Goal: Task Accomplishment & Management: Manage account settings

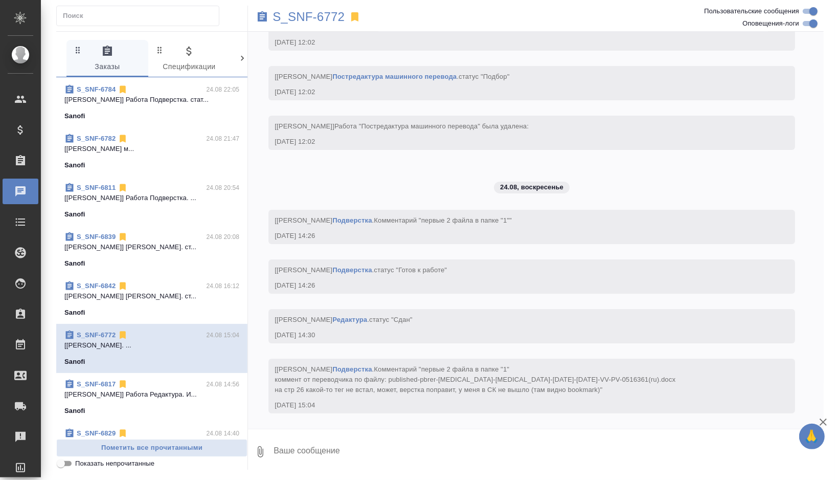
scroll to position [108, 0]
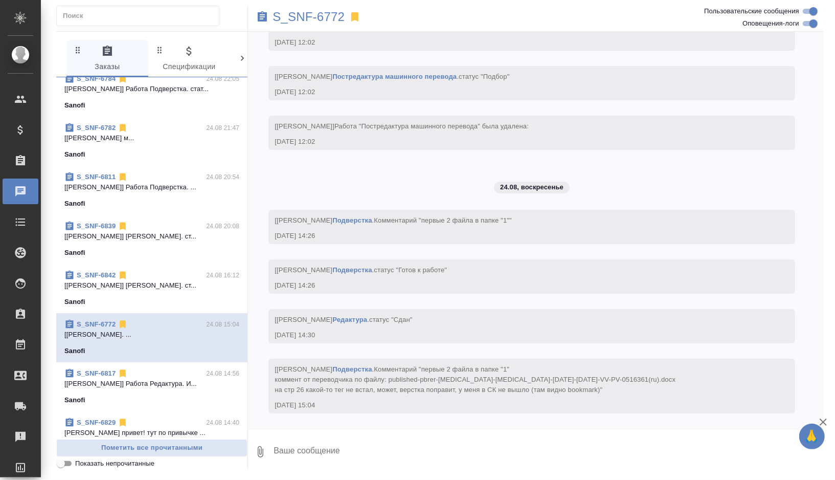
click at [177, 297] on div "Sanofi" at bounding box center [151, 302] width 175 height 10
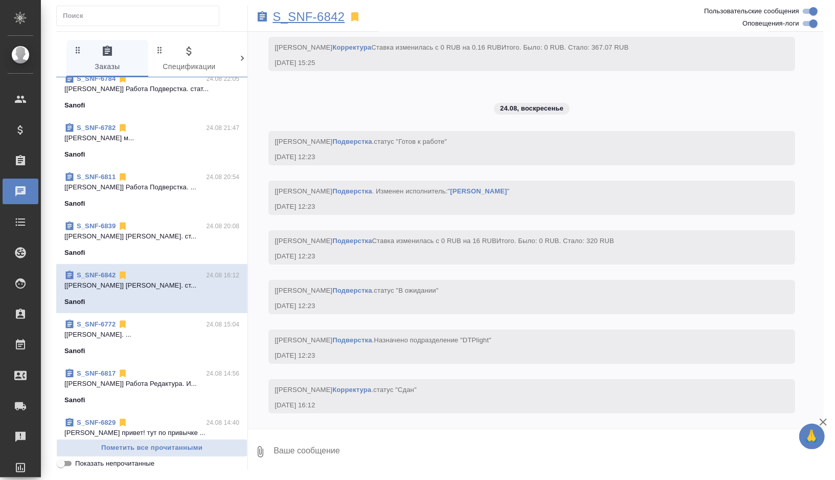
scroll to position [5261, 0]
click at [318, 20] on p "S_SNF-6842" at bounding box center [309, 17] width 72 height 10
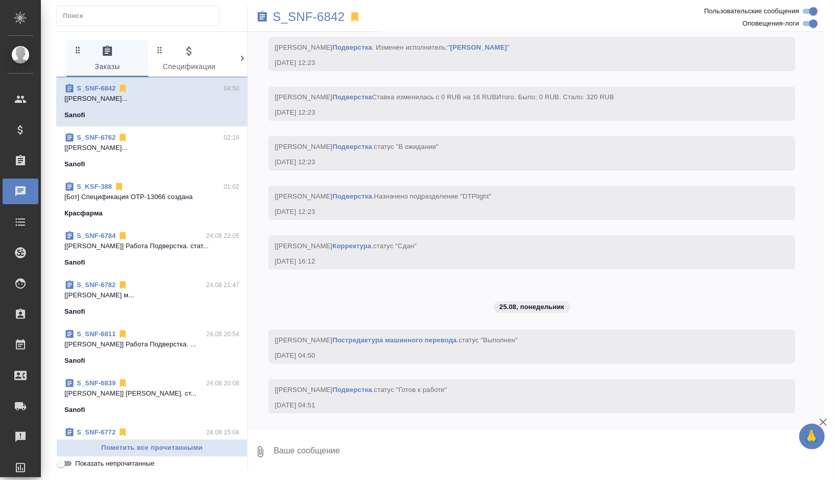
scroll to position [5405, 0]
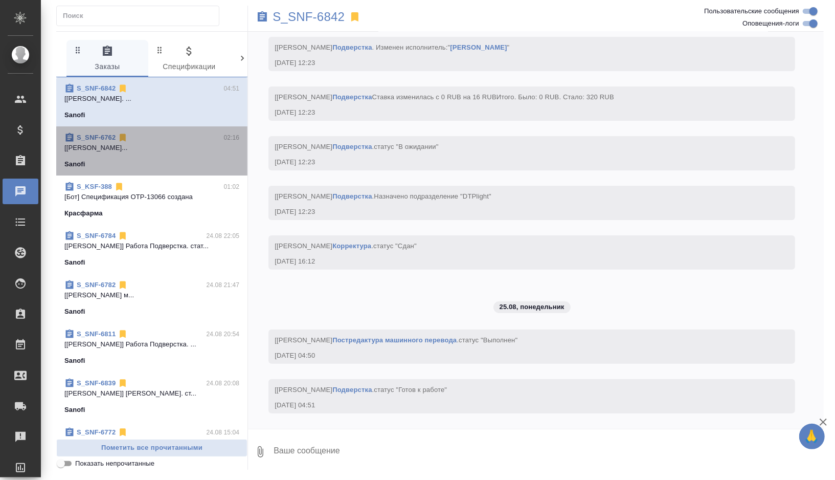
click at [197, 166] on div "Sanofi" at bounding box center [151, 164] width 175 height 10
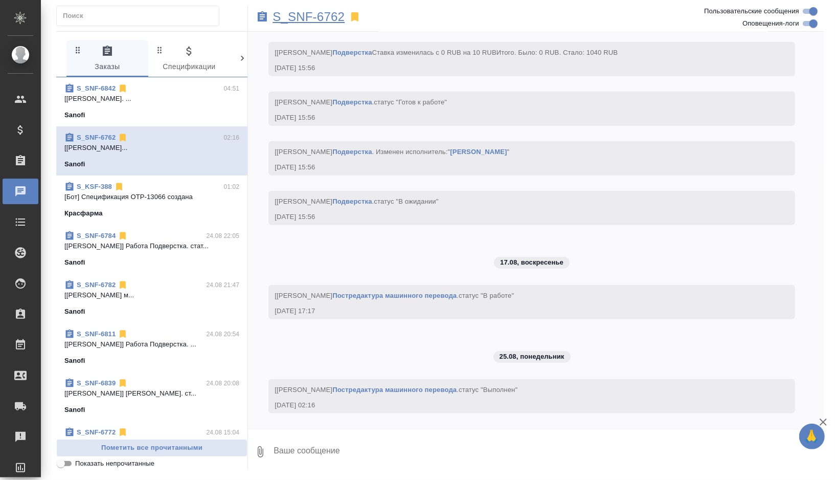
scroll to position [5883, 0]
click at [324, 17] on p "S_SNF-6762" at bounding box center [309, 17] width 72 height 10
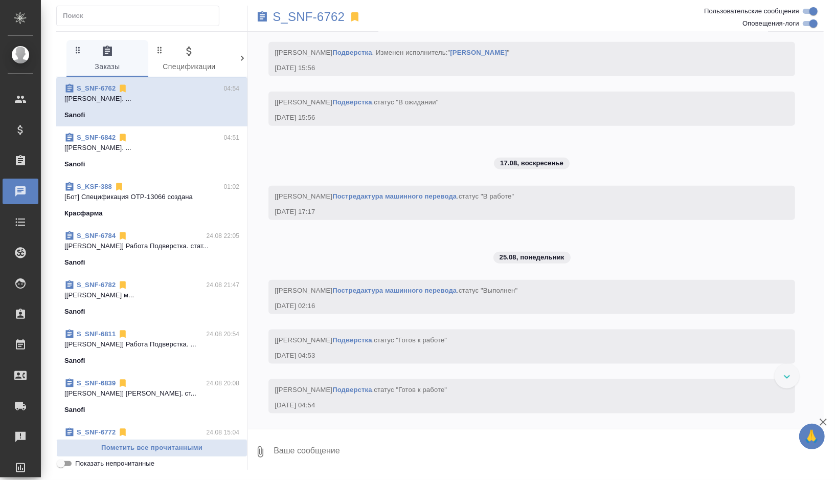
scroll to position [5982, 0]
click at [171, 260] on div "Sanofi" at bounding box center [151, 262] width 175 height 10
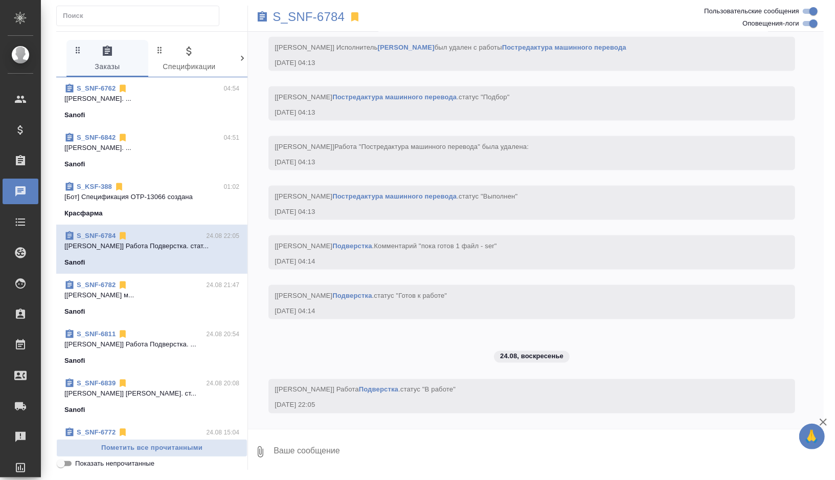
scroll to position [6153, 0]
click at [175, 310] on div "Sanofi" at bounding box center [151, 311] width 175 height 10
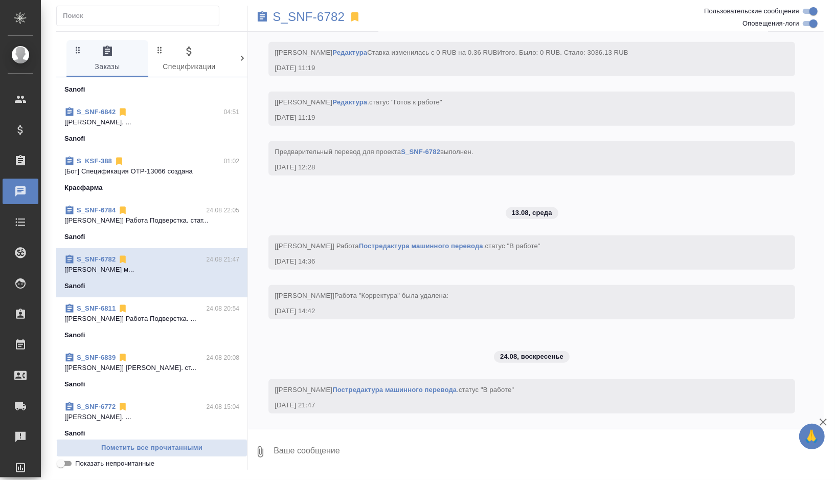
scroll to position [29, 0]
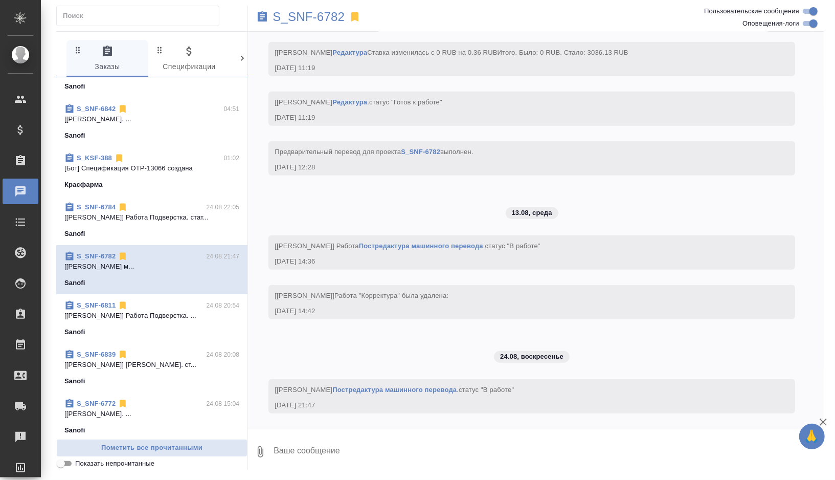
click at [170, 372] on span "S_SNF-6839 24.08 20:08 [Siracheva Maria] Работа Корректура. ст... Sanofi" at bounding box center [151, 367] width 175 height 37
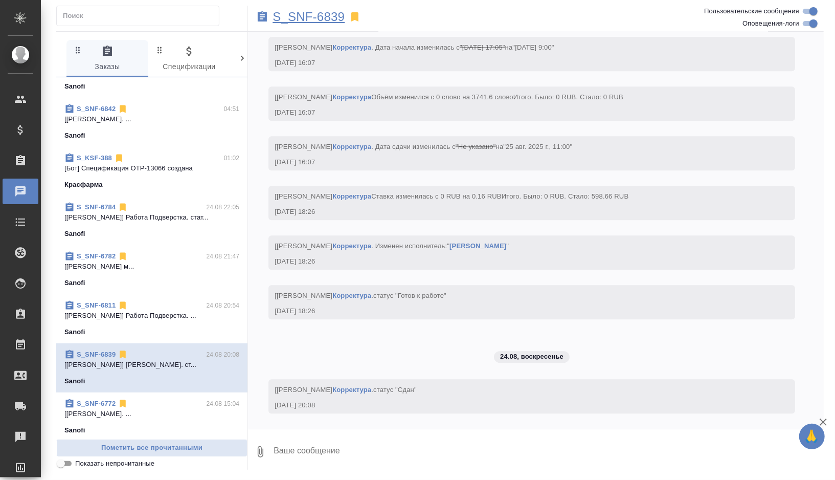
scroll to position [4483, 0]
click at [312, 17] on p "S_SNF-6839" at bounding box center [309, 17] width 72 height 10
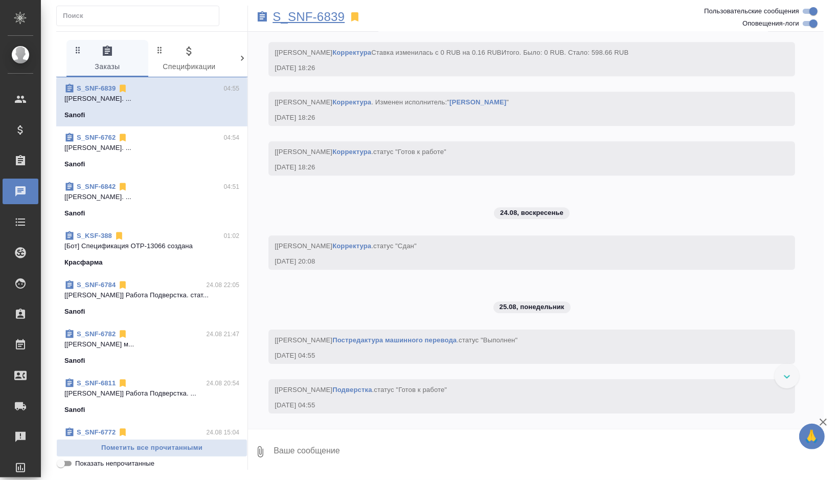
scroll to position [4627, 0]
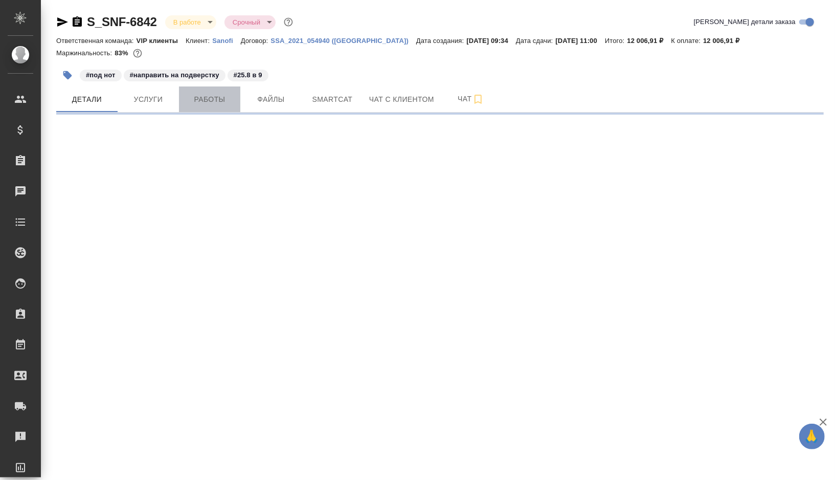
click at [207, 105] on span "Работы" at bounding box center [209, 99] width 49 height 13
select select "RU"
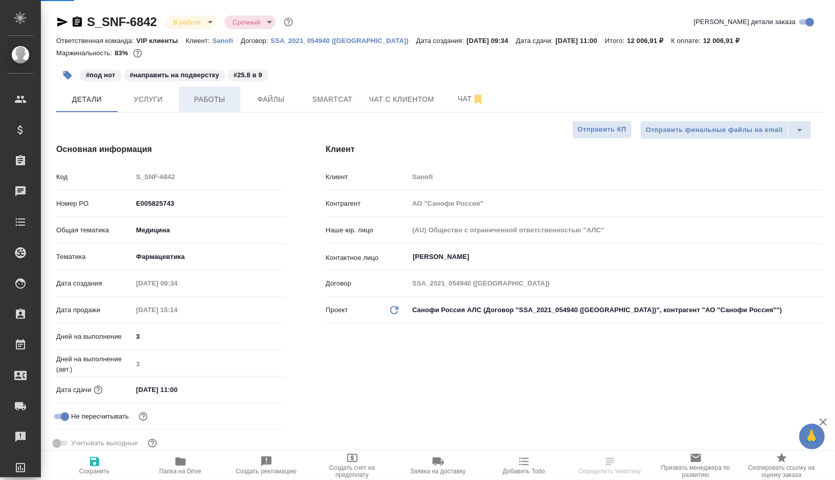
type textarea "x"
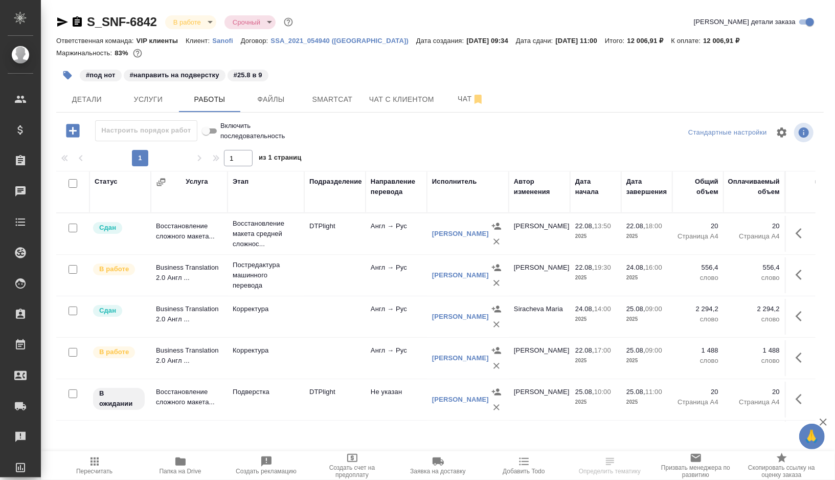
click at [801, 278] on icon "button" at bounding box center [799, 274] width 6 height 10
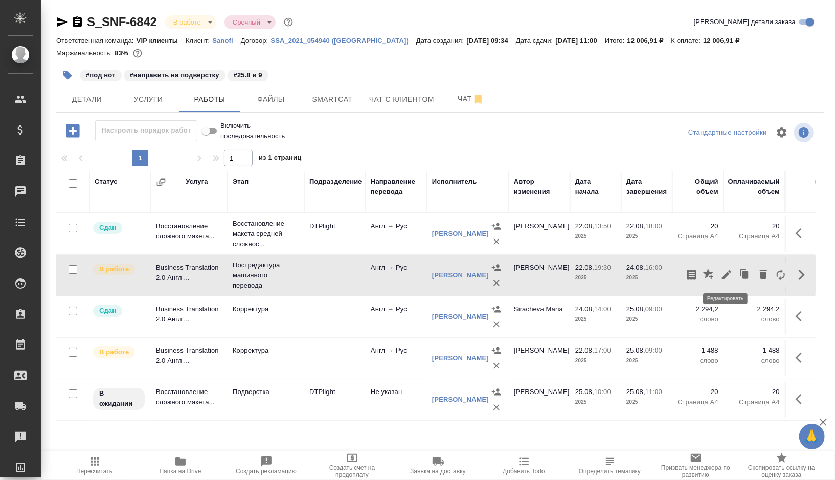
click at [730, 274] on icon "button" at bounding box center [727, 274] width 12 height 12
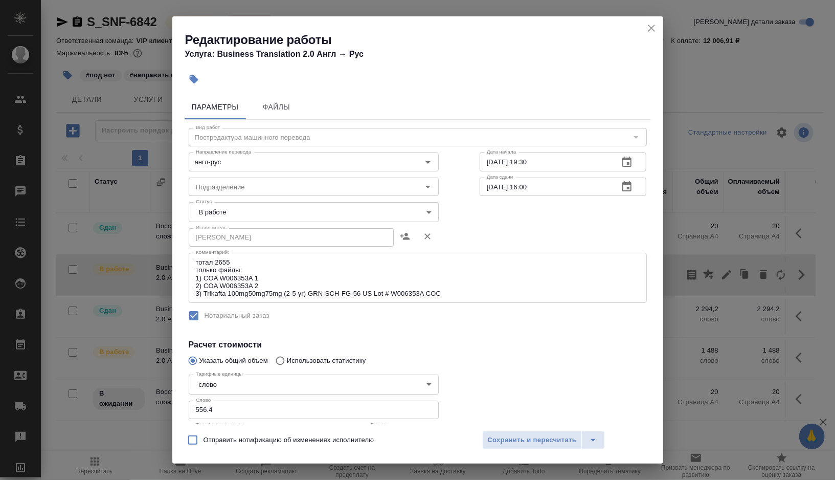
click at [419, 214] on body "🙏 .cls-1 fill:#fff; AWATERA Gorshkova Valentina Клиенты Спецификации Заказы 0 Ч…" at bounding box center [417, 240] width 835 height 480
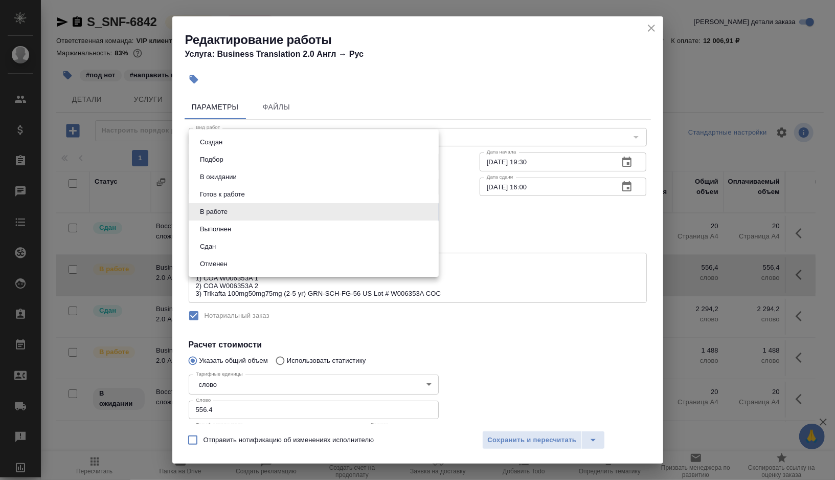
click at [252, 234] on li "Выполнен" at bounding box center [314, 228] width 250 height 17
type input "completed"
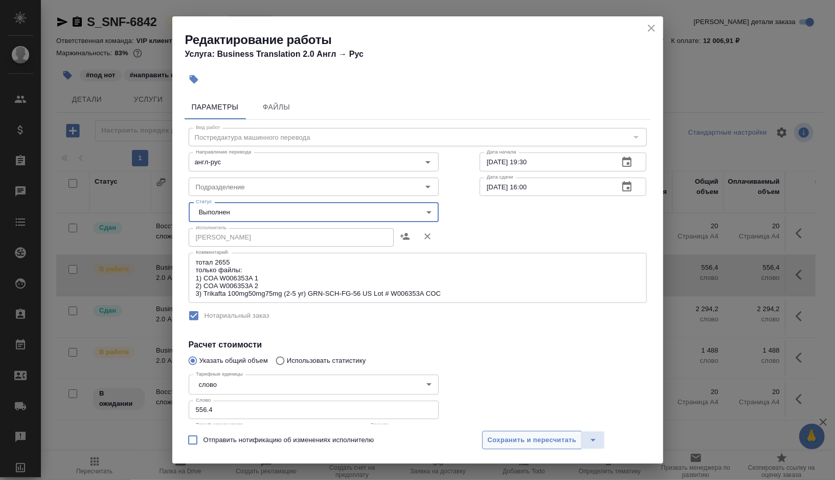
click at [500, 444] on span "Сохранить и пересчитать" at bounding box center [532, 440] width 89 height 12
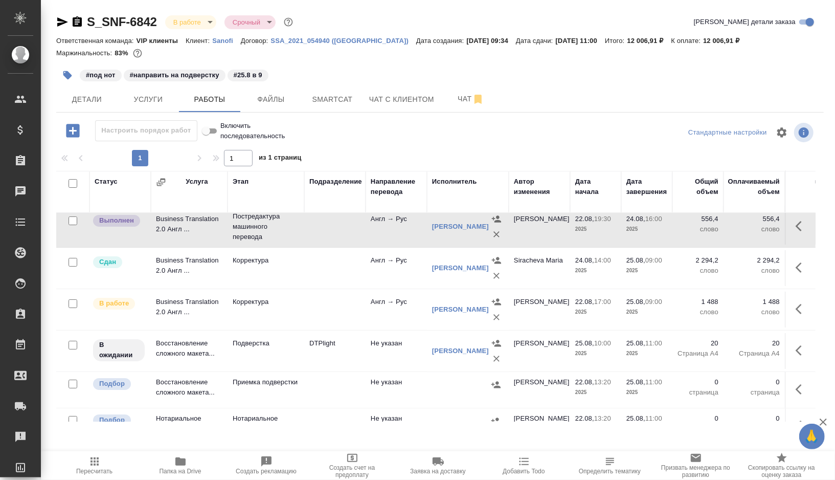
scroll to position [74, 0]
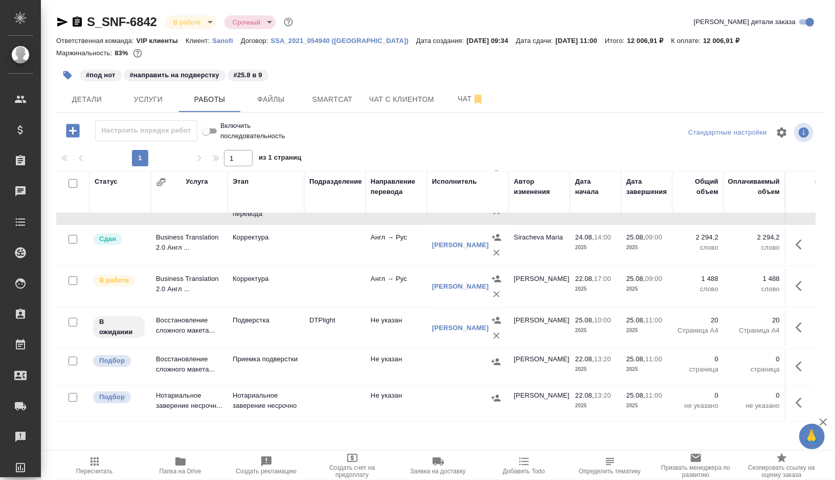
click at [331, 249] on td at bounding box center [334, 245] width 61 height 36
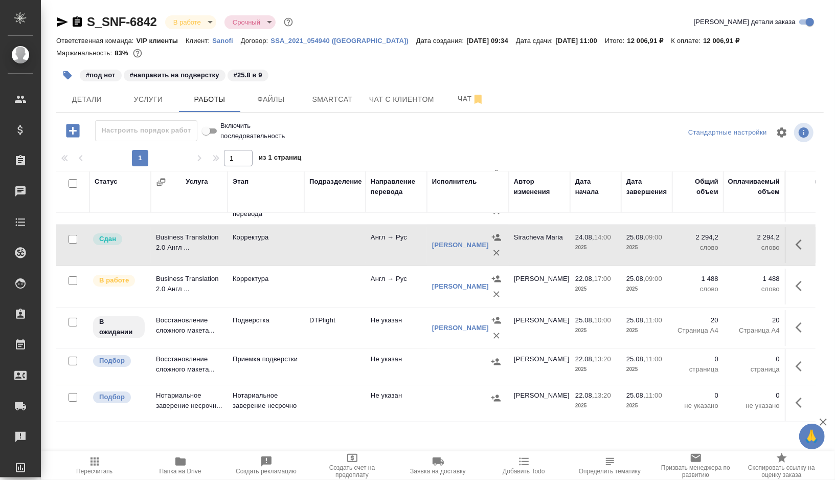
click at [331, 249] on td at bounding box center [334, 245] width 61 height 36
click at [314, 333] on td "DTPlight" at bounding box center [334, 328] width 61 height 36
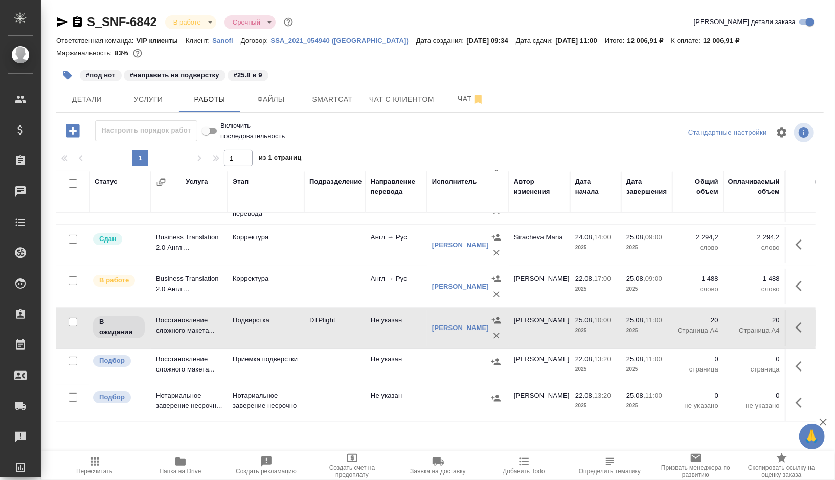
click at [298, 331] on td "Подверстка" at bounding box center [266, 328] width 77 height 36
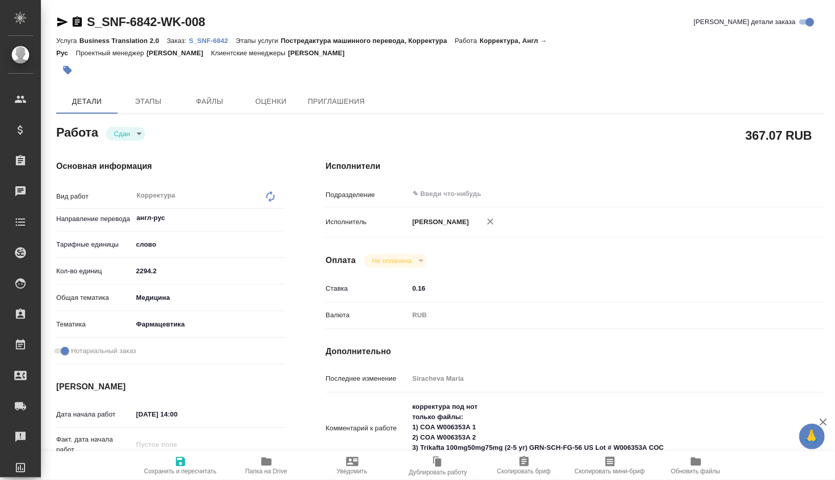
type textarea "x"
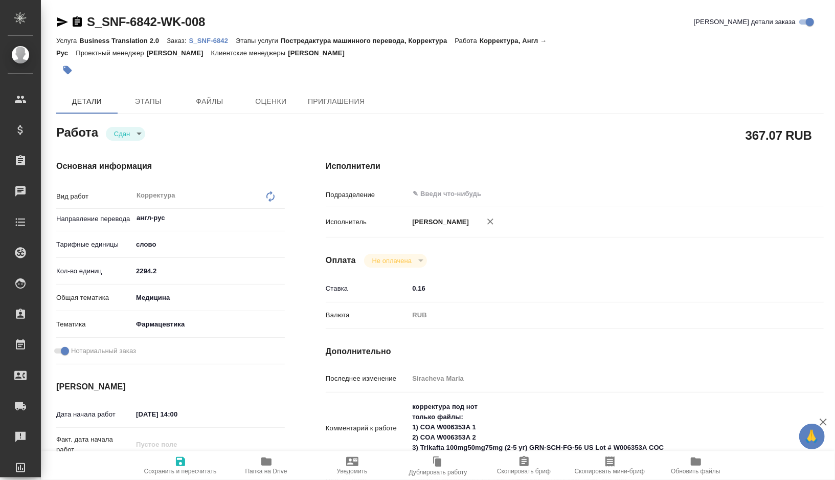
type textarea "x"
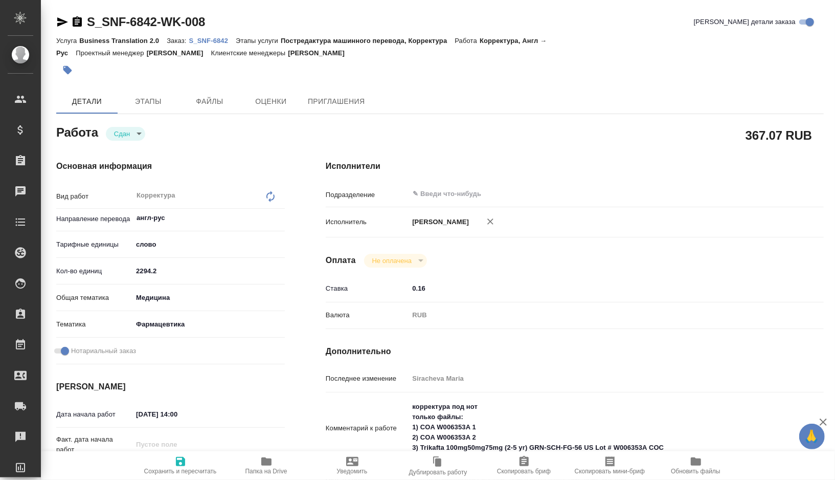
type textarea "x"
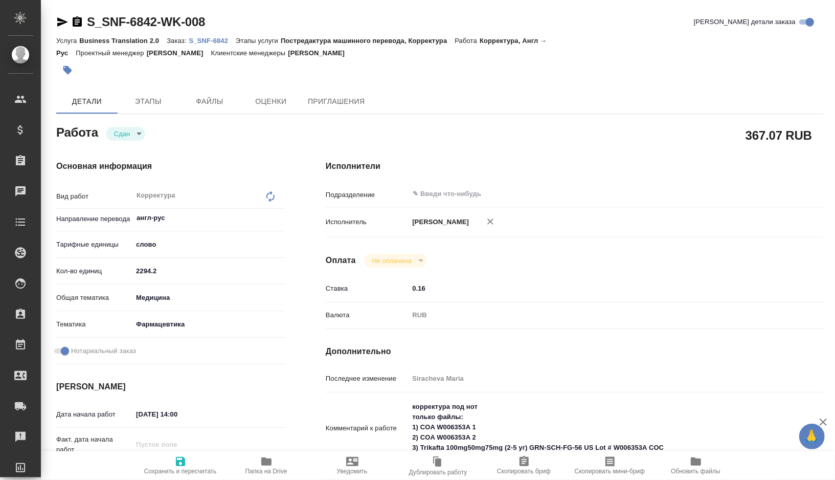
type textarea "x"
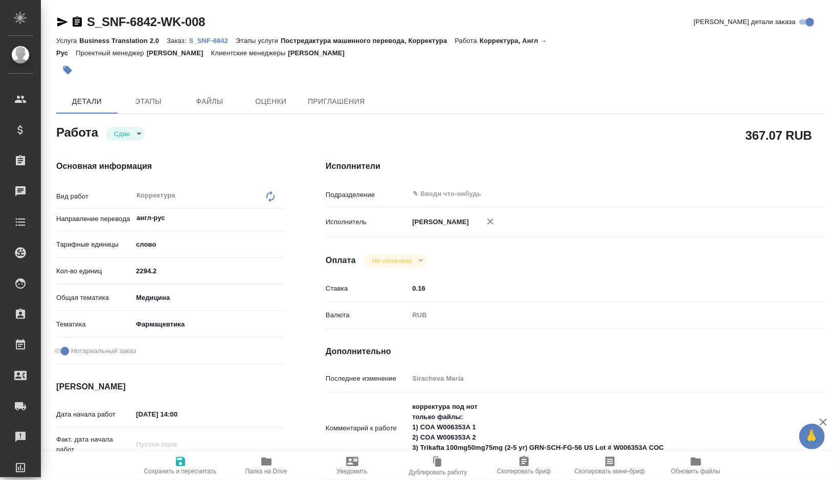
type textarea "x"
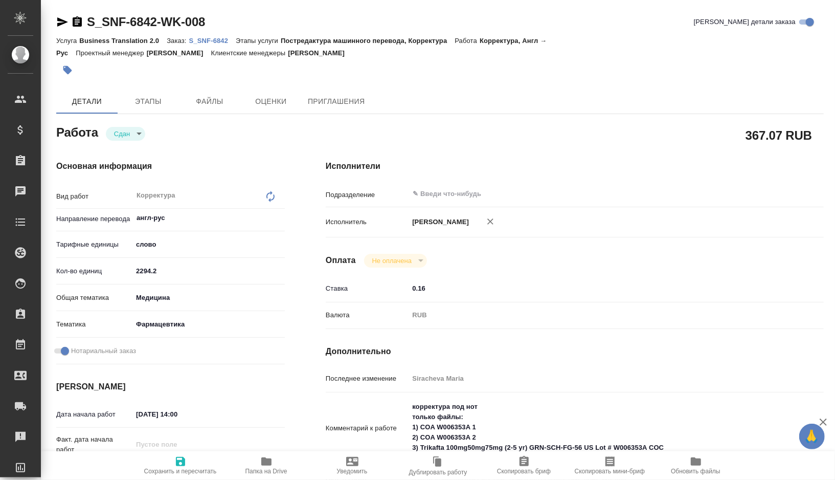
type textarea "x"
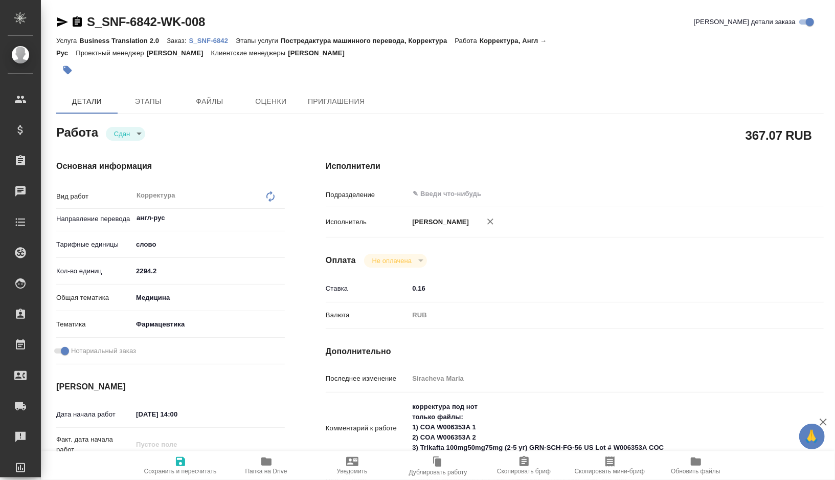
type textarea "x"
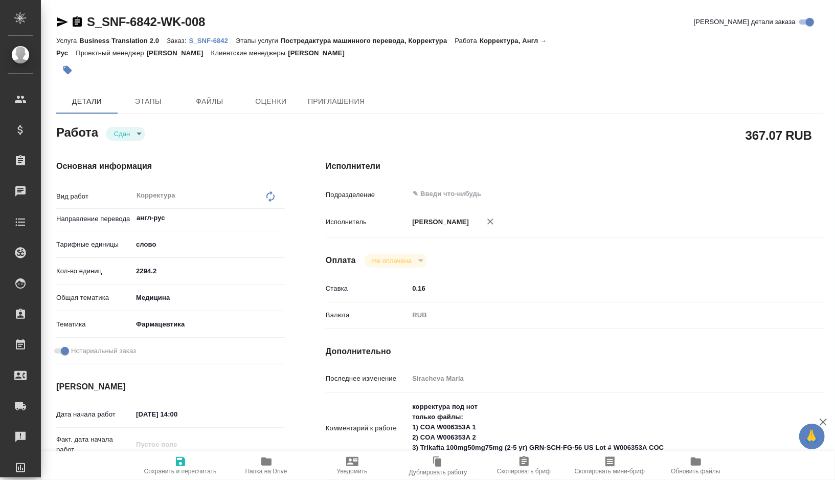
type textarea "x"
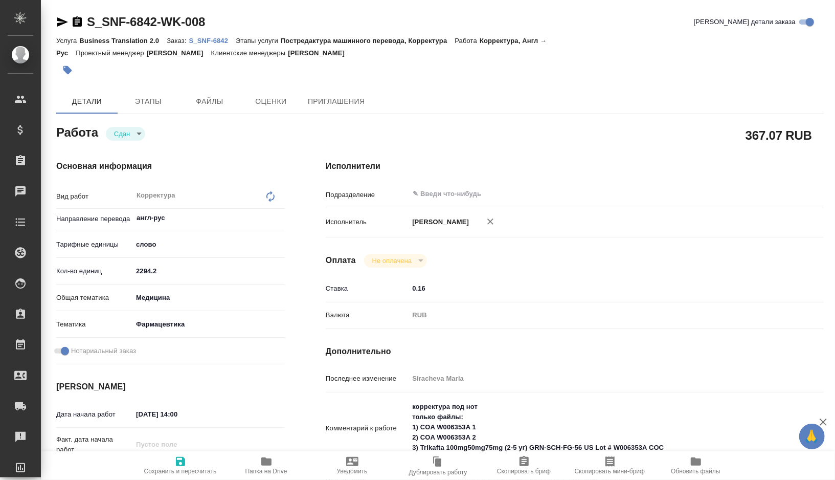
type textarea "x"
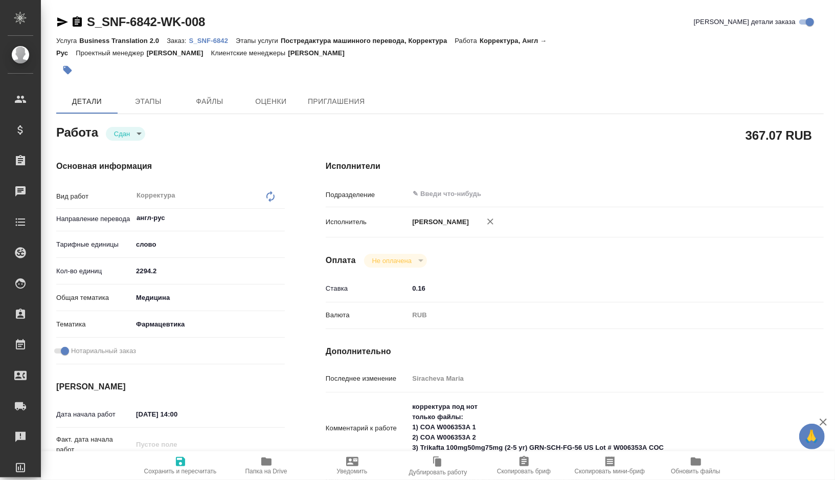
type textarea "x"
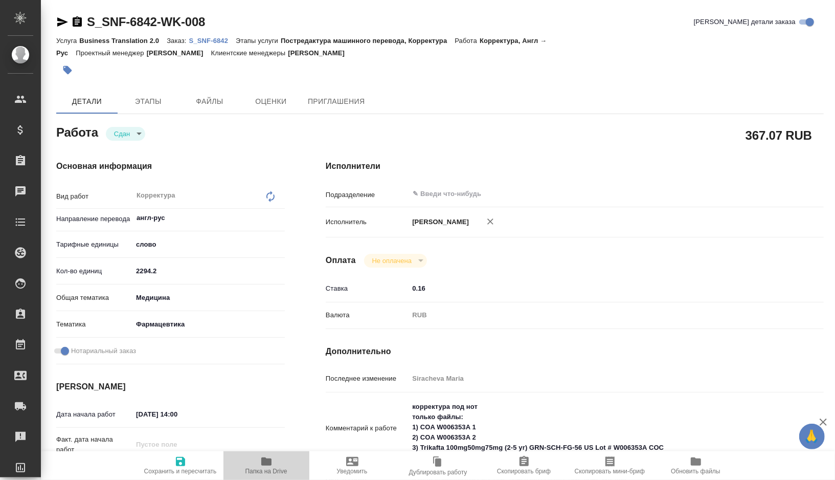
click at [265, 458] on icon "button" at bounding box center [266, 461] width 10 height 8
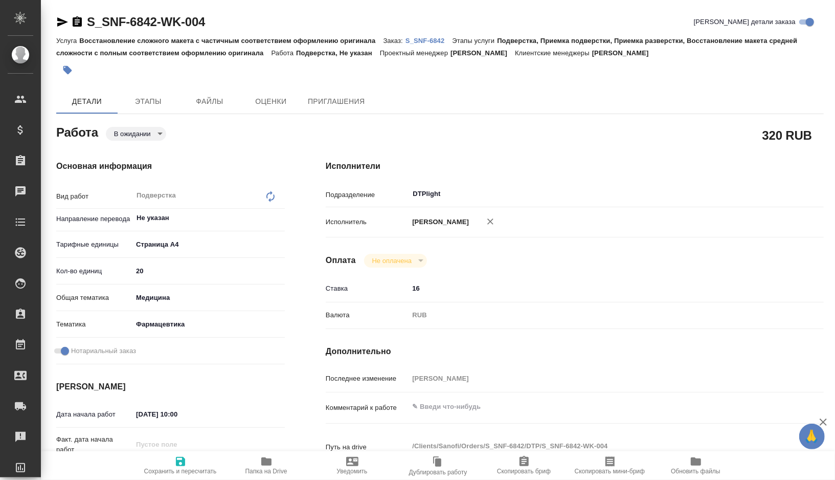
type textarea "x"
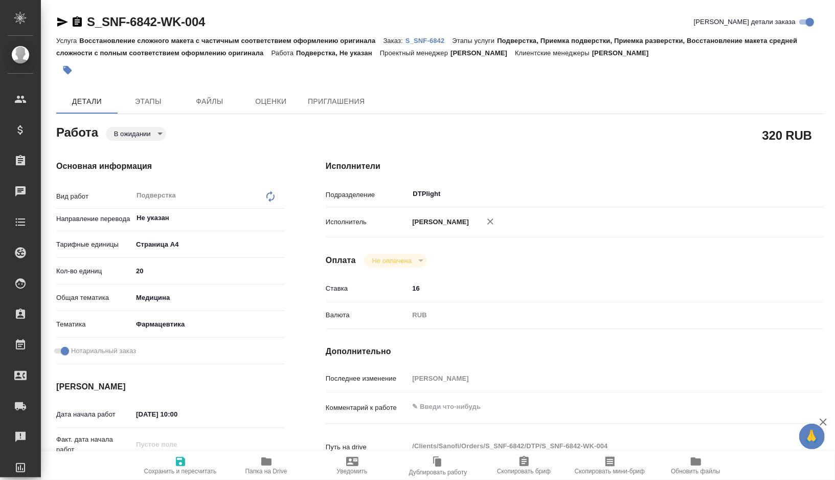
type textarea "x"
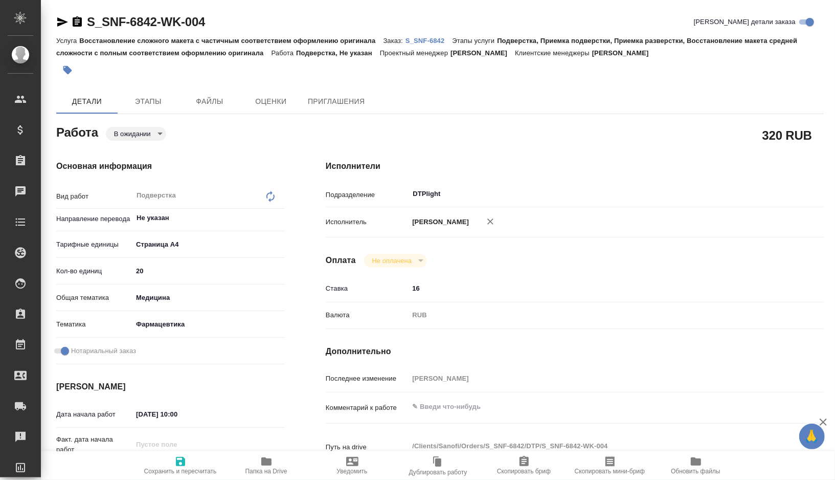
type textarea "x"
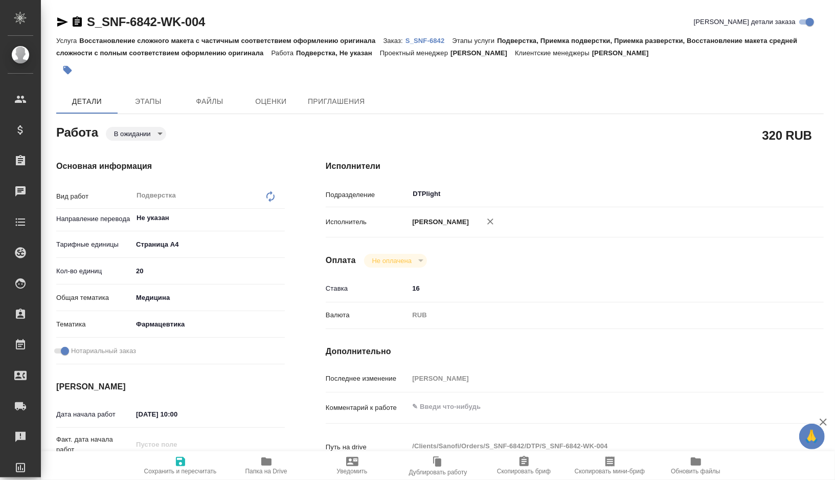
type textarea "x"
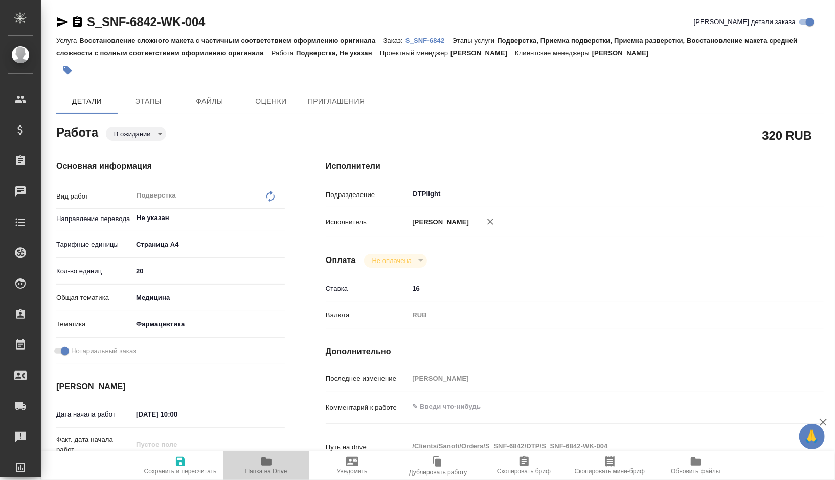
click at [271, 471] on span "Папка на Drive" at bounding box center [266, 470] width 42 height 7
type textarea "x"
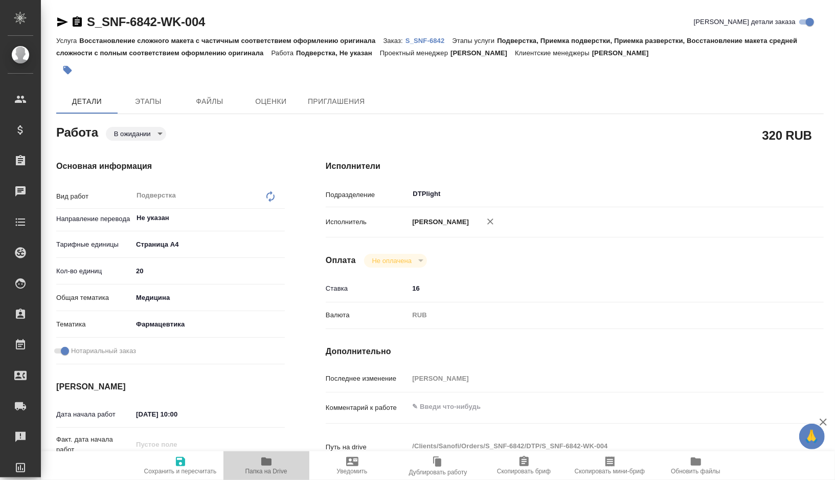
type textarea "x"
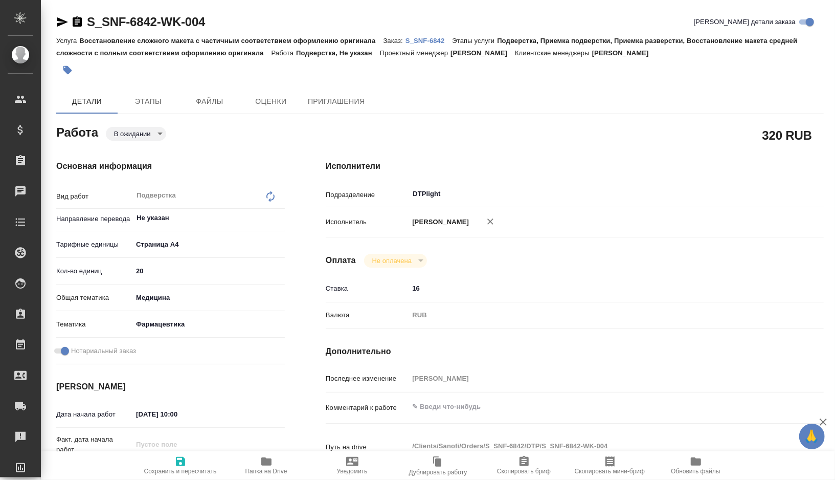
type textarea "x"
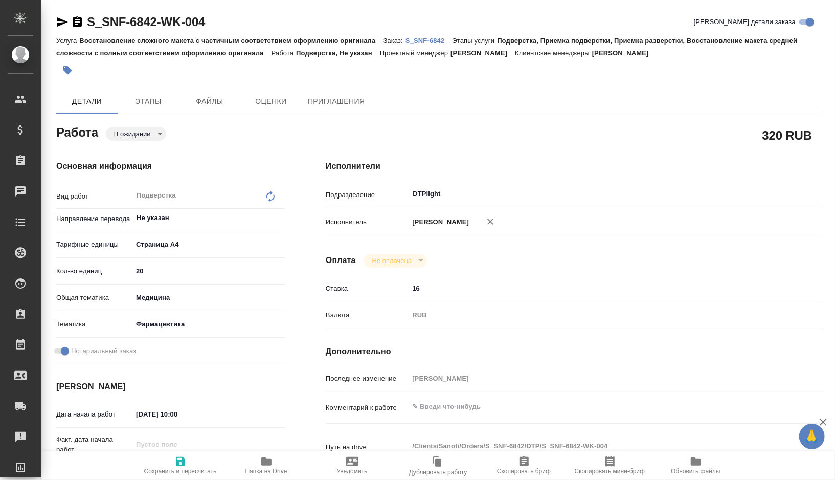
type textarea "x"
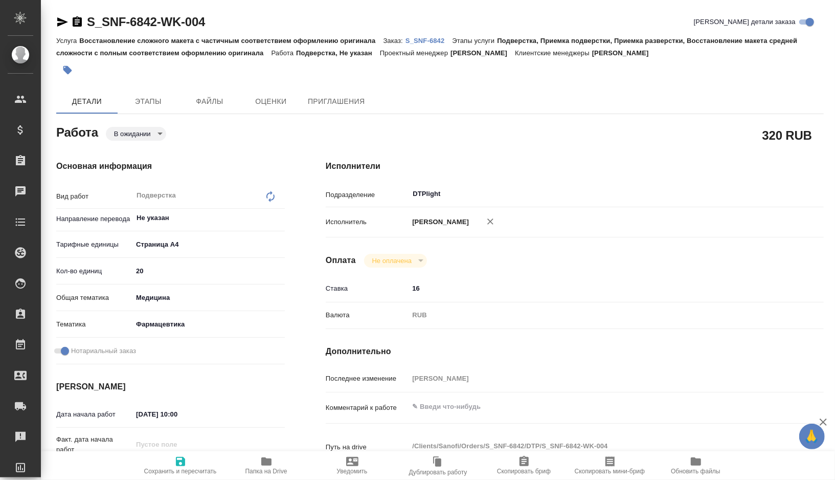
type textarea "x"
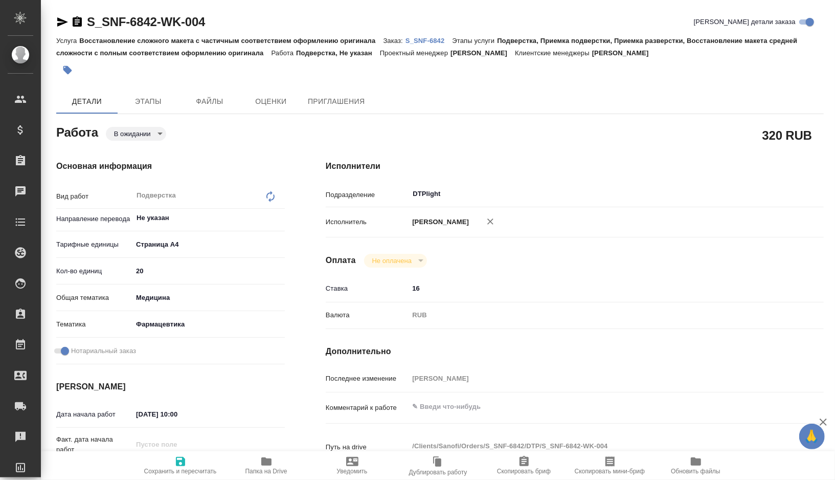
type textarea "x"
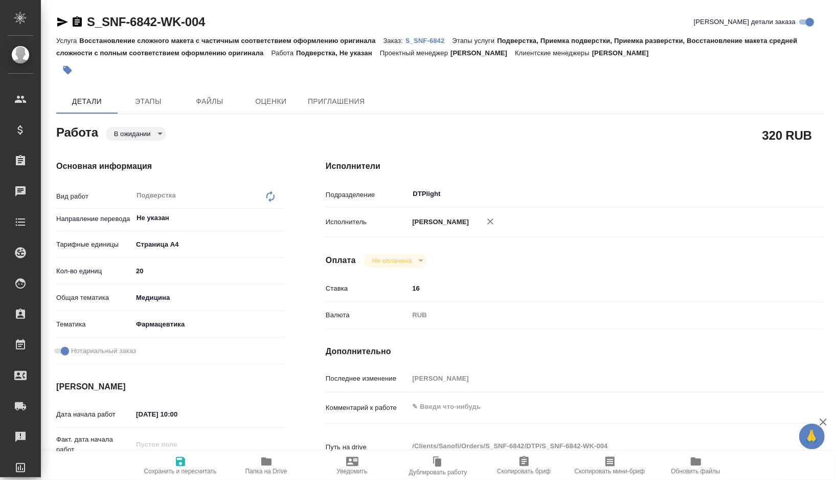
type textarea "x"
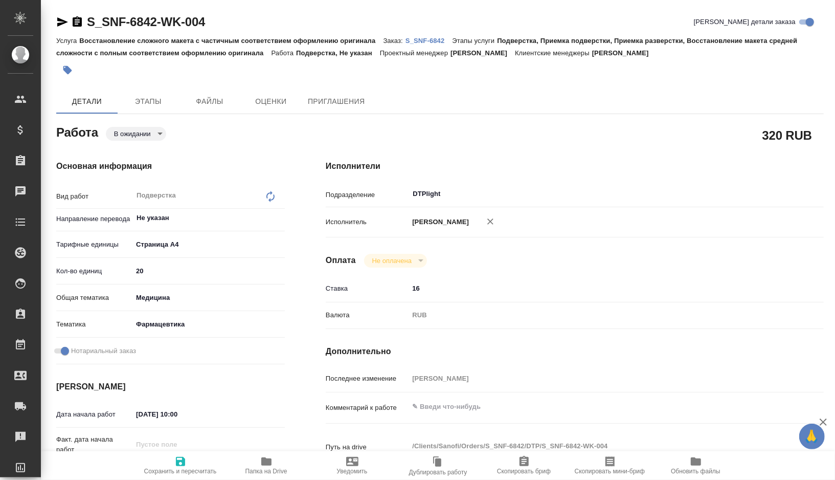
type textarea "x"
click at [147, 130] on body "🙏 .cls-1 fill:#fff; AWATERA [PERSON_NAME] Спецификации Заказы Чаты Todo Проекты…" at bounding box center [417, 240] width 835 height 480
type textarea "x"
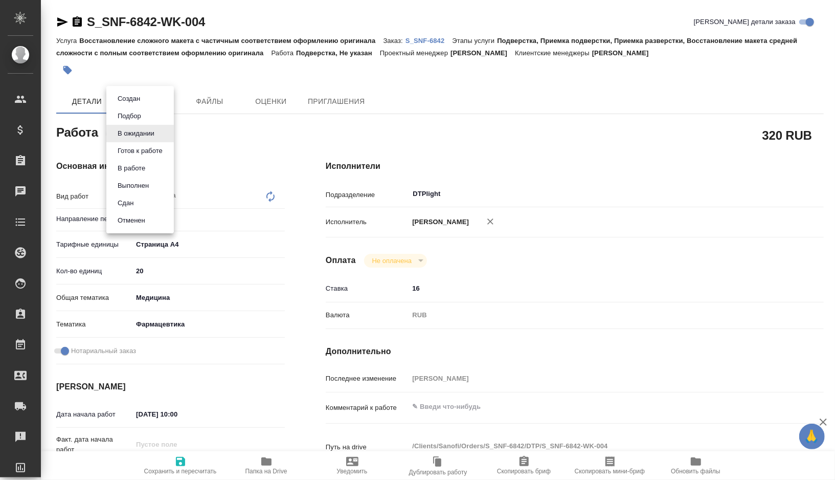
type textarea "x"
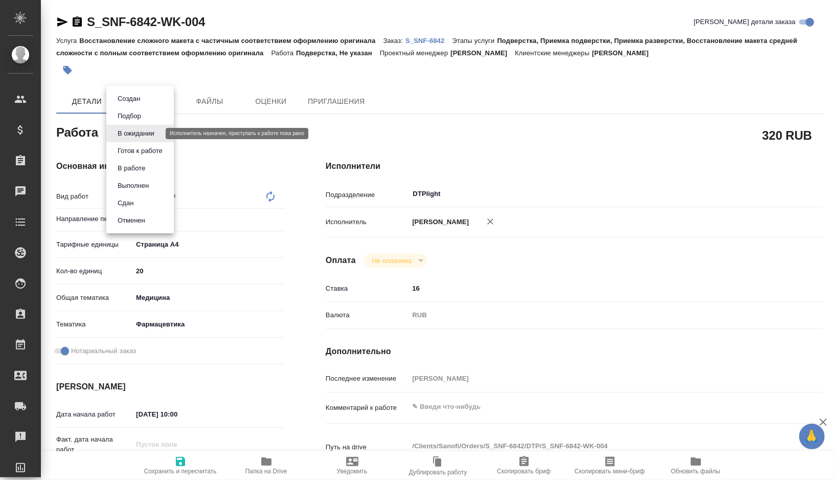
type textarea "x"
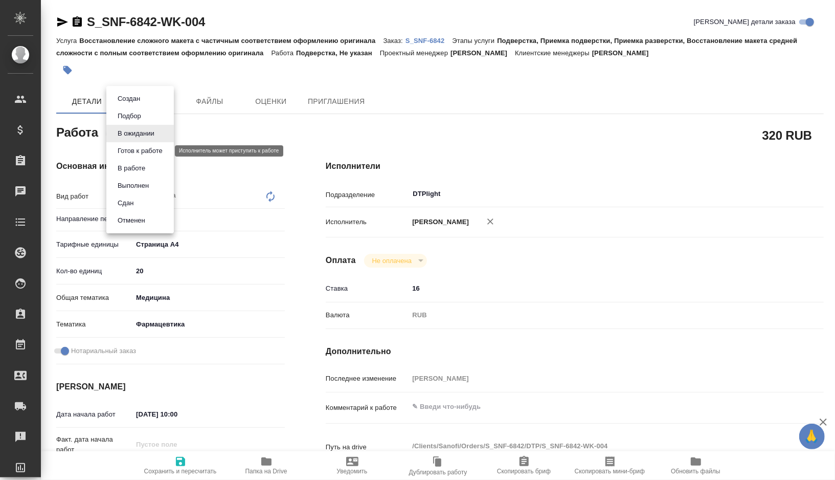
type textarea "x"
click at [146, 151] on button "Готов к работе" at bounding box center [140, 150] width 51 height 11
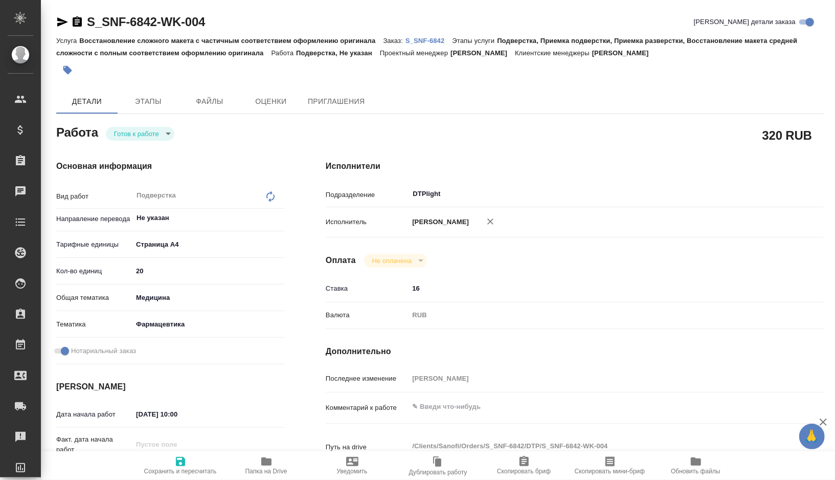
type textarea "x"
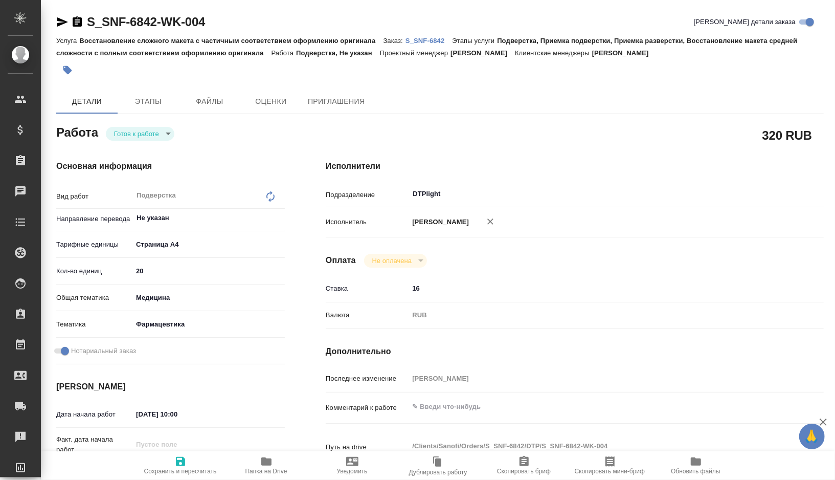
type textarea "x"
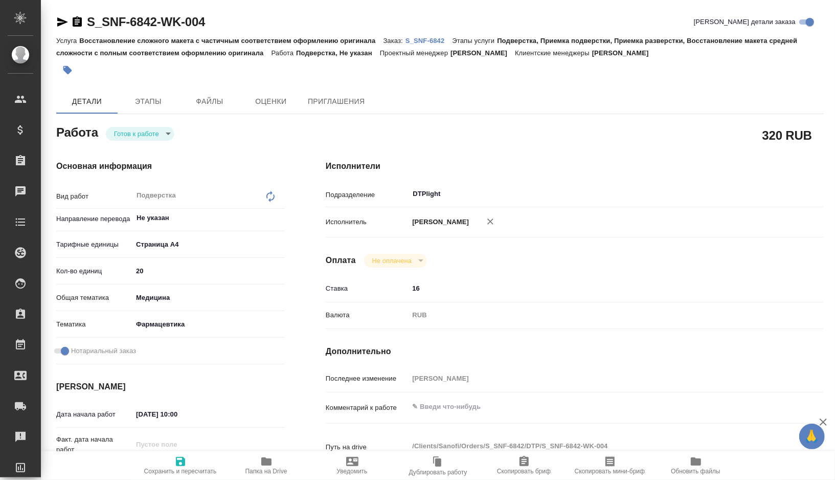
type textarea "x"
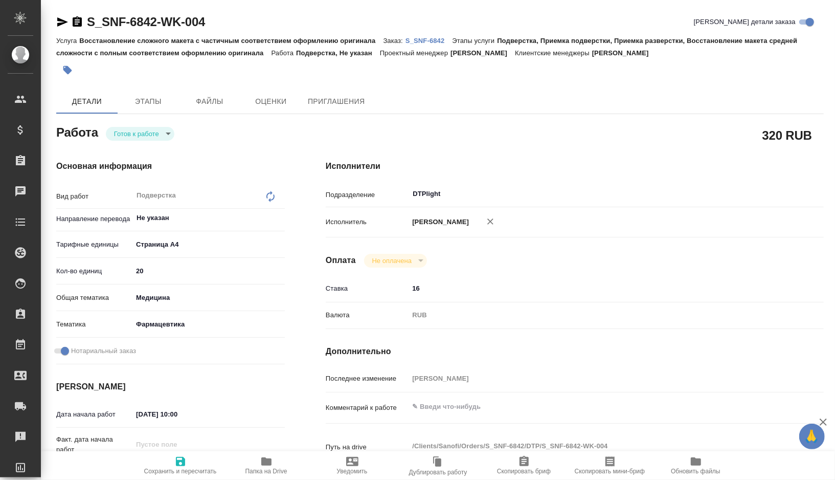
type textarea "x"
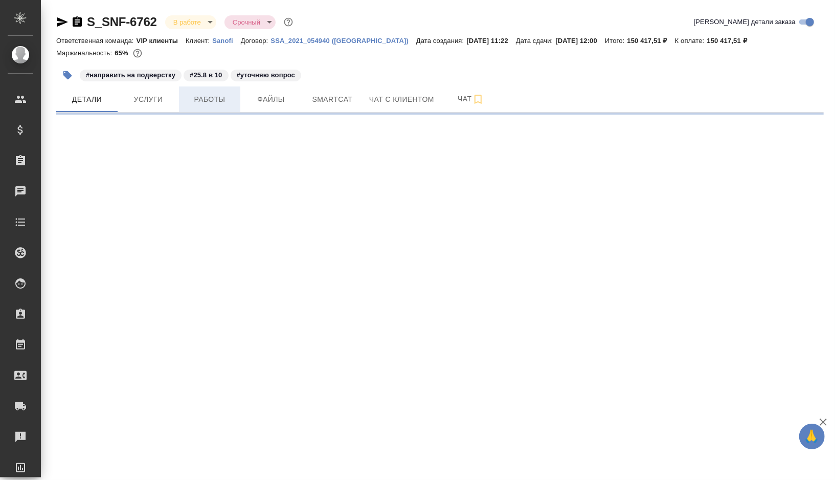
select select "RU"
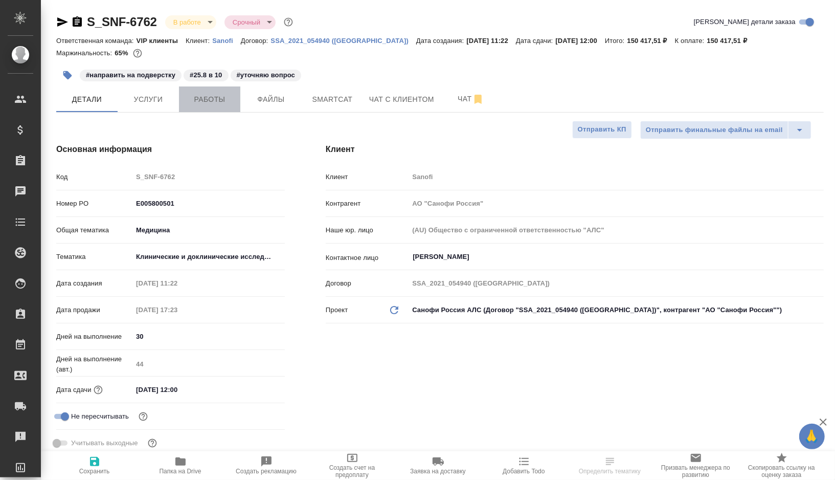
click at [196, 102] on span "Работы" at bounding box center [209, 99] width 49 height 13
type textarea "x"
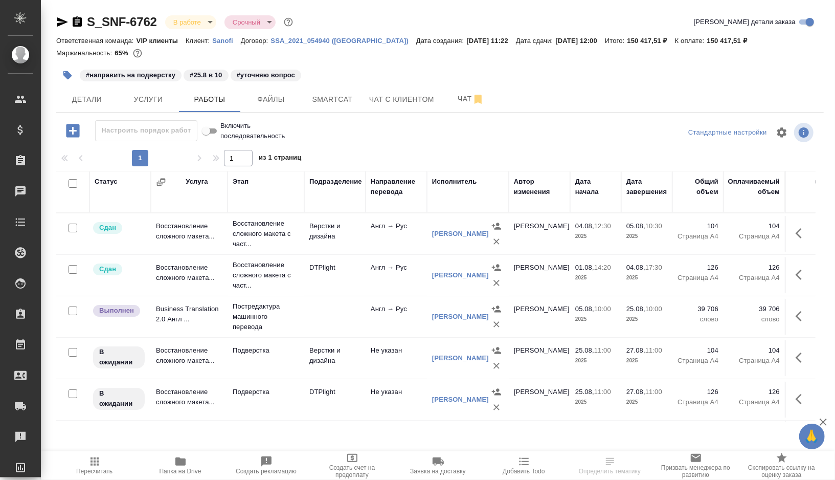
scroll to position [33, 0]
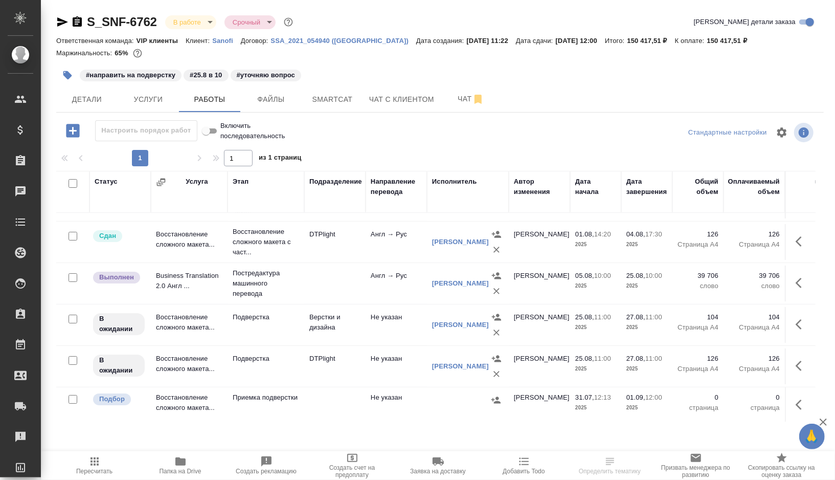
click at [334, 282] on td at bounding box center [334, 283] width 61 height 36
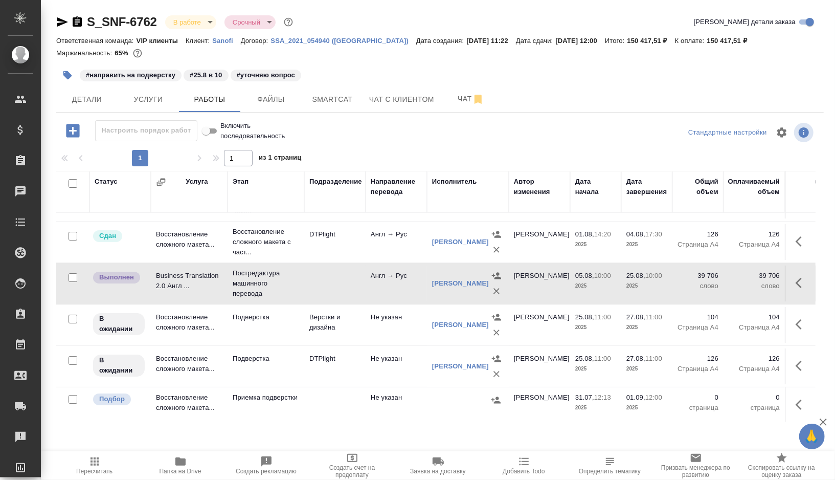
scroll to position [0, 0]
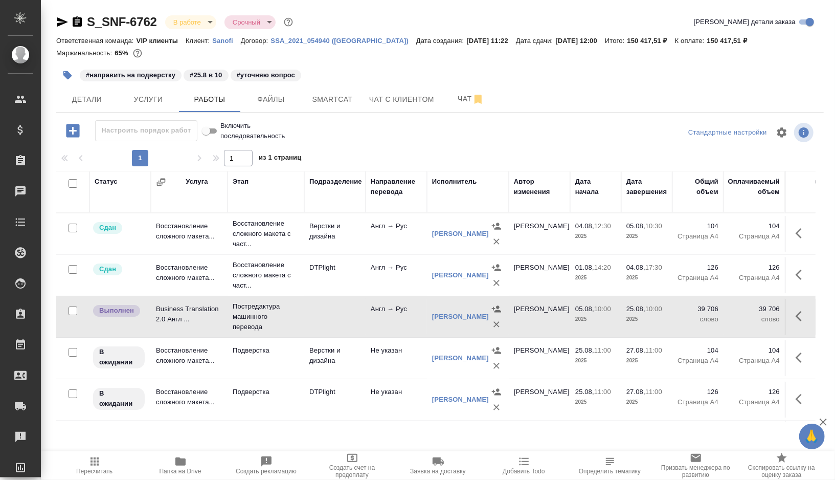
click at [342, 278] on td "DTPlight" at bounding box center [334, 275] width 61 height 36
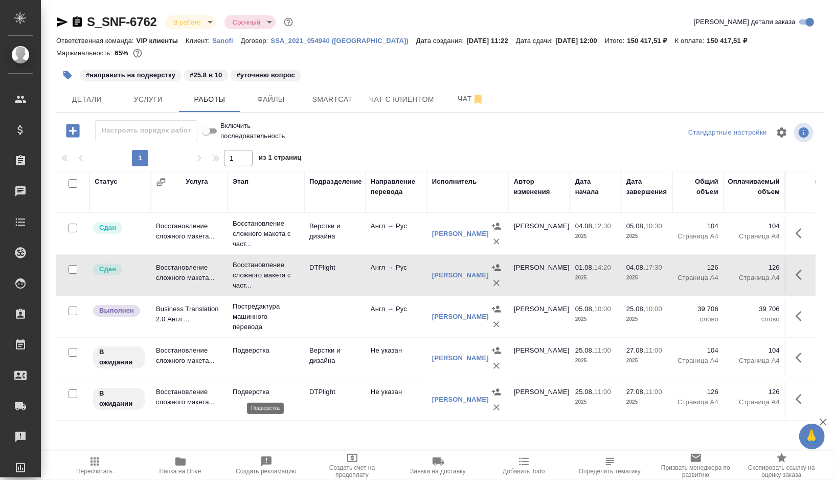
scroll to position [33, 0]
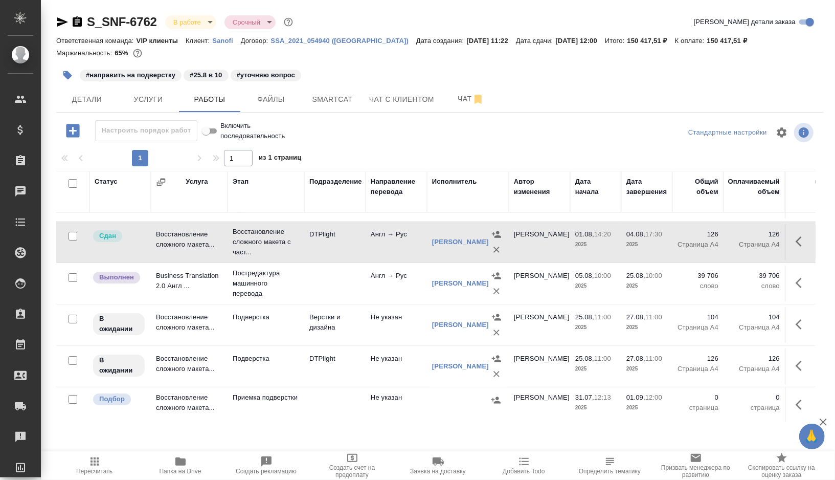
click at [368, 335] on td "Не указан" at bounding box center [396, 325] width 61 height 36
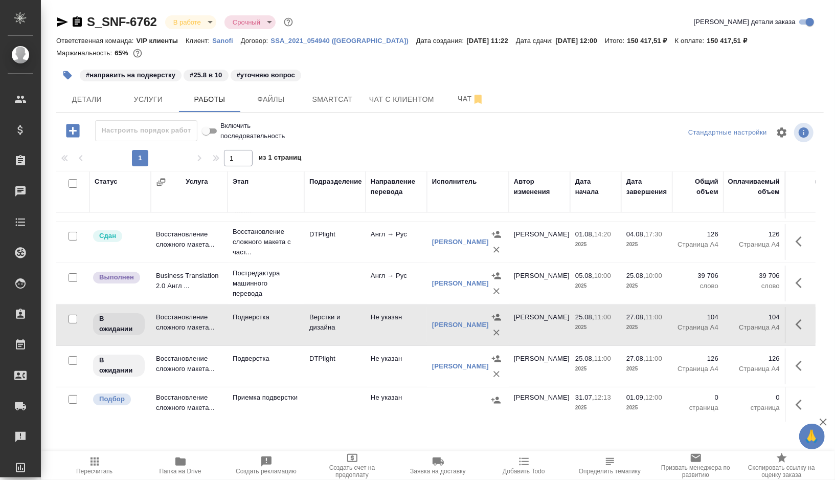
click at [360, 367] on td "DTPlight" at bounding box center [334, 366] width 61 height 36
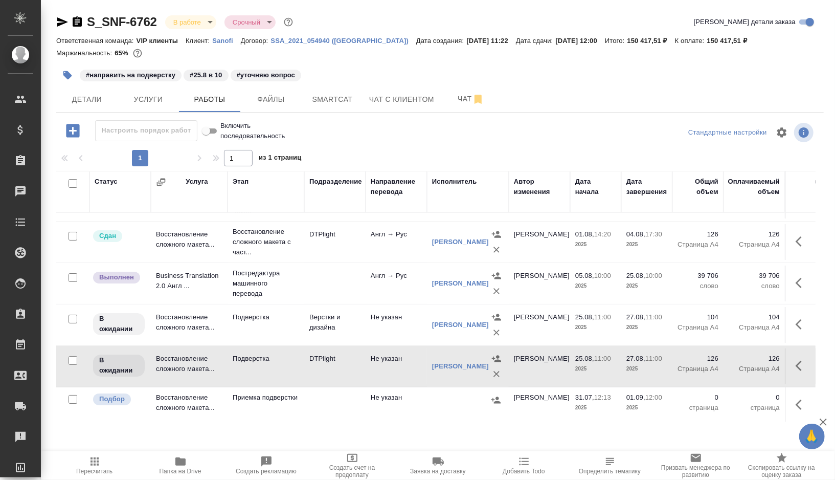
click at [360, 367] on td "DTPlight" at bounding box center [334, 366] width 61 height 36
click at [64, 70] on button "button" at bounding box center [67, 75] width 22 height 22
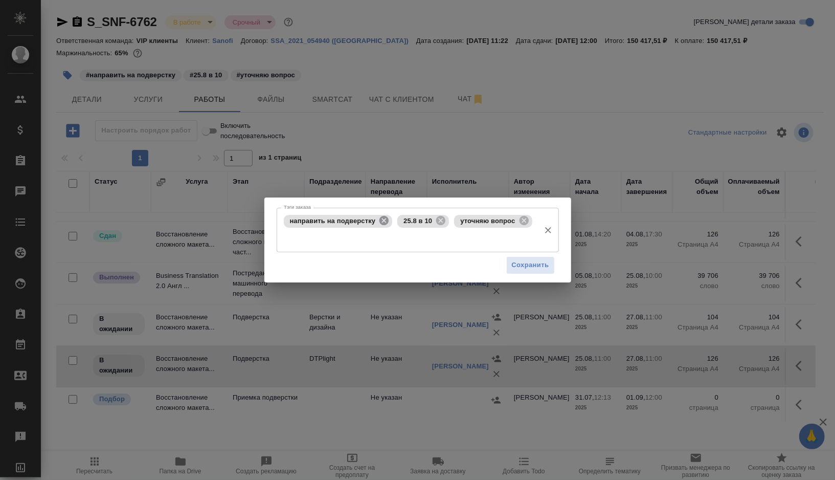
click at [387, 222] on icon at bounding box center [383, 220] width 11 height 11
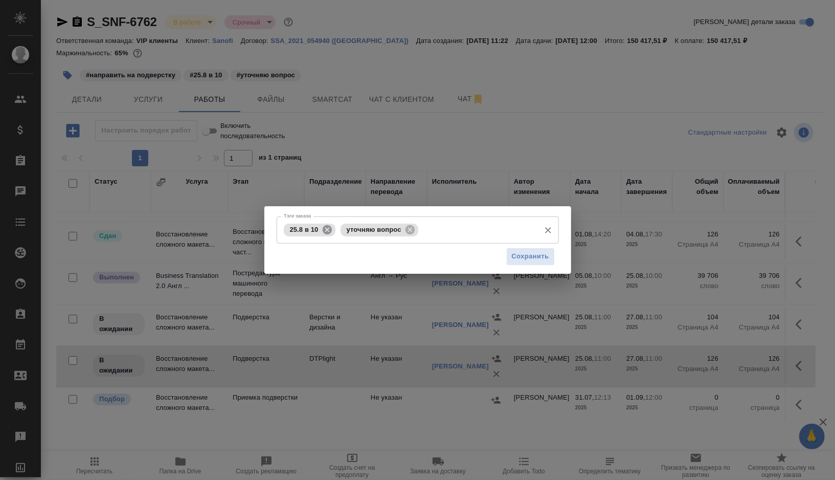
click at [328, 229] on icon at bounding box center [326, 228] width 9 height 9
click at [397, 232] on input "Тэги заказа" at bounding box center [449, 229] width 171 height 17
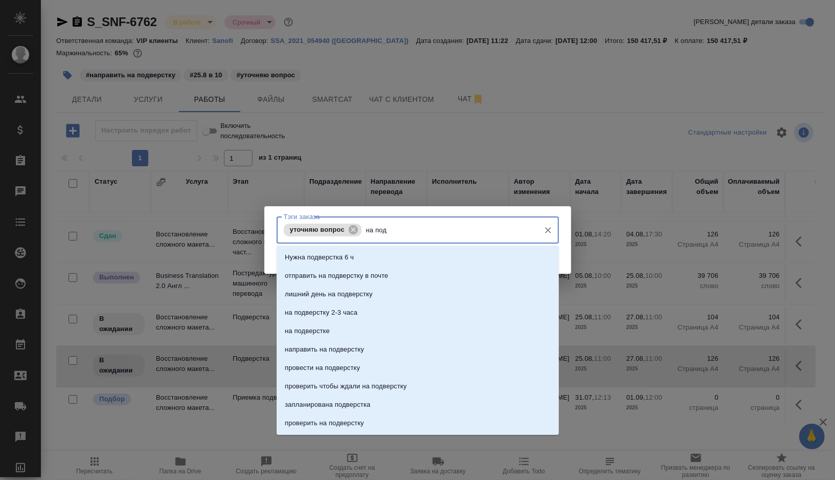
type input "на подв"
click at [328, 328] on p "на подверстке" at bounding box center [307, 331] width 45 height 10
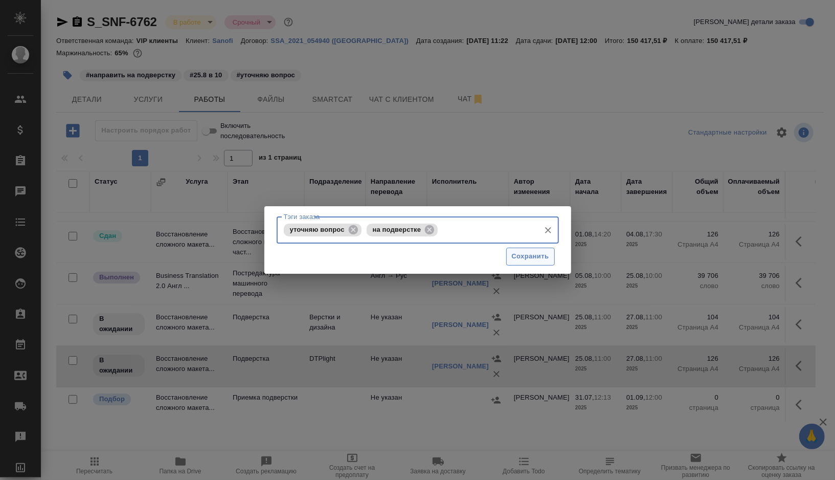
click at [517, 255] on span "Сохранить" at bounding box center [530, 257] width 37 height 12
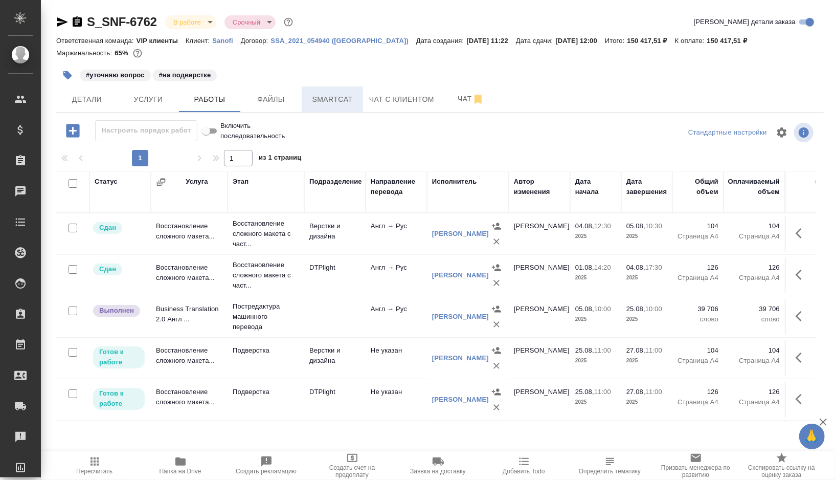
click at [333, 102] on span "Smartcat" at bounding box center [332, 99] width 49 height 13
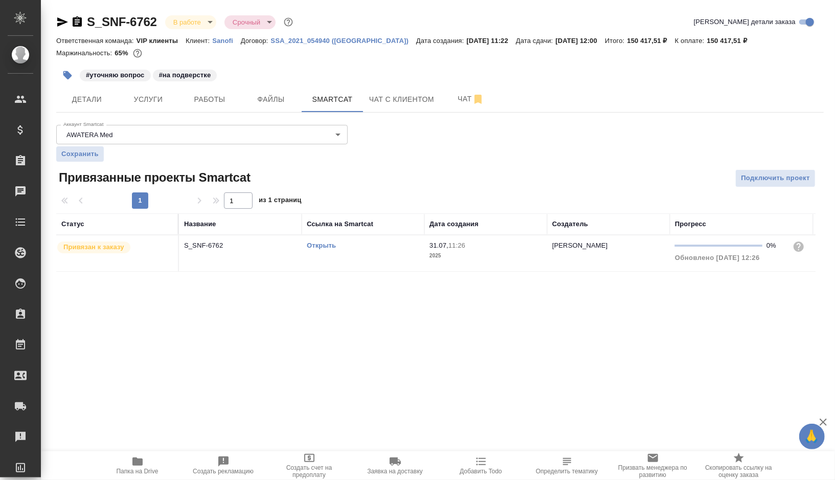
click at [386, 250] on td "Открыть" at bounding box center [363, 253] width 123 height 36
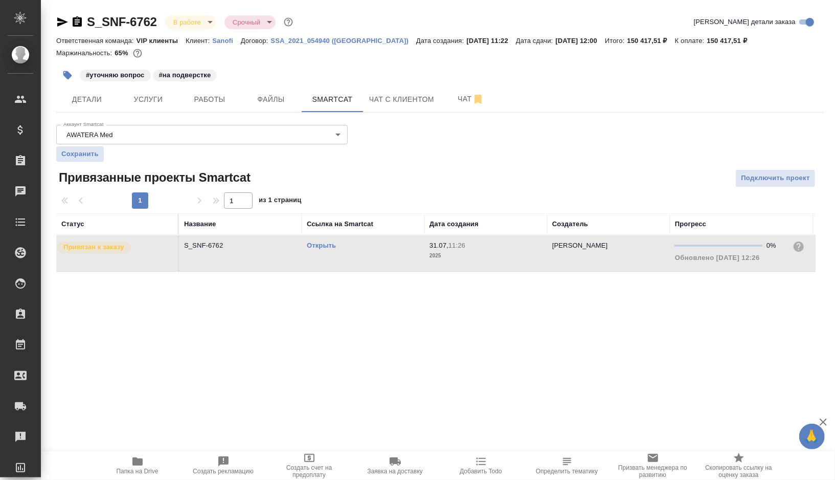
click at [386, 250] on td "Открыть" at bounding box center [363, 253] width 123 height 36
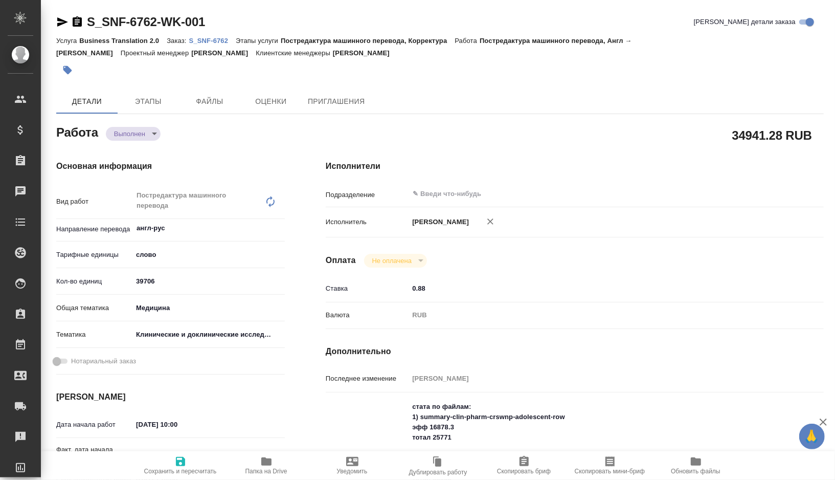
type textarea "x"
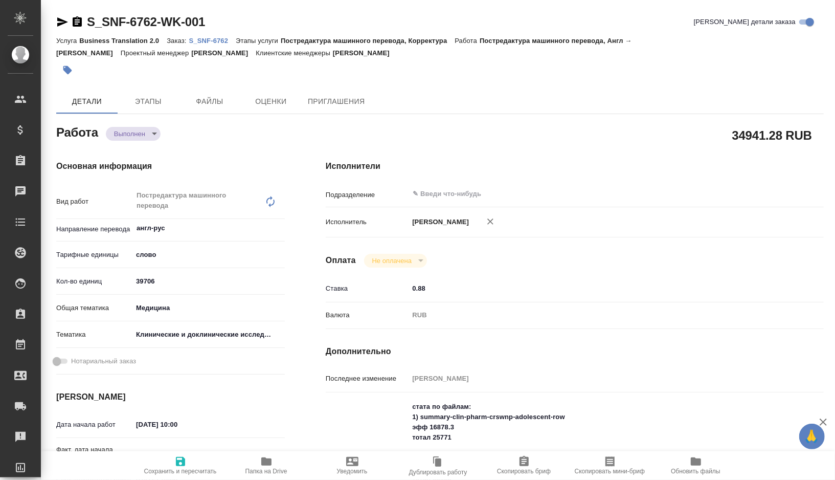
type textarea "x"
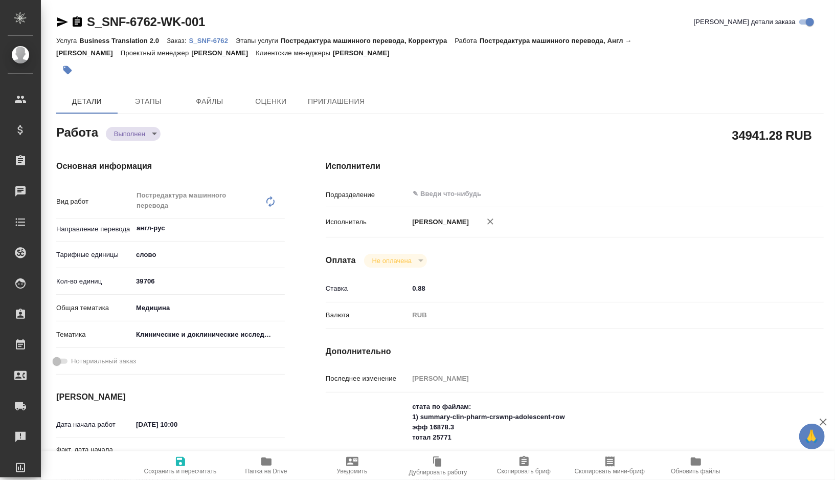
type textarea "x"
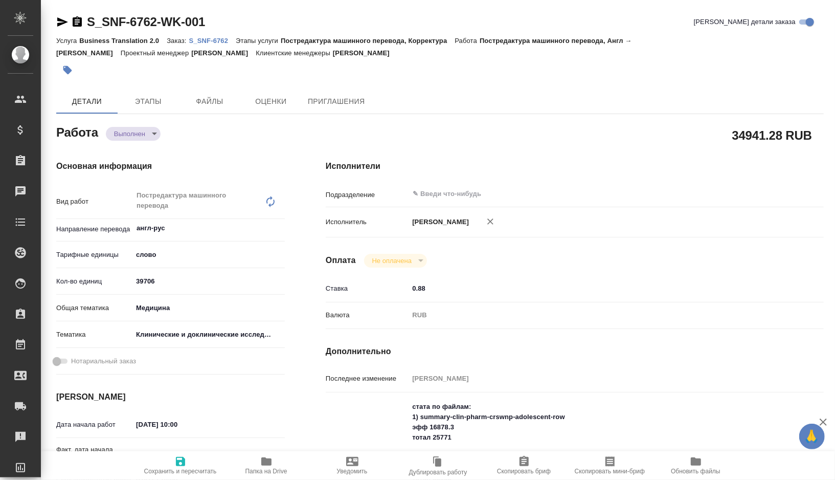
click at [251, 470] on span "Папка на Drive" at bounding box center [266, 470] width 42 height 7
type textarea "x"
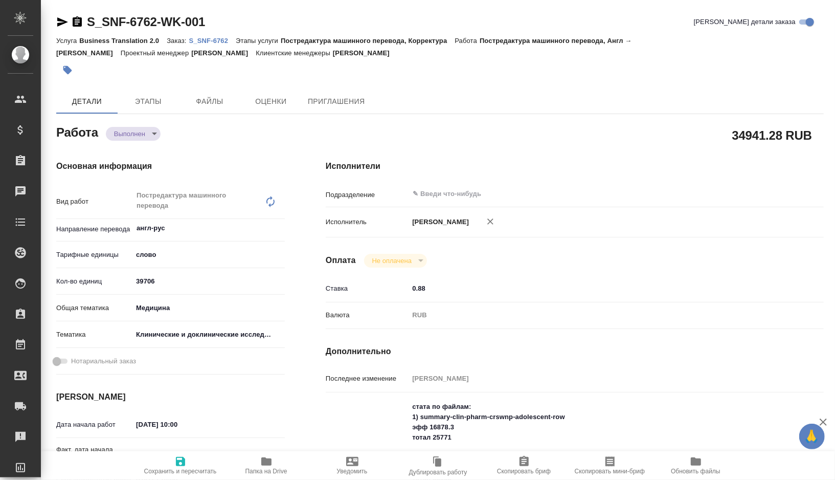
type textarea "x"
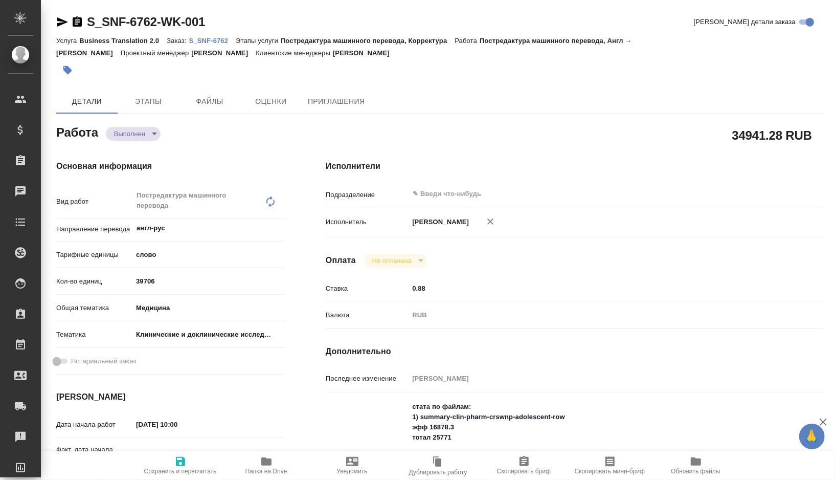
type textarea "x"
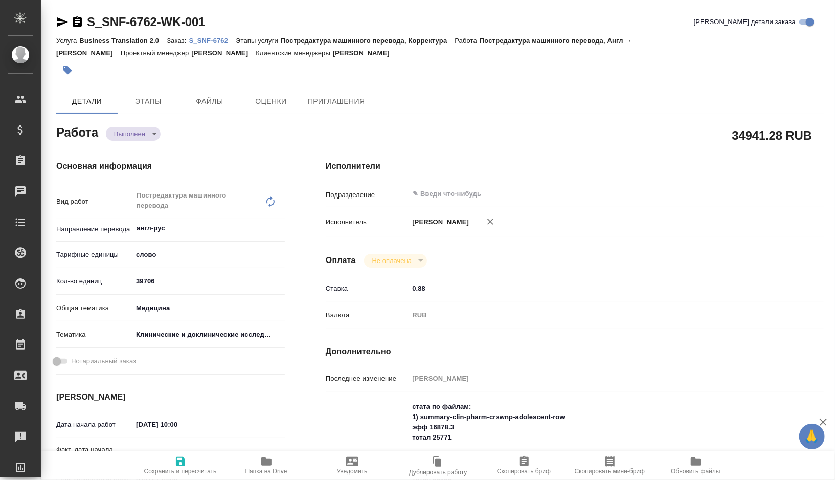
type textarea "x"
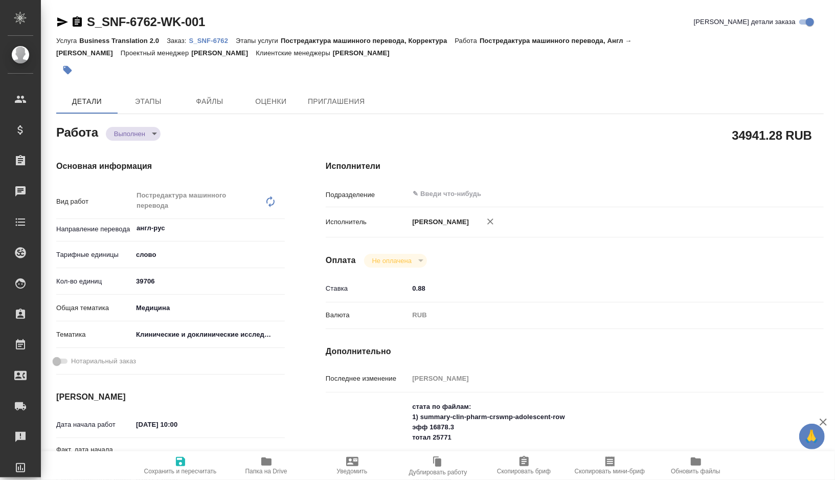
type textarea "x"
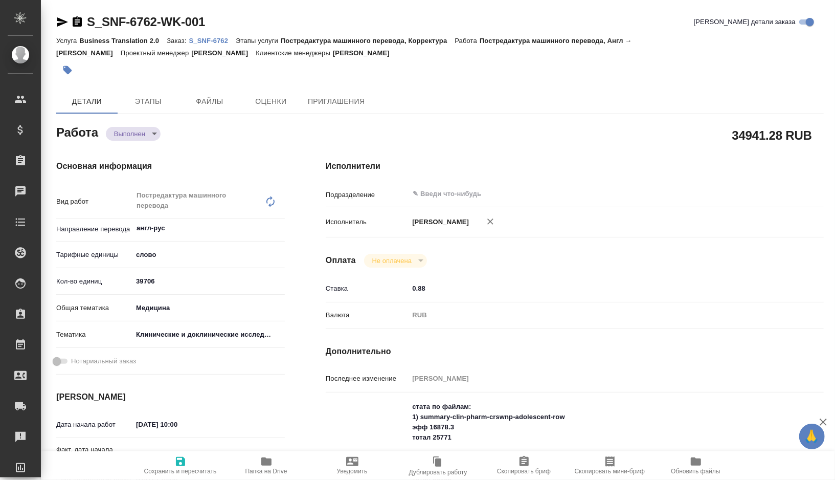
type textarea "x"
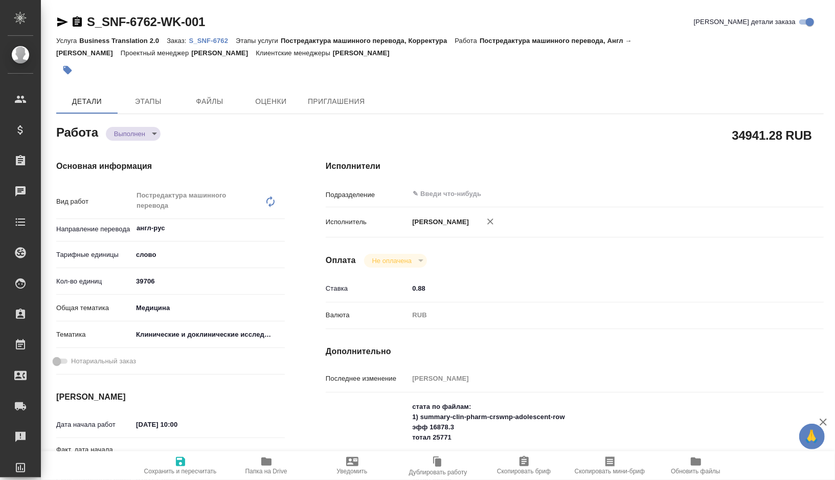
type textarea "x"
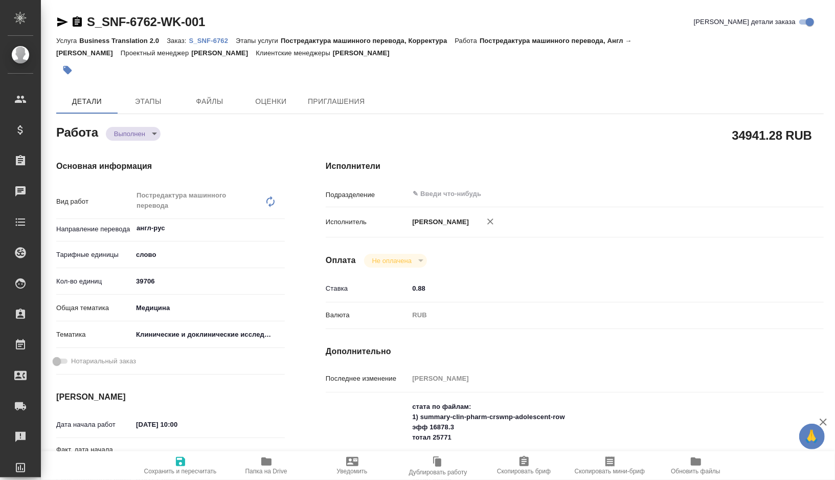
type textarea "x"
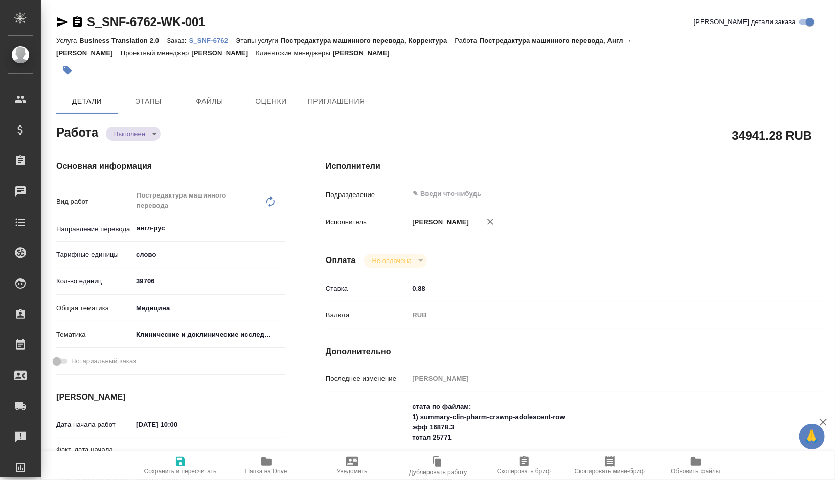
type textarea "x"
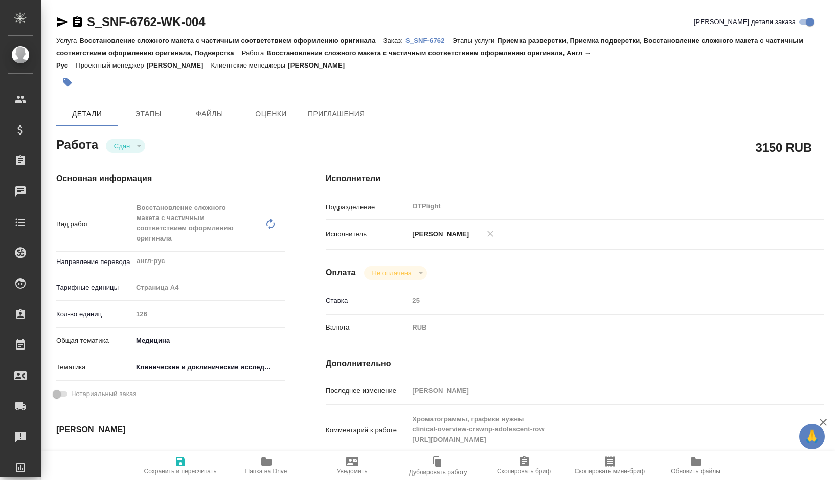
type textarea "x"
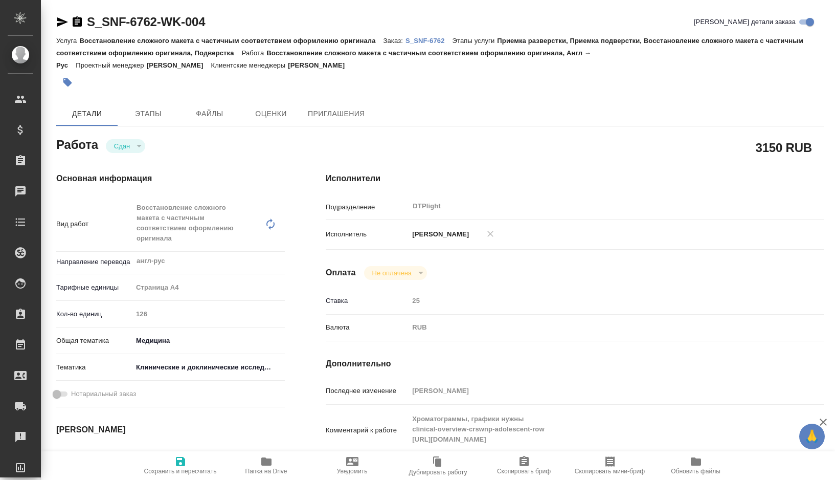
type textarea "x"
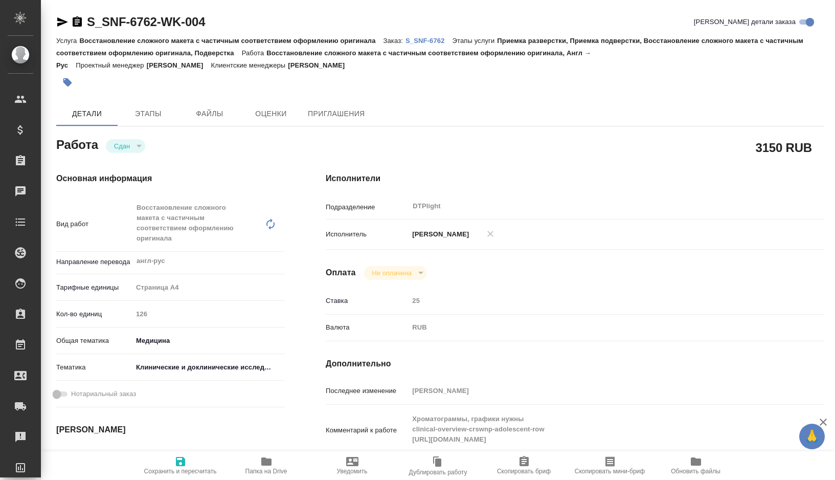
type textarea "x"
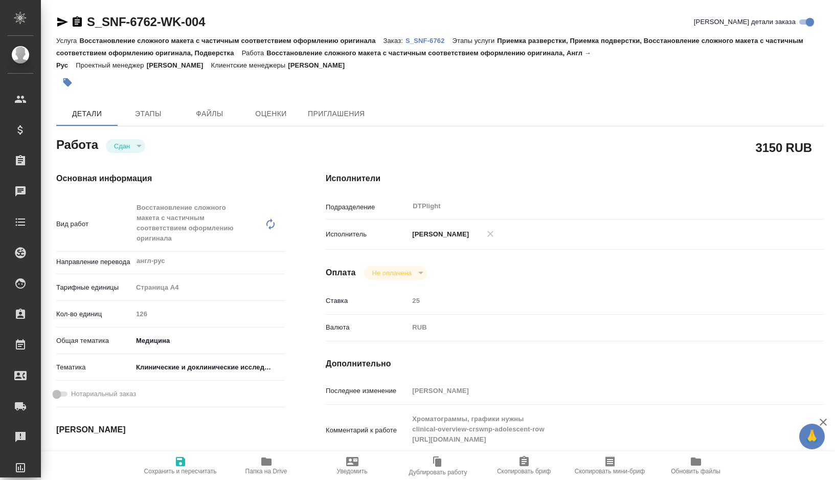
type textarea "x"
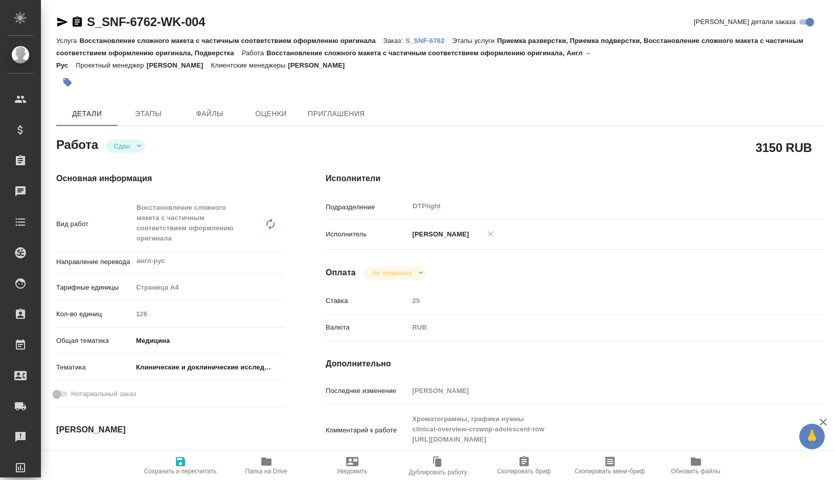
type textarea "x"
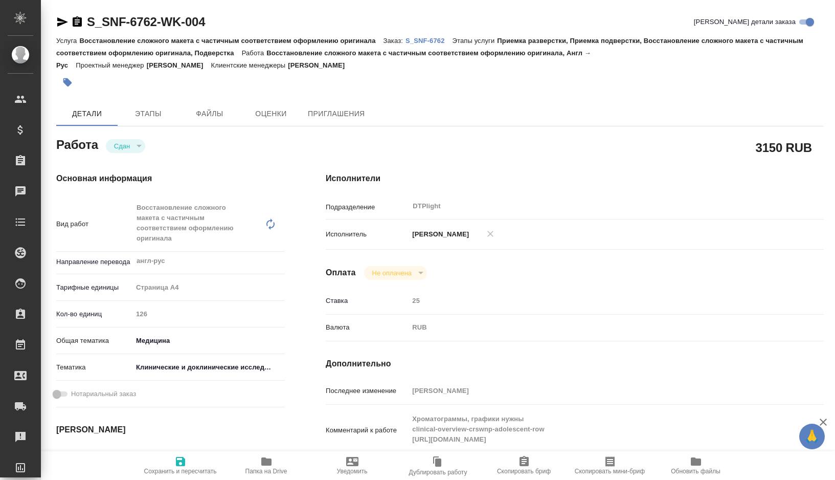
type textarea "x"
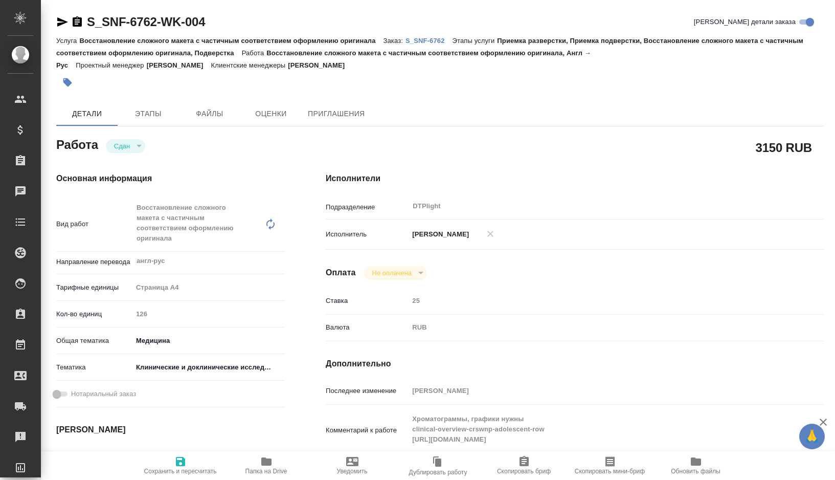
type textarea "x"
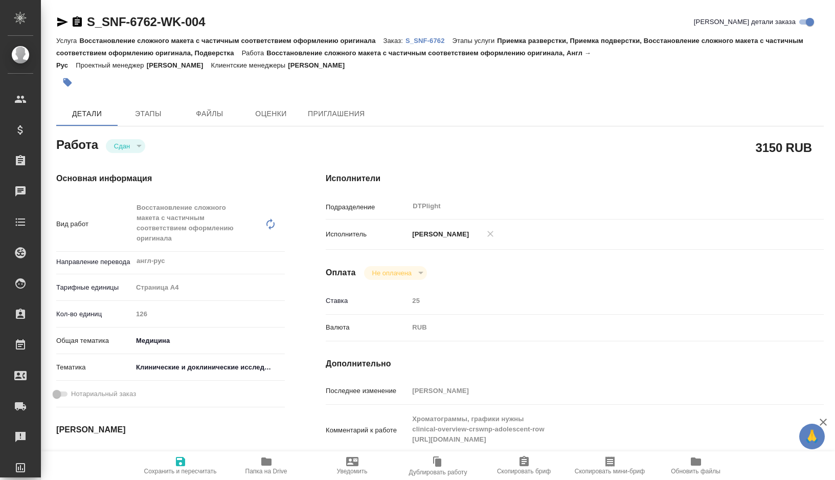
type textarea "x"
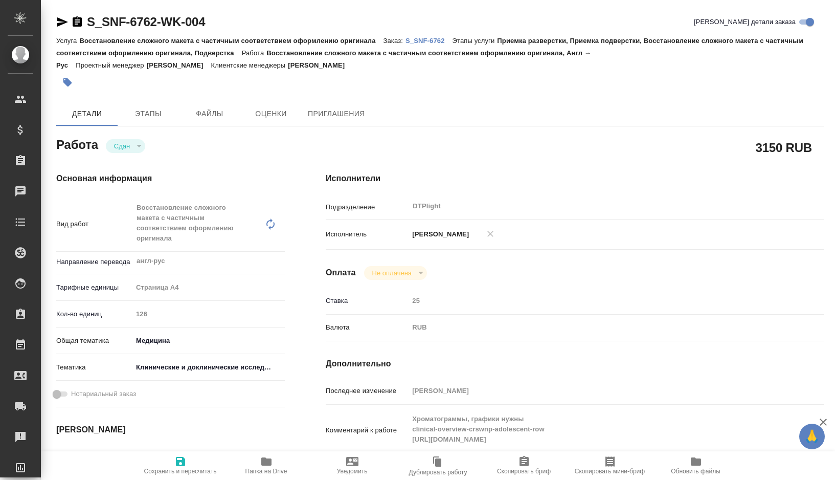
type textarea "x"
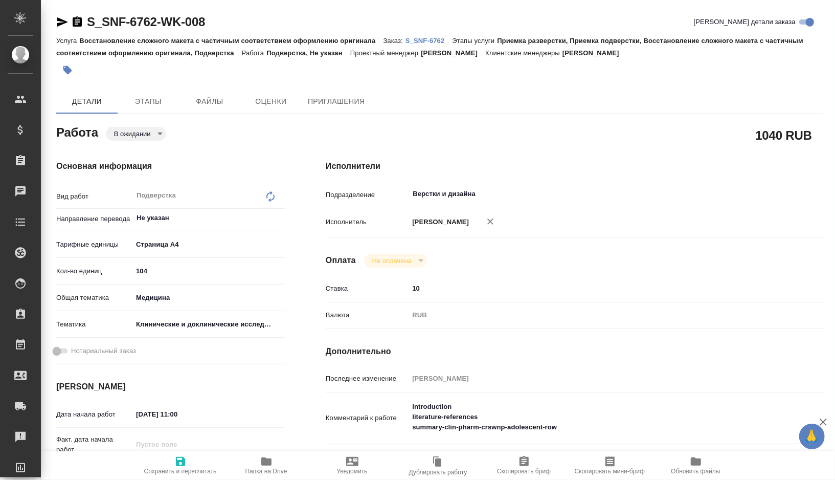
type textarea "x"
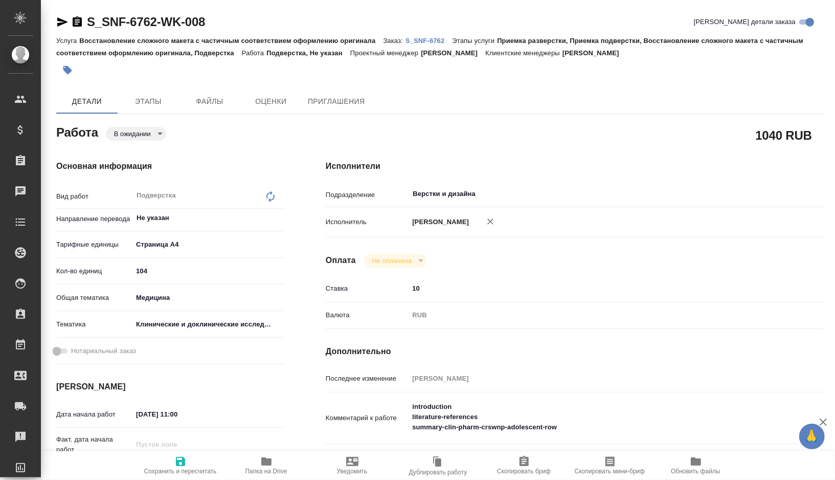
type textarea "x"
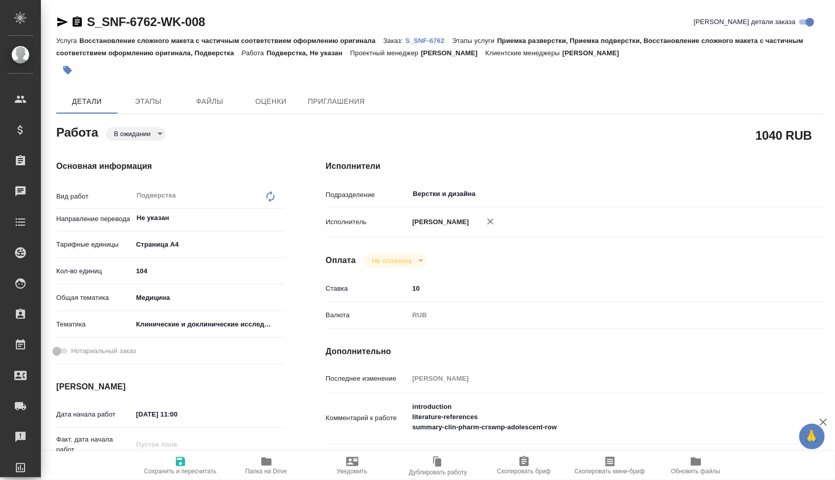
type textarea "x"
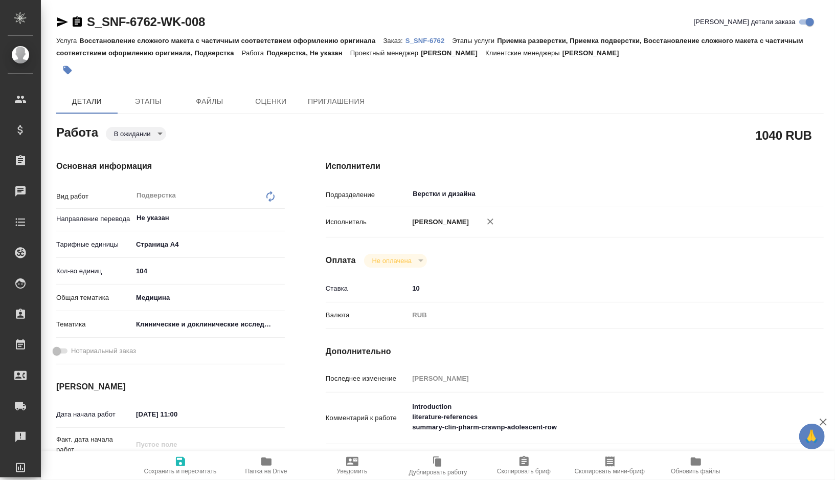
type textarea "x"
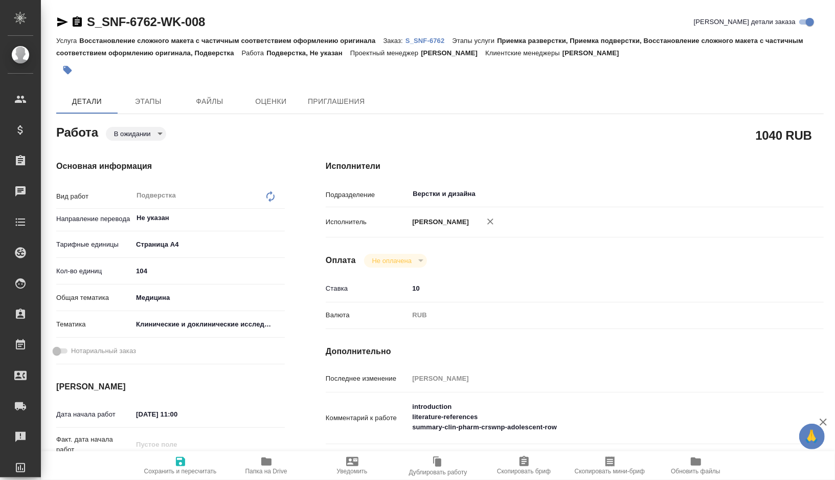
scroll to position [32, 0]
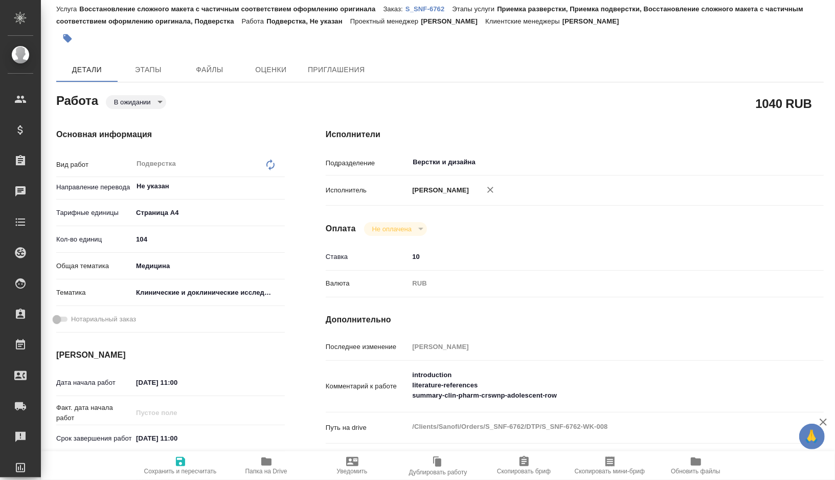
type textarea "x"
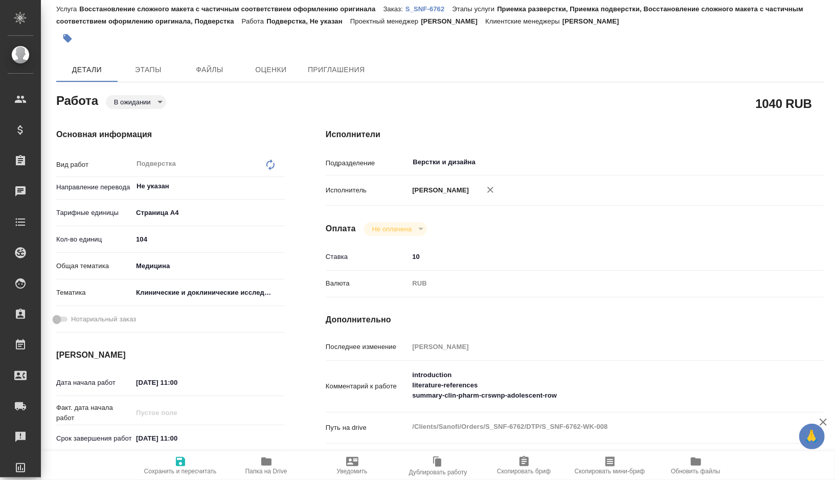
type textarea "x"
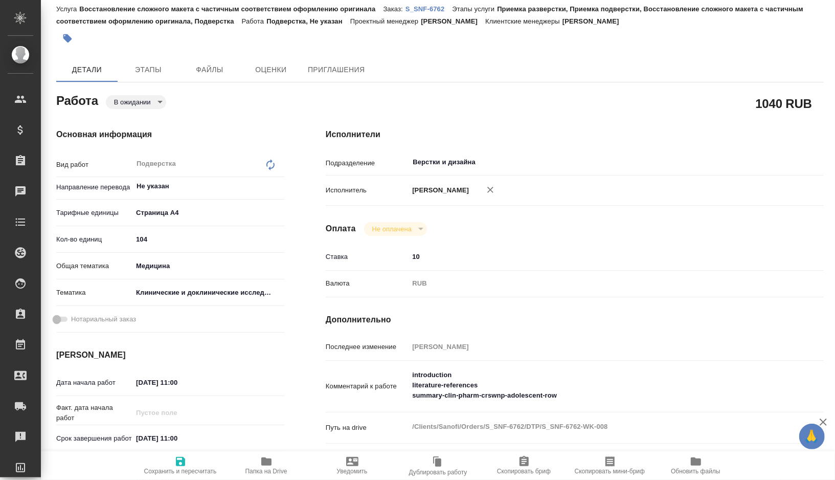
type textarea "x"
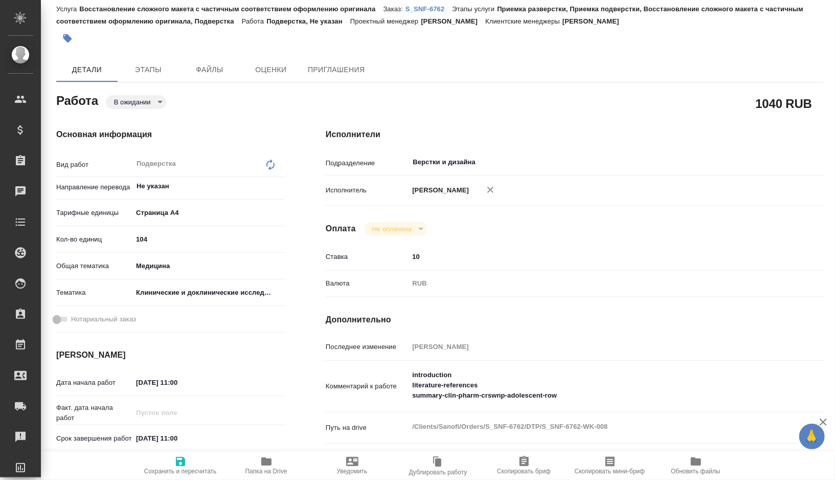
type textarea "x"
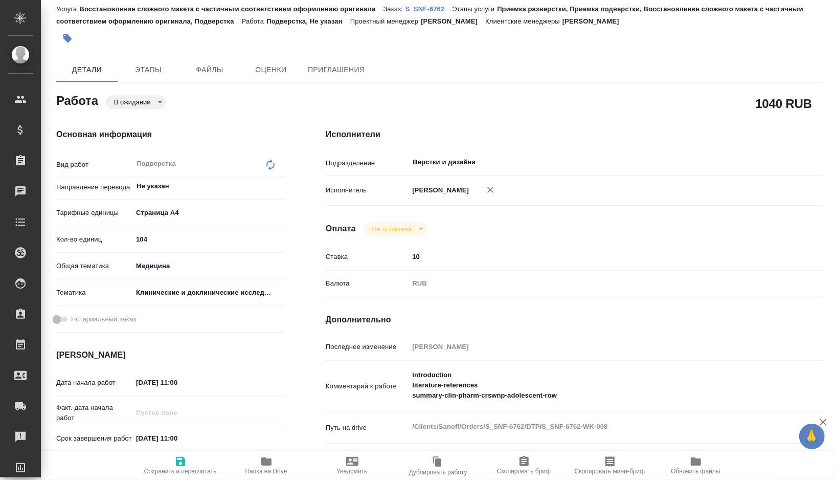
click at [263, 465] on icon "button" at bounding box center [266, 461] width 12 height 12
type textarea "x"
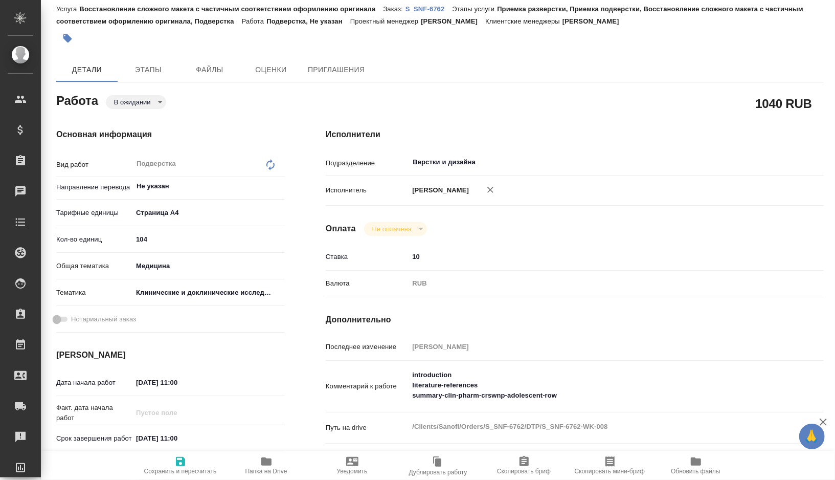
type textarea "x"
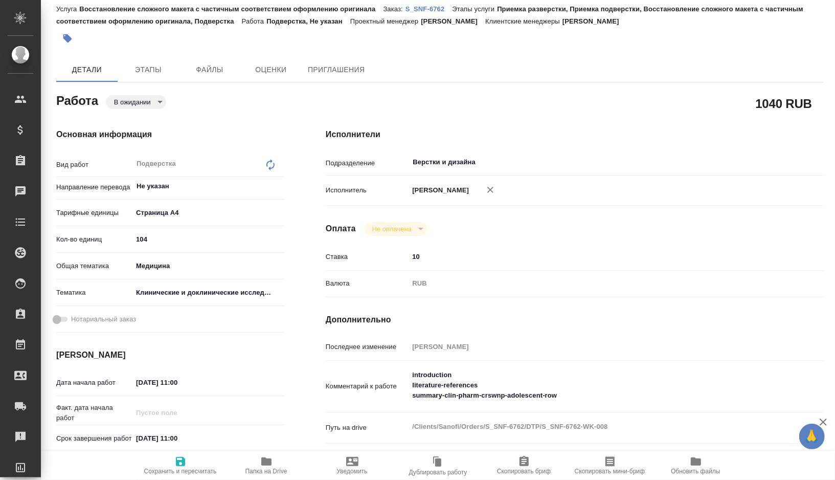
type textarea "x"
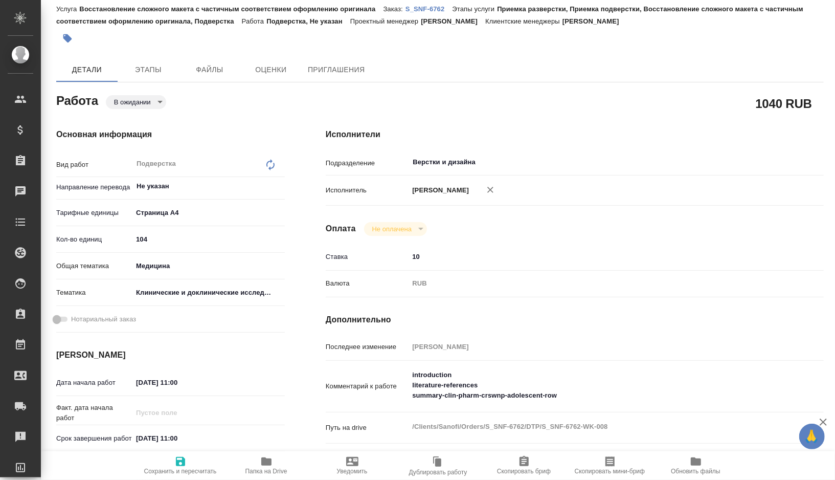
type textarea "x"
click at [150, 99] on body "🙏 .cls-1 fill:#fff; AWATERA Gorshkova Valentina Клиенты Спецификации Заказы 0 Ч…" at bounding box center [417, 240] width 835 height 480
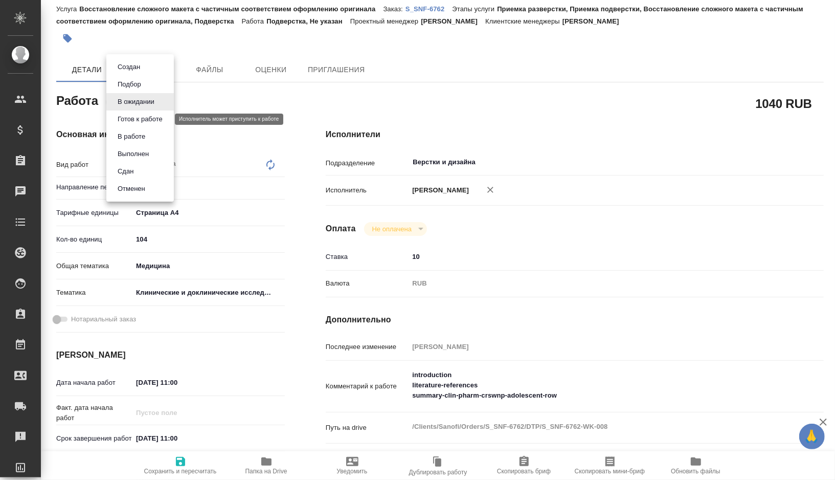
click at [145, 123] on button "Готов к работе" at bounding box center [140, 119] width 51 height 11
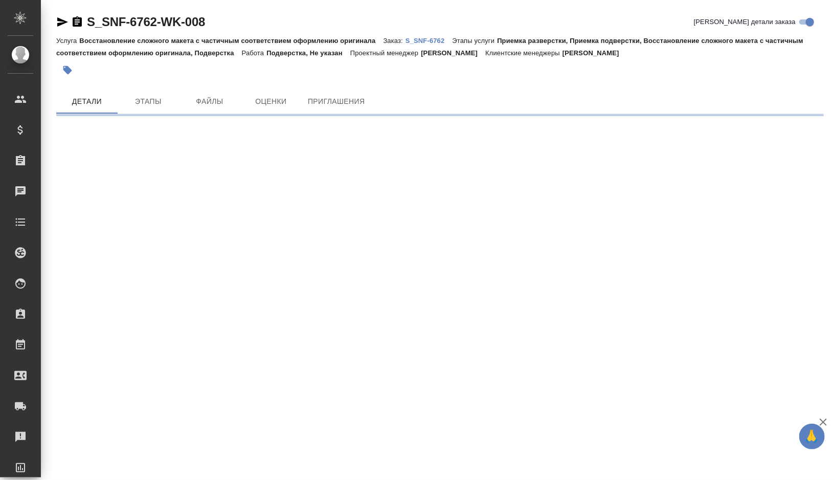
scroll to position [0, 0]
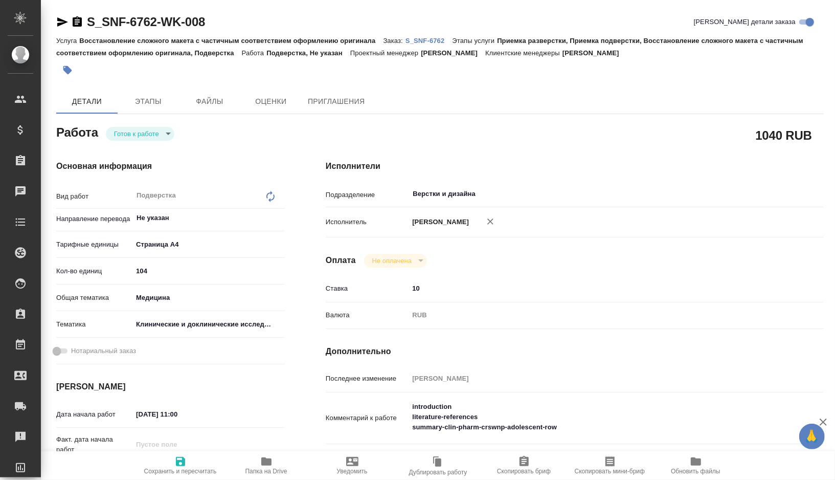
type textarea "x"
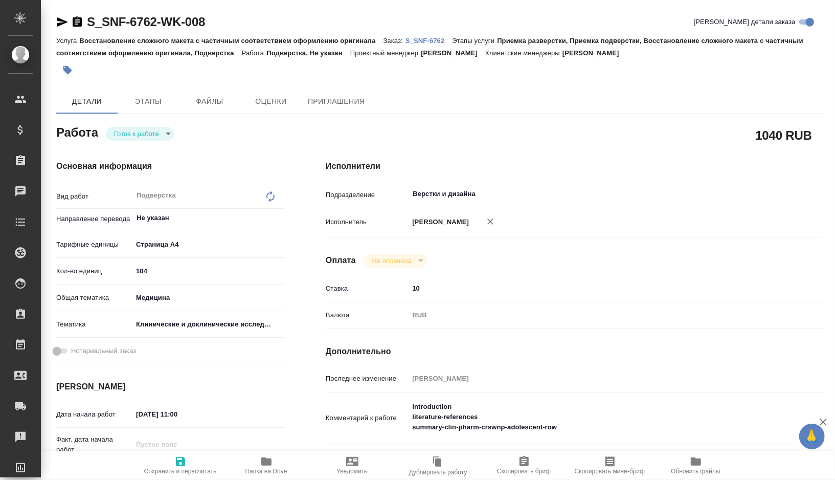
type textarea "x"
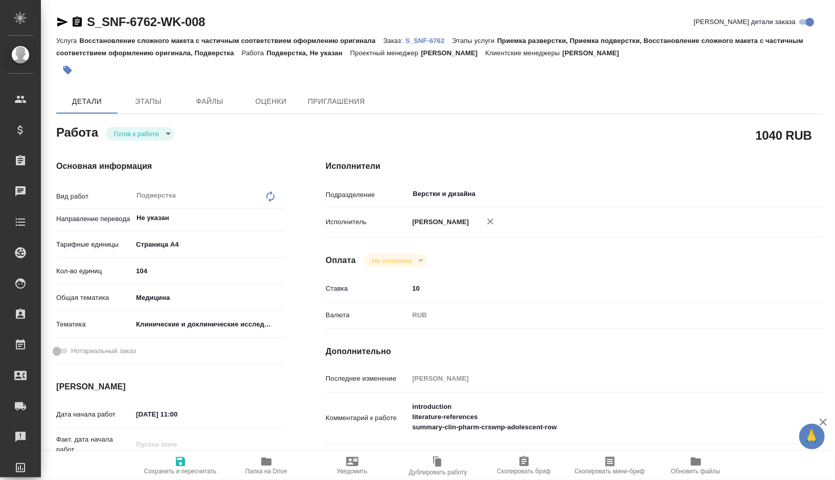
type textarea "x"
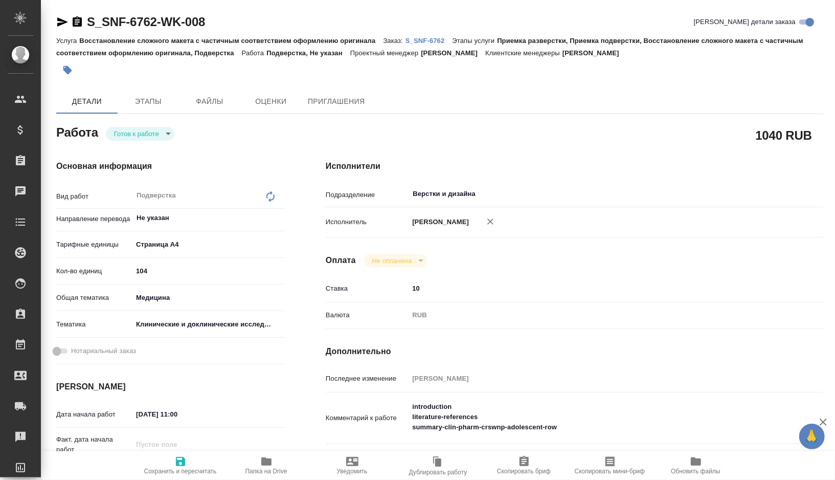
type textarea "x"
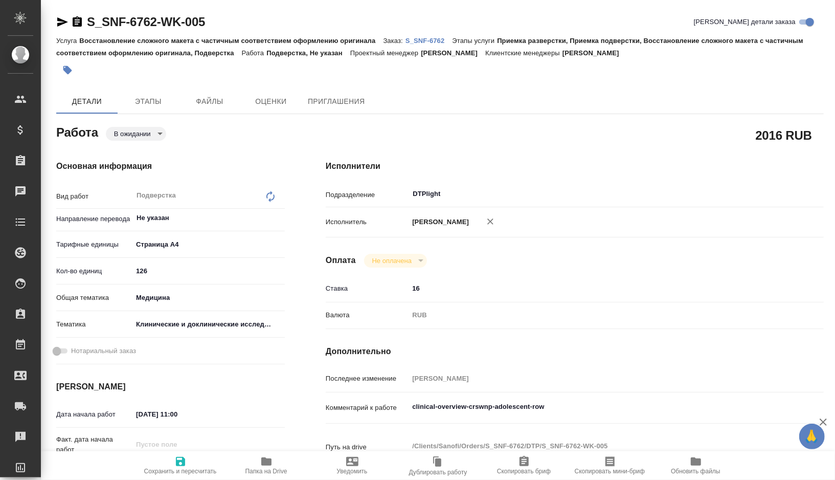
type textarea "x"
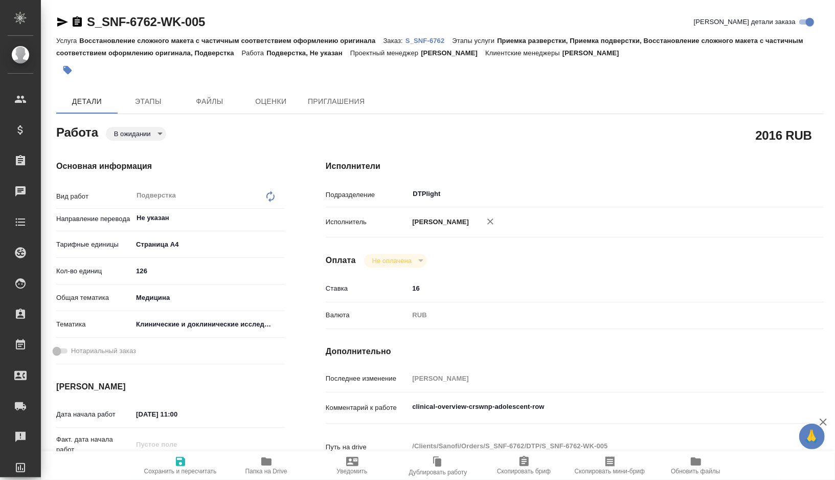
type textarea "x"
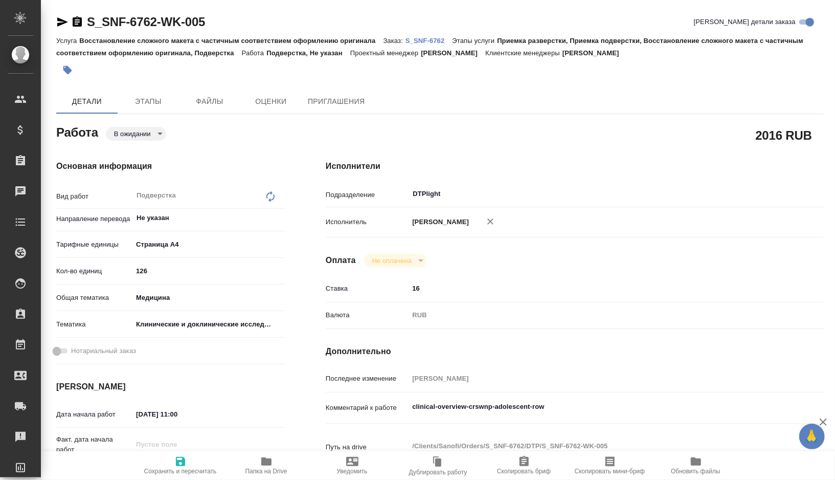
type textarea "x"
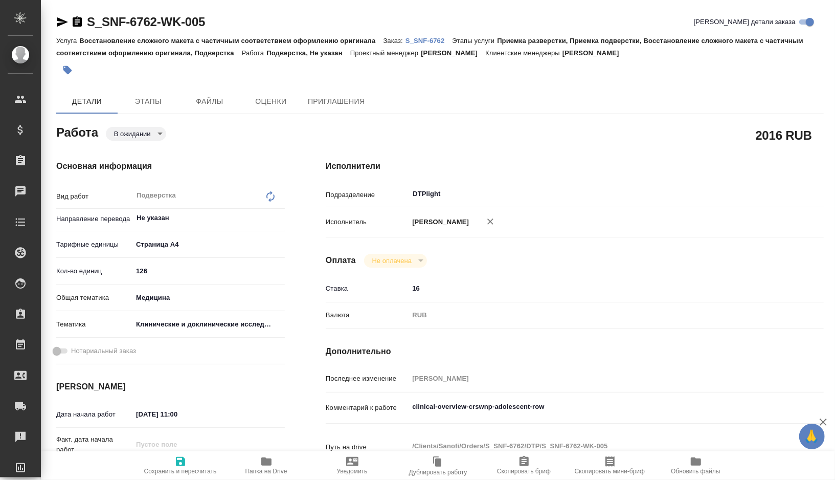
type textarea "x"
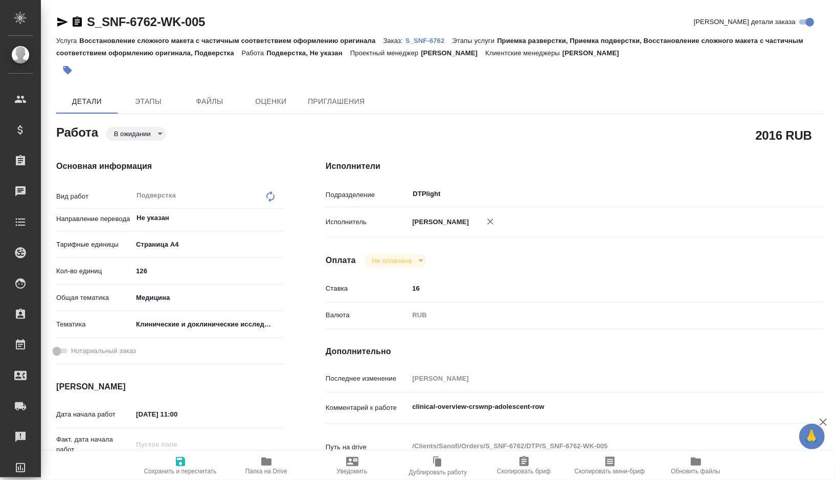
type textarea "x"
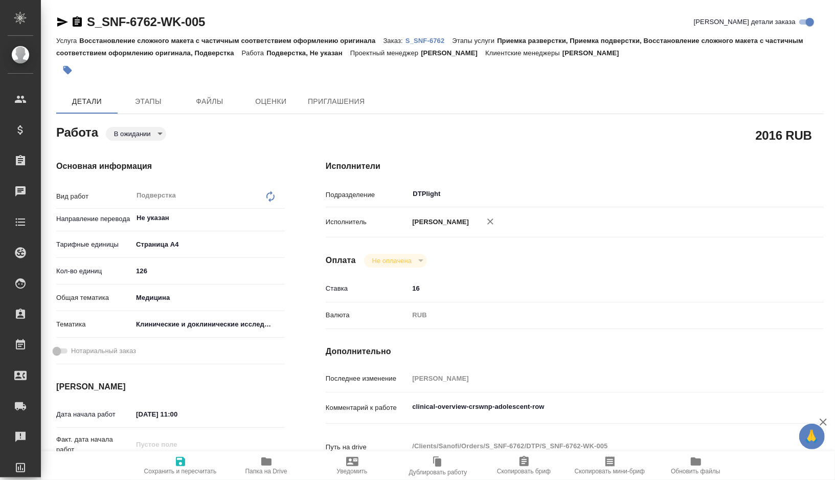
type textarea "x"
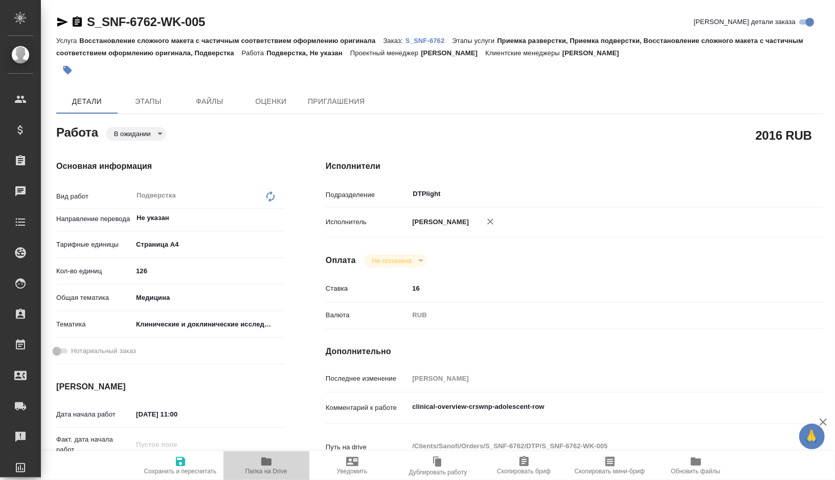
click at [257, 465] on span "Папка на Drive" at bounding box center [267, 464] width 74 height 19
type textarea "x"
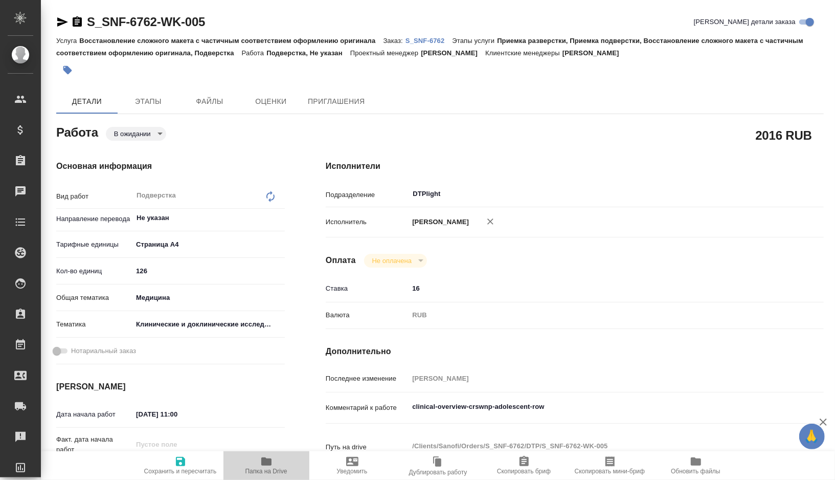
type textarea "x"
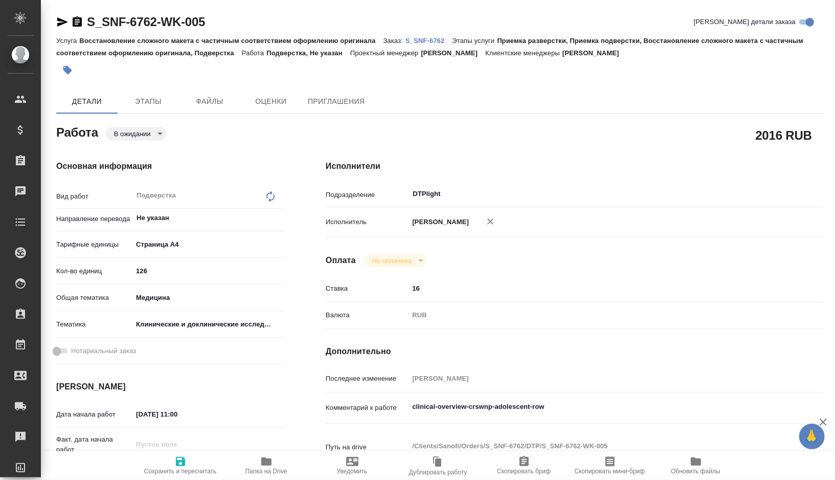
type textarea "x"
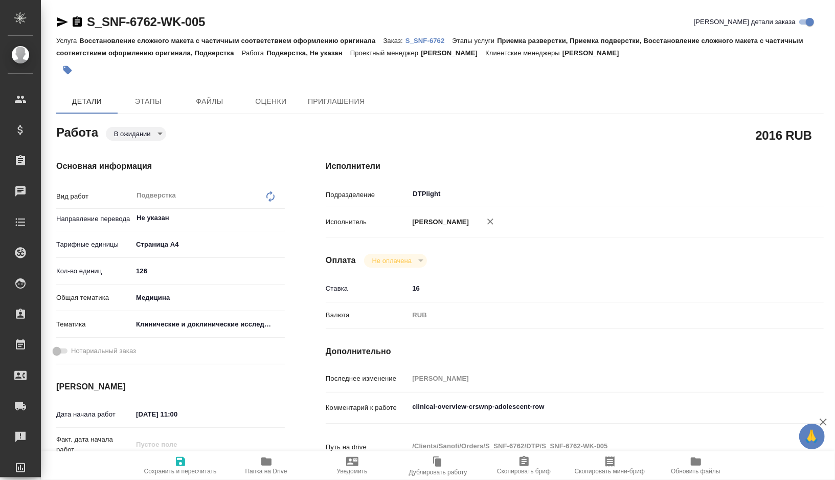
type textarea "x"
click at [156, 132] on body "🙏 .cls-1 fill:#fff; AWATERA [PERSON_NAME] Спецификации Заказы 0 Чаты Todo Проек…" at bounding box center [417, 240] width 835 height 480
click at [148, 152] on button "Готов к работе" at bounding box center [140, 150] width 51 height 11
type textarea "x"
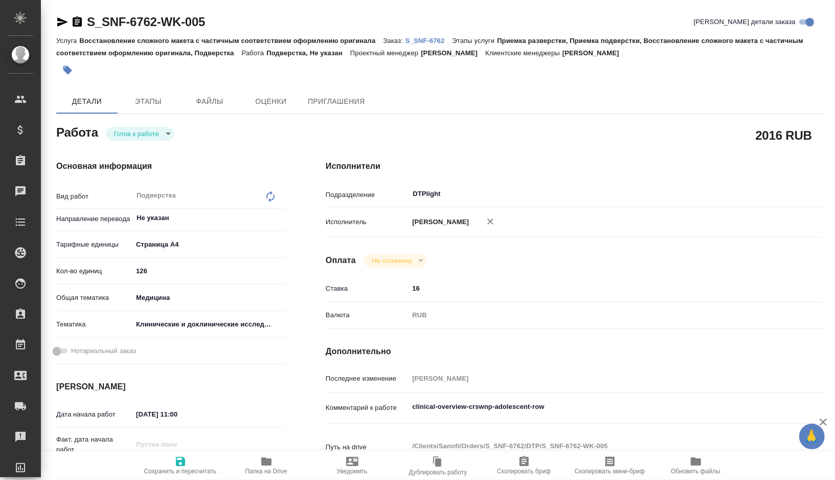
type textarea "x"
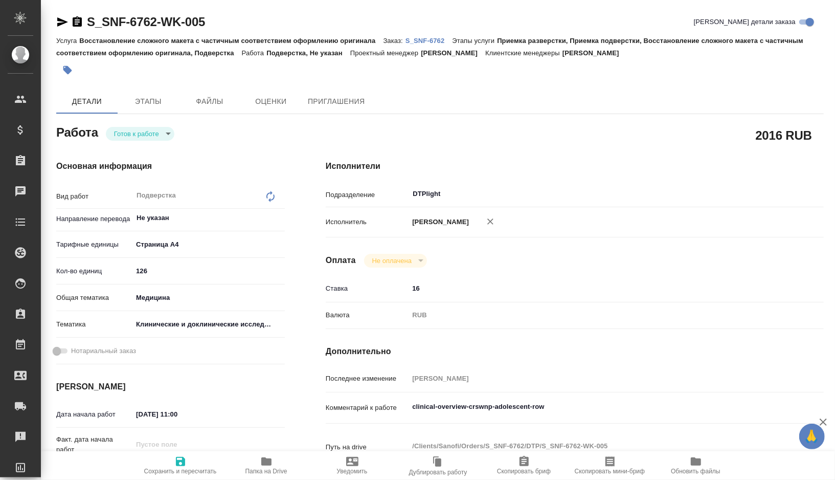
type textarea "x"
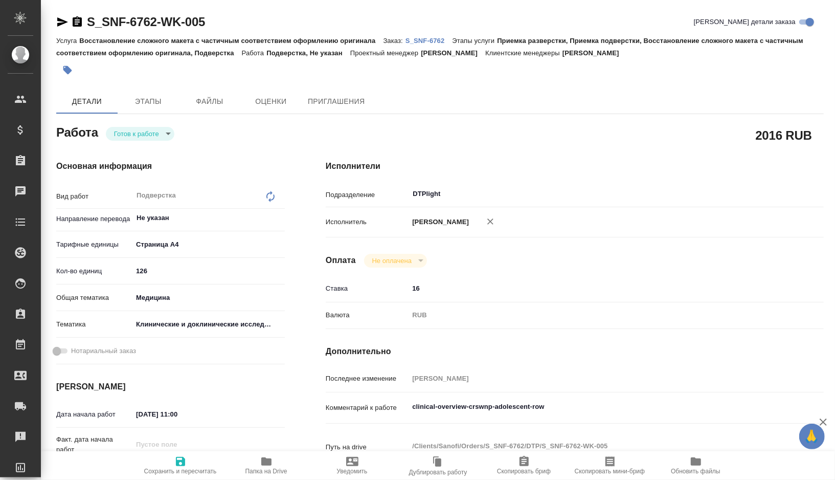
type textarea "x"
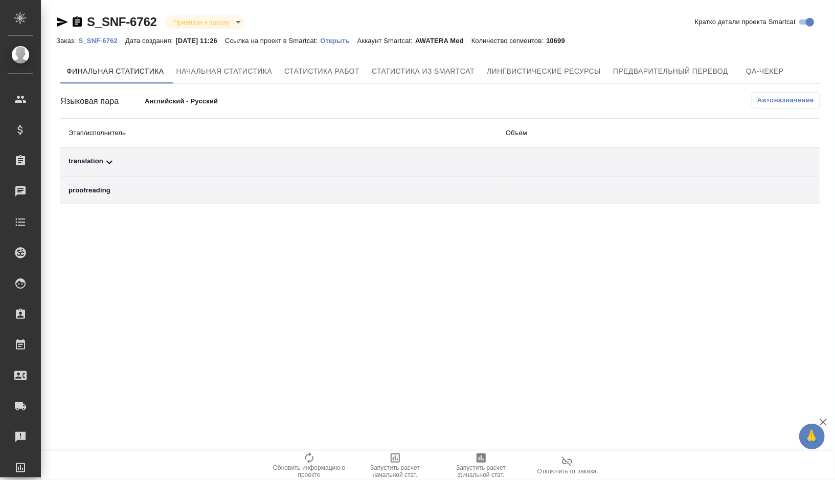
click at [146, 167] on div "translation" at bounding box center [279, 162] width 421 height 12
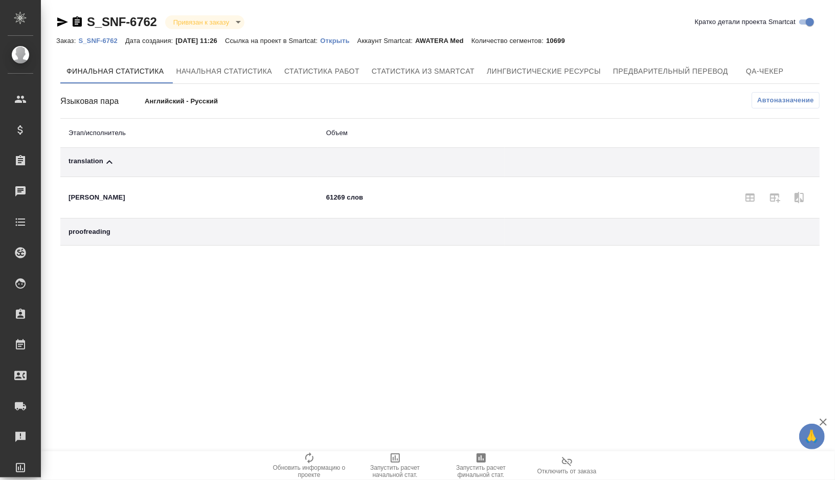
click at [762, 98] on span "Автоназначение" at bounding box center [785, 100] width 57 height 10
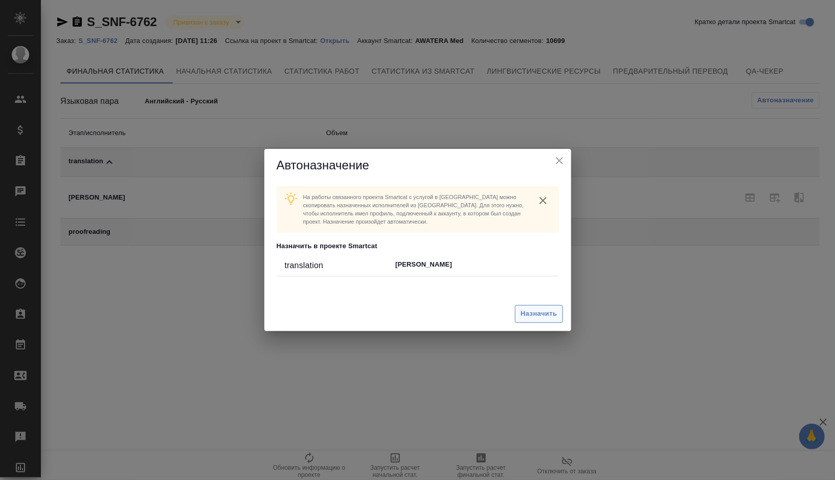
click at [533, 322] on button "Назначить" at bounding box center [539, 314] width 48 height 18
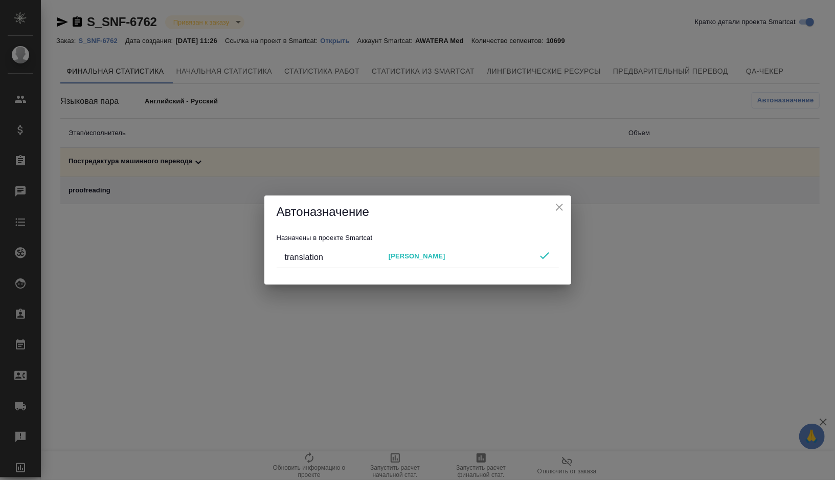
click at [559, 211] on icon "close" at bounding box center [559, 207] width 12 height 12
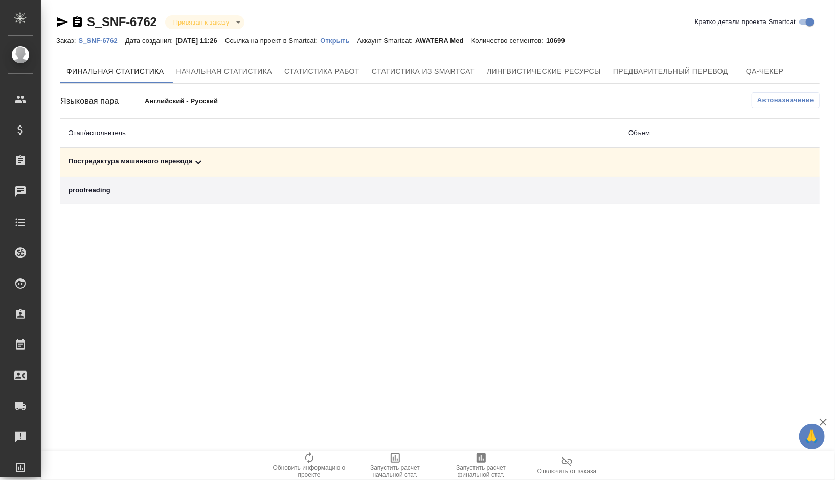
click at [234, 157] on div "Постредактура машинного перевода" at bounding box center [341, 162] width 544 height 12
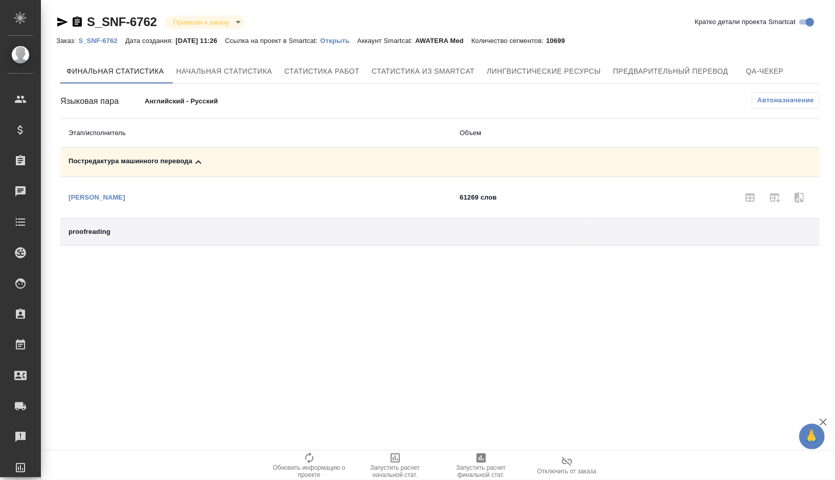
click at [480, 455] on icon "button" at bounding box center [481, 457] width 9 height 9
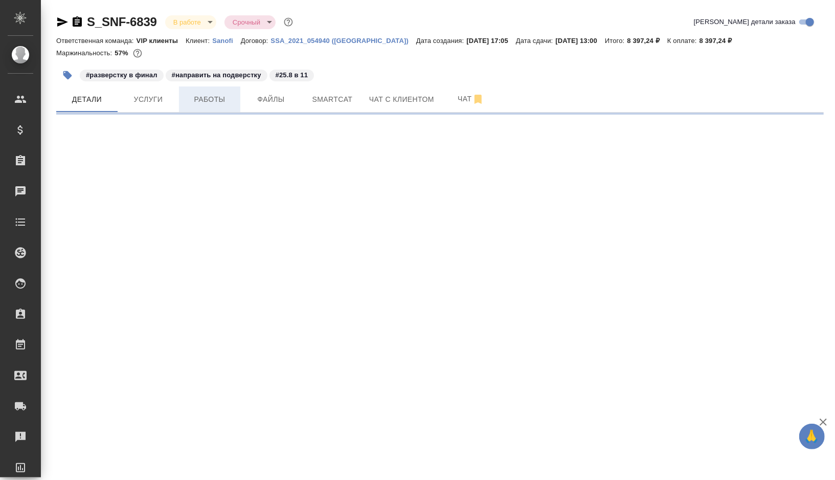
select select "RU"
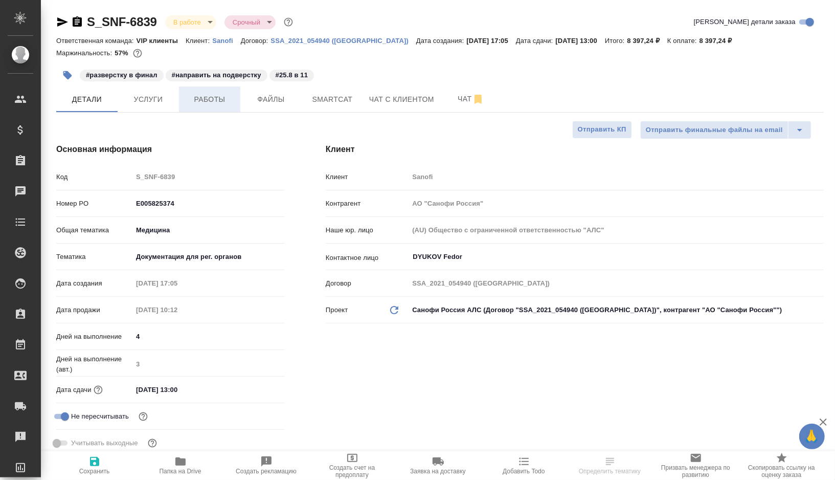
click at [220, 98] on span "Работы" at bounding box center [209, 99] width 49 height 13
type textarea "x"
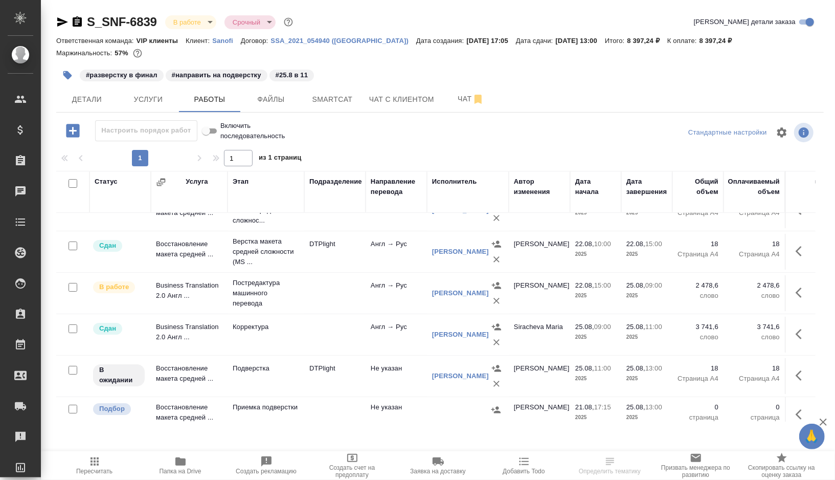
scroll to position [33, 0]
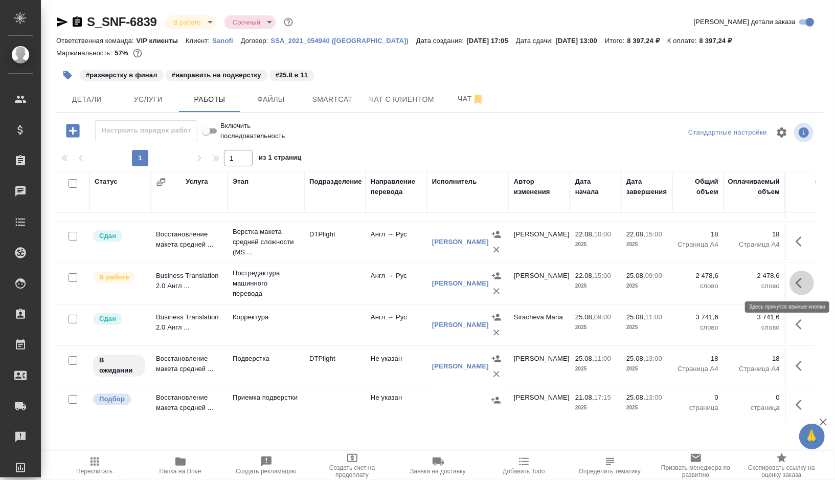
click at [800, 282] on icon "button" at bounding box center [802, 283] width 12 height 12
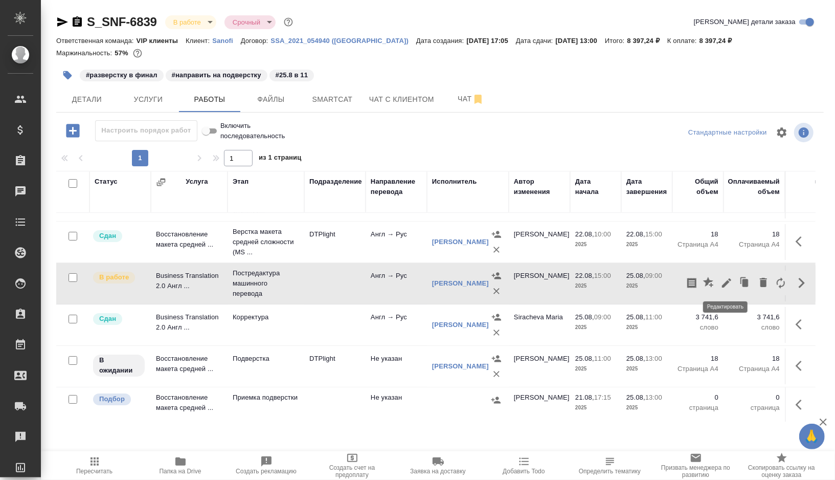
click at [727, 277] on icon "button" at bounding box center [727, 283] width 12 height 12
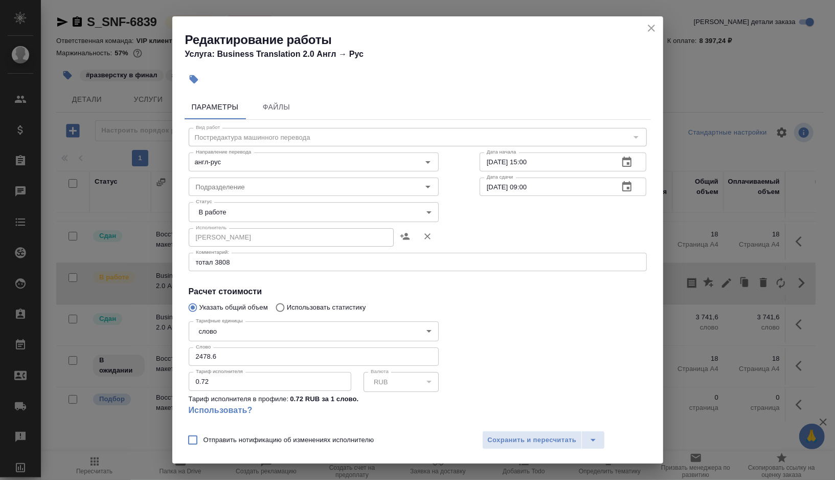
click at [424, 213] on body "🙏 .cls-1 fill:#fff; AWATERA Gorshkova Valentina Клиенты Спецификации Заказы 0 Ч…" at bounding box center [417, 240] width 835 height 480
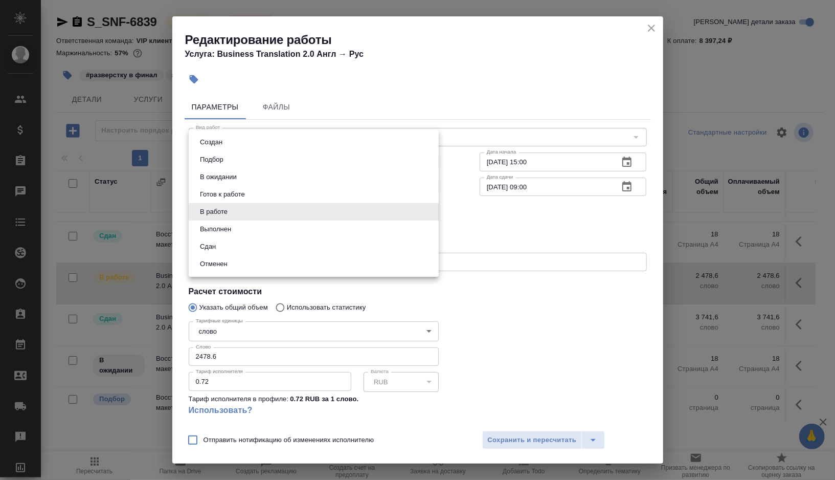
click at [266, 226] on li "Выполнен" at bounding box center [314, 228] width 250 height 17
type input "completed"
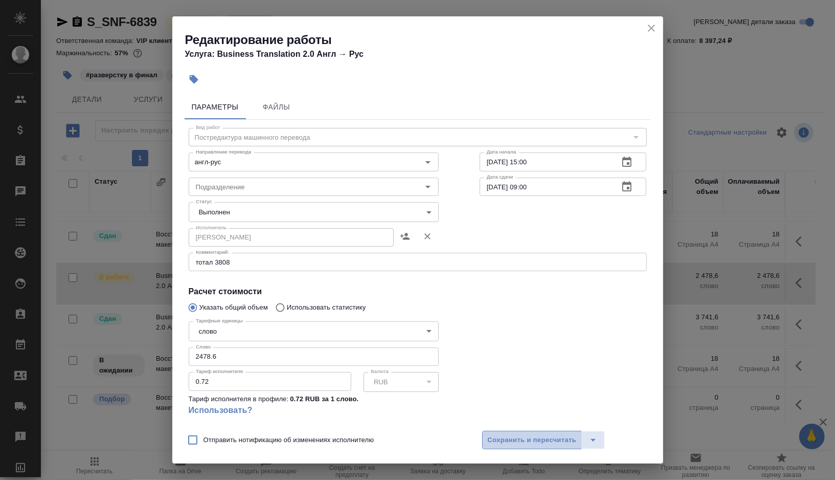
click at [507, 437] on span "Сохранить и пересчитать" at bounding box center [532, 440] width 89 height 12
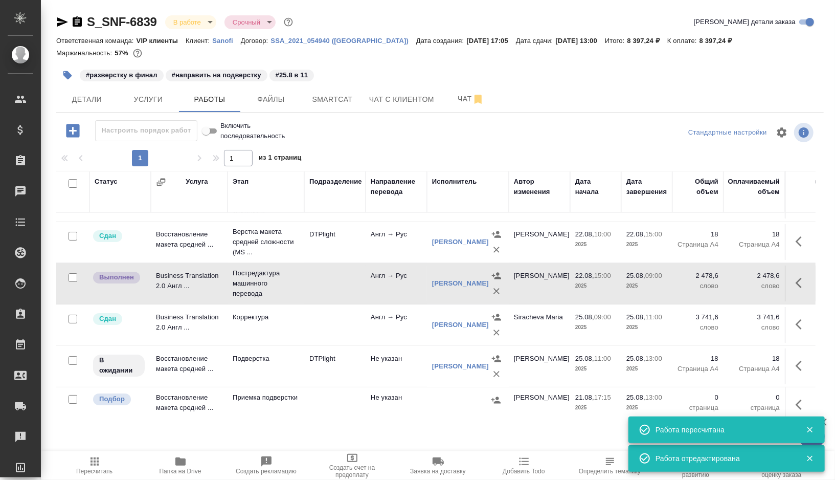
click at [301, 315] on td "Корректура" at bounding box center [266, 325] width 77 height 36
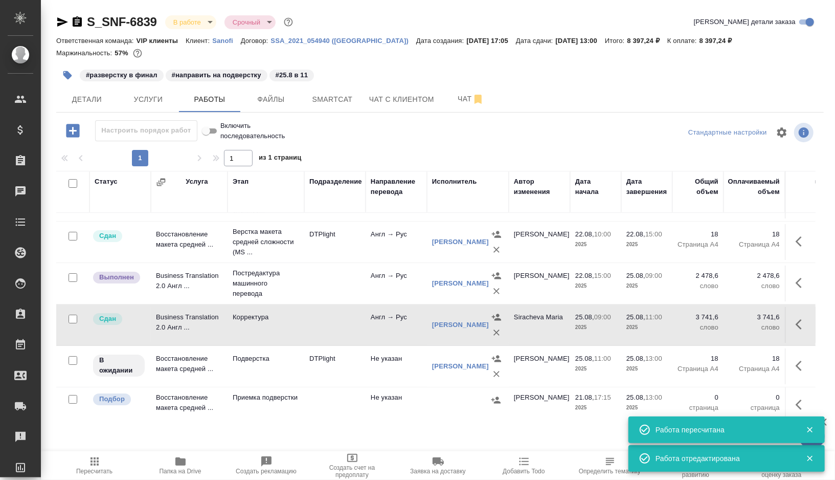
click at [301, 315] on td "Корректура" at bounding box center [266, 325] width 77 height 36
click at [295, 374] on td "Подверстка" at bounding box center [266, 366] width 77 height 36
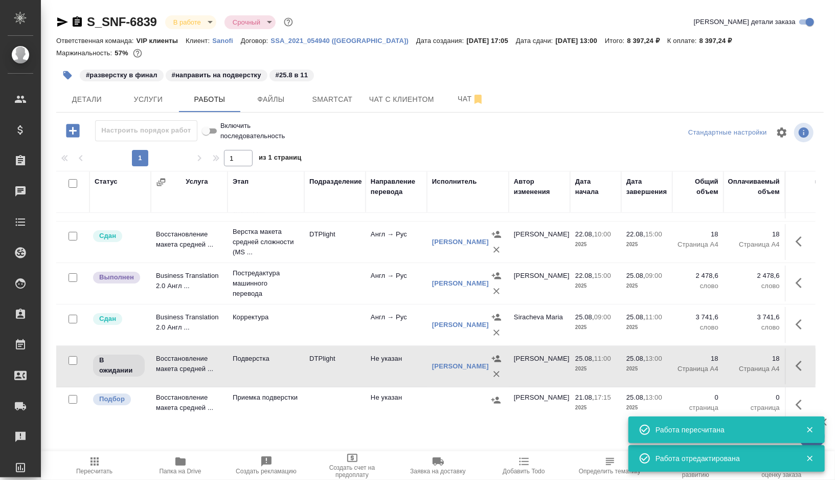
click at [70, 74] on icon "button" at bounding box center [67, 75] width 9 height 9
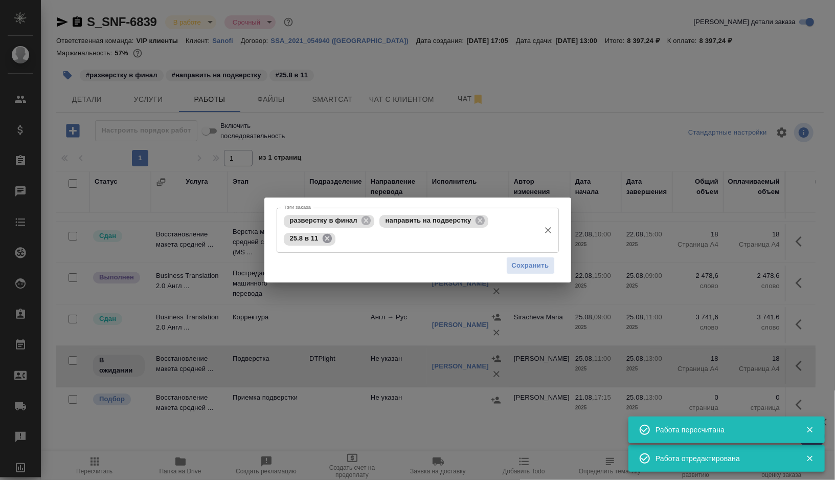
click at [326, 241] on icon at bounding box center [326, 238] width 9 height 9
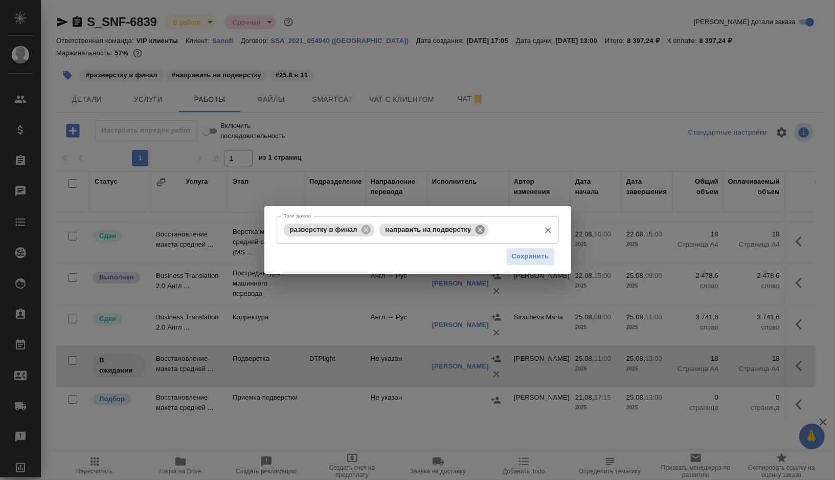
click at [482, 229] on icon at bounding box center [479, 228] width 9 height 9
click at [482, 229] on input "Тэги заказа" at bounding box center [456, 229] width 158 height 17
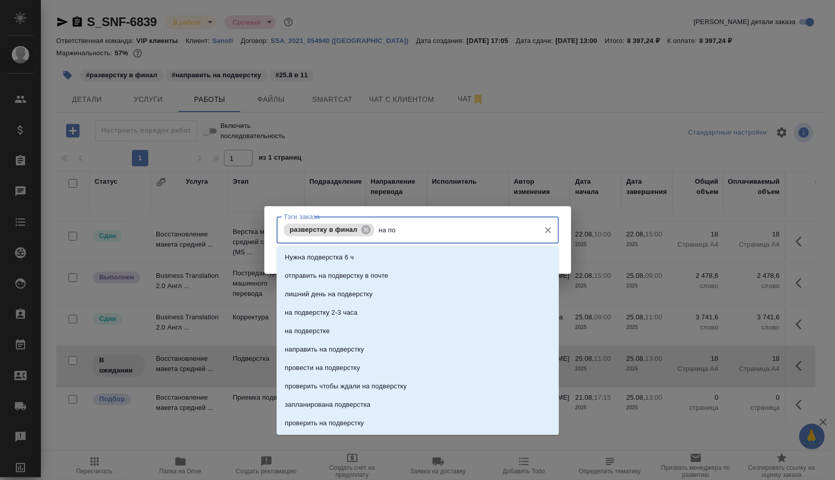
type input "на под"
click at [326, 332] on p "на подверстке" at bounding box center [307, 331] width 45 height 10
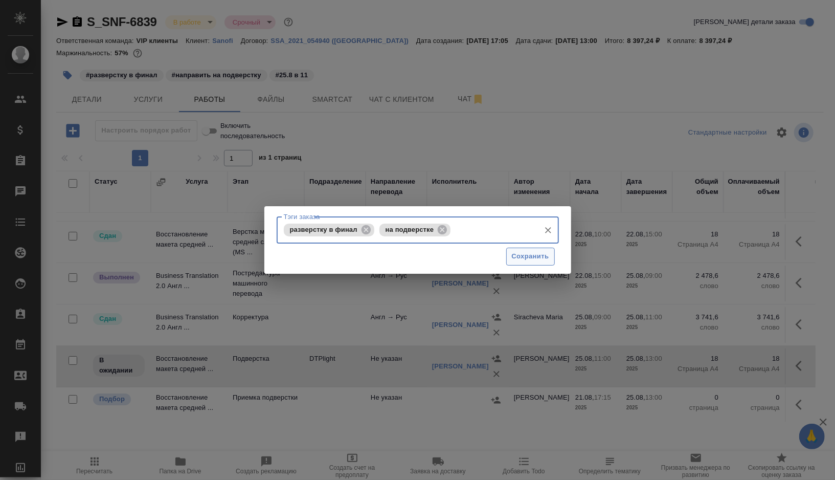
click at [513, 259] on span "Сохранить" at bounding box center [530, 257] width 37 height 12
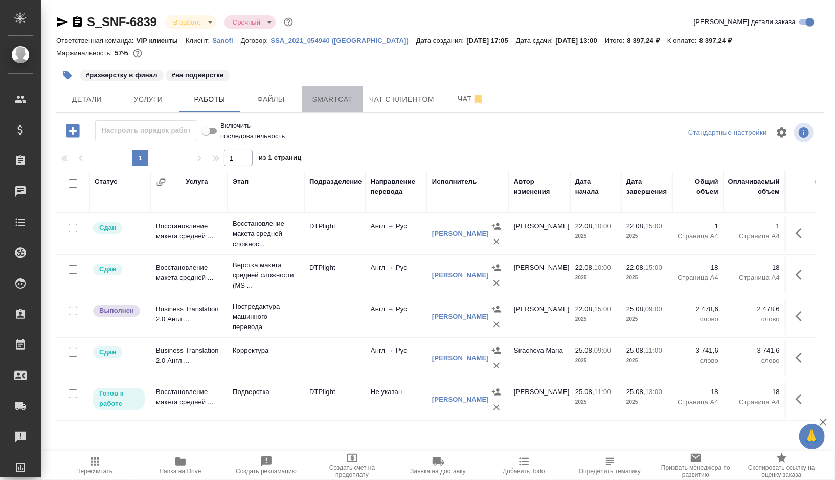
click at [335, 99] on span "Smartcat" at bounding box center [332, 99] width 49 height 13
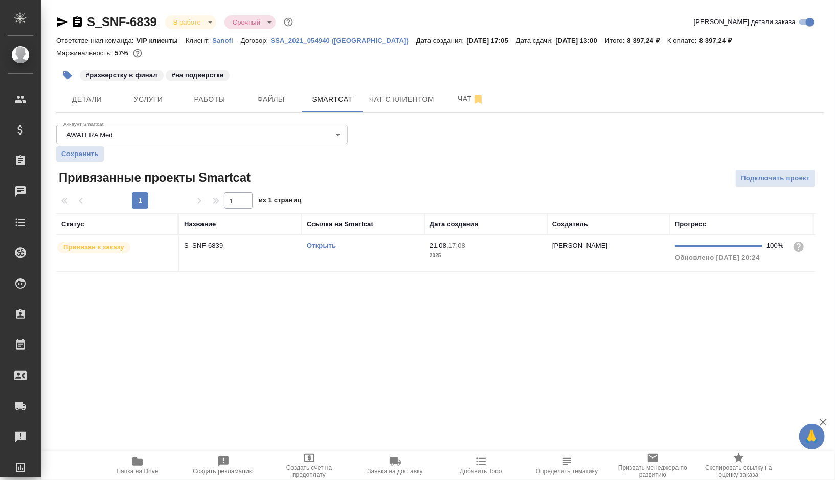
click at [364, 254] on td "Открыть" at bounding box center [363, 253] width 123 height 36
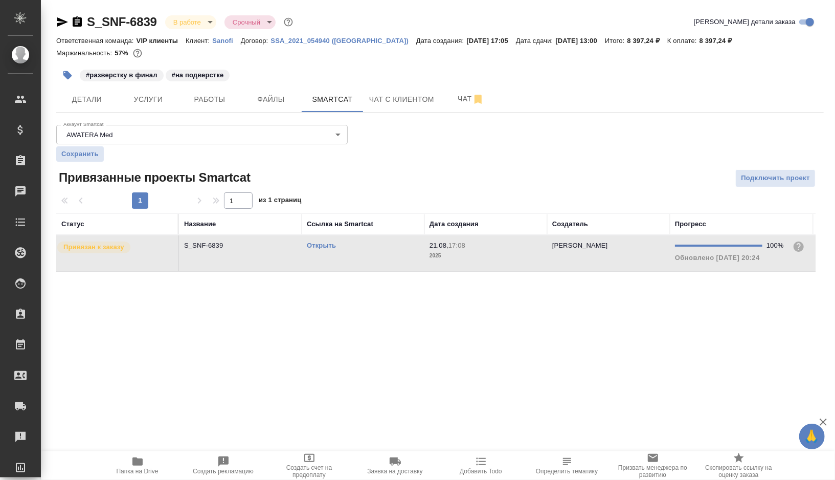
click at [364, 254] on td "Открыть" at bounding box center [363, 253] width 123 height 36
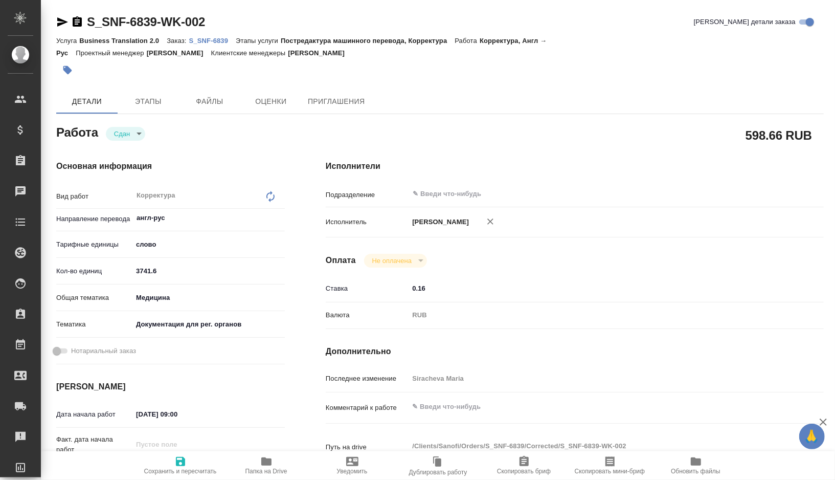
type textarea "x"
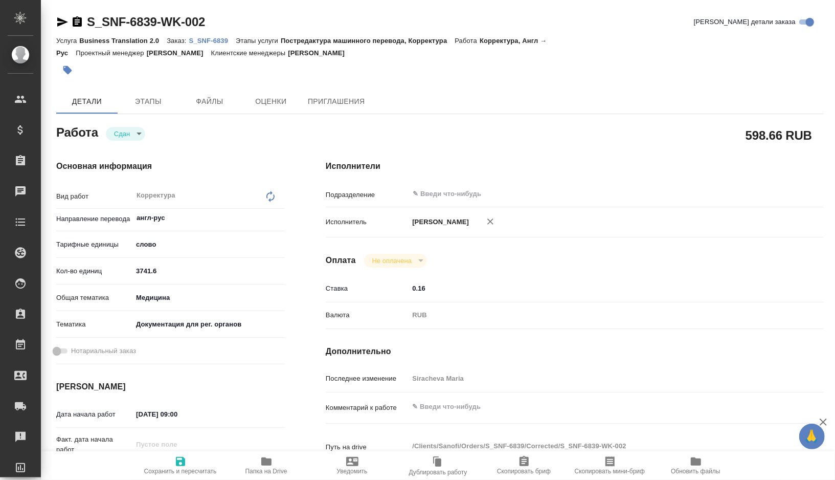
type textarea "x"
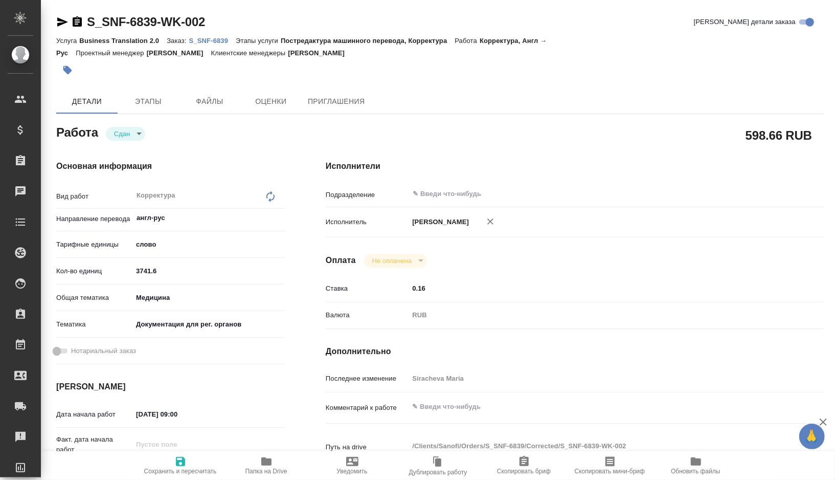
type textarea "x"
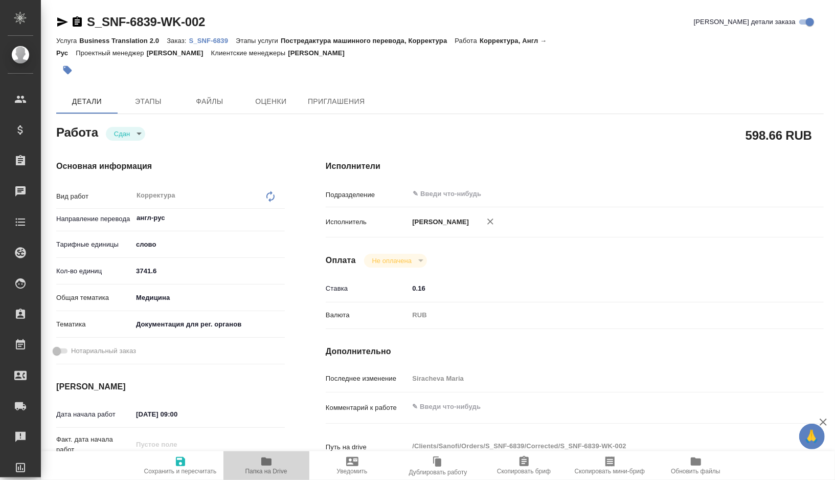
click at [259, 464] on span "Папка на Drive" at bounding box center [267, 464] width 74 height 19
type textarea "x"
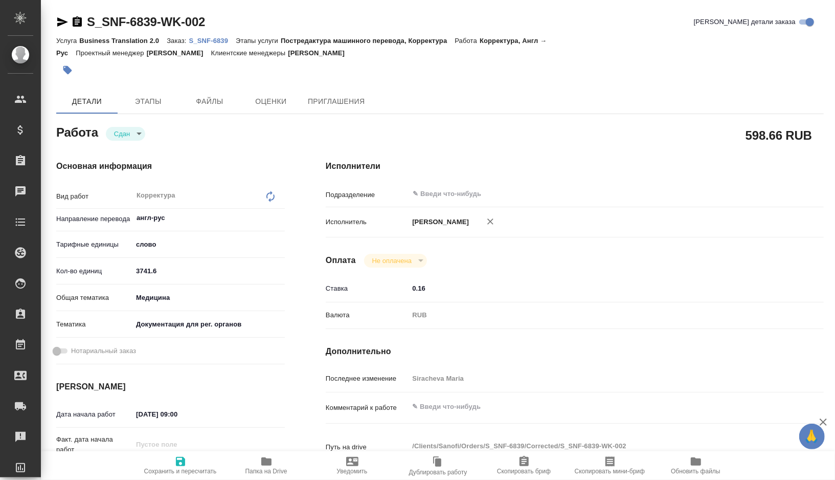
type textarea "x"
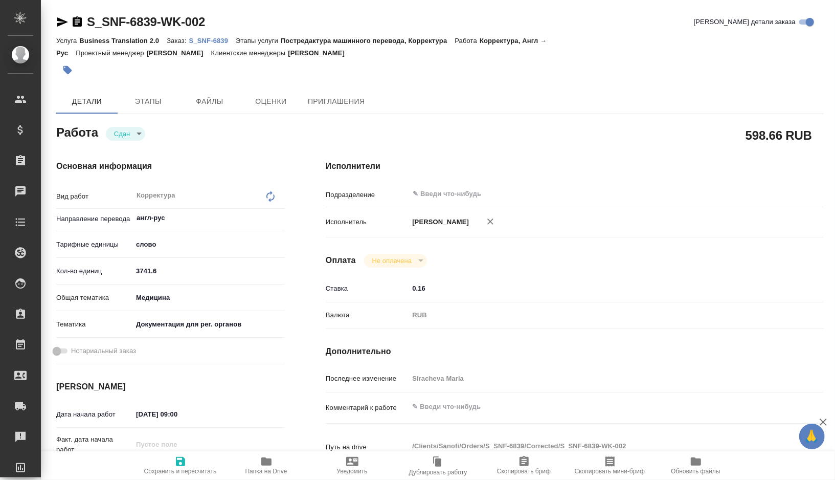
type textarea "x"
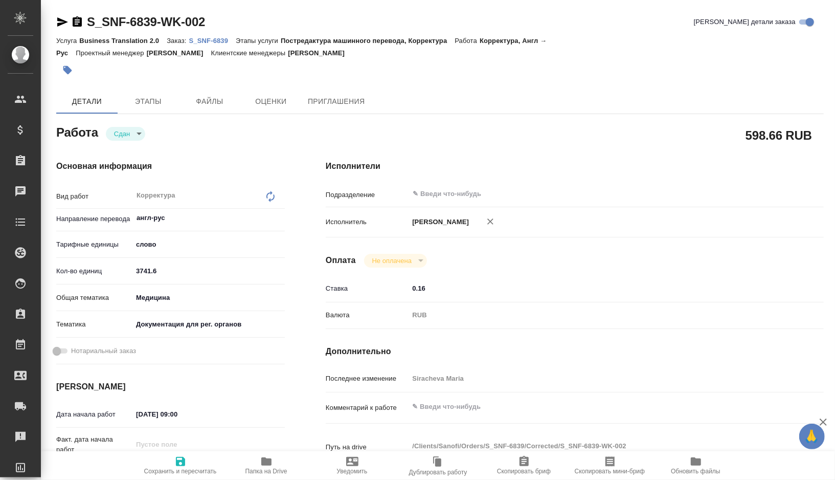
type textarea "x"
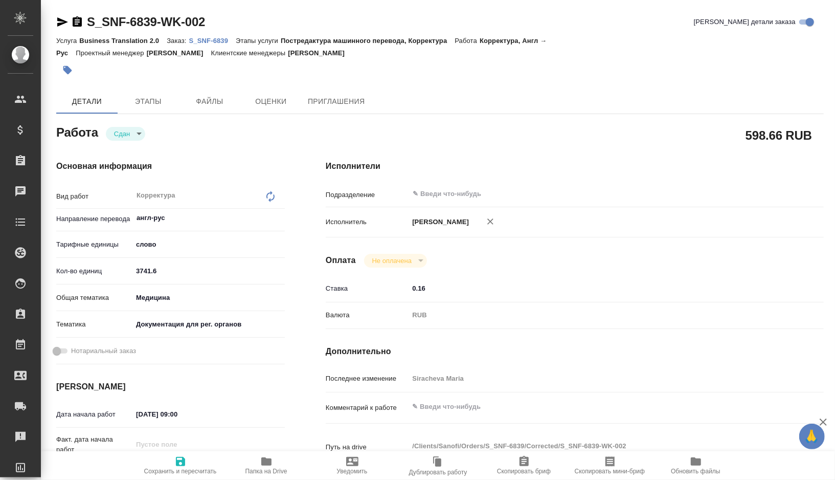
type textarea "x"
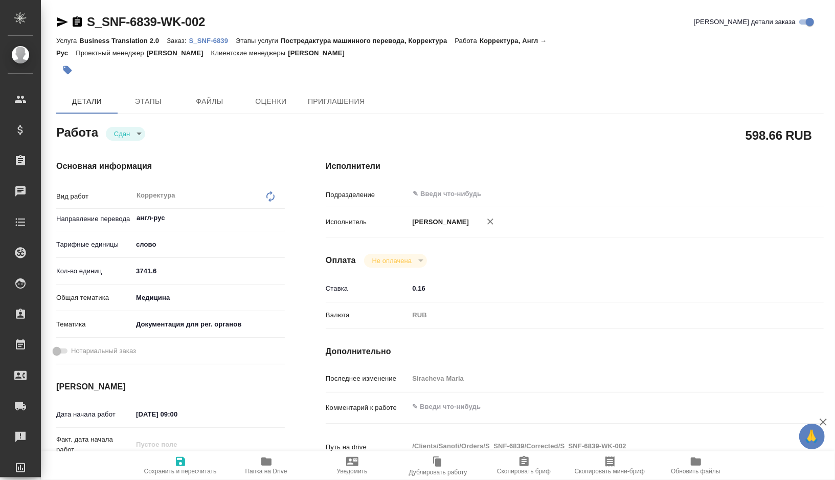
type textarea "x"
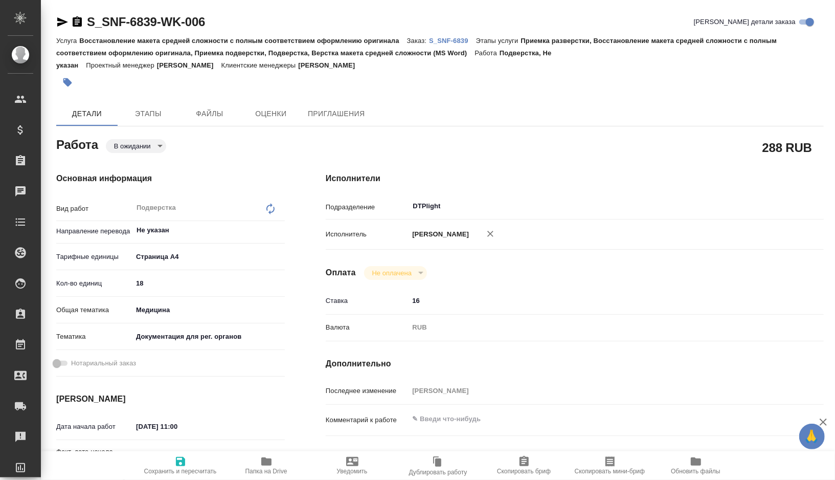
type textarea "x"
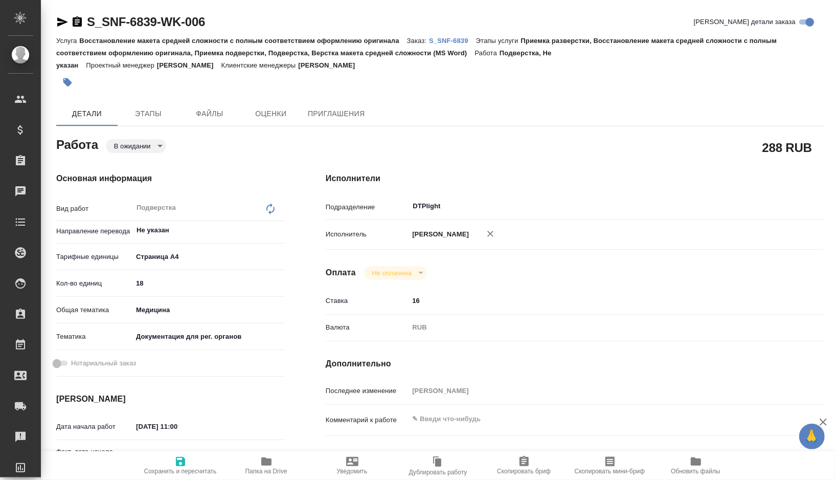
type textarea "x"
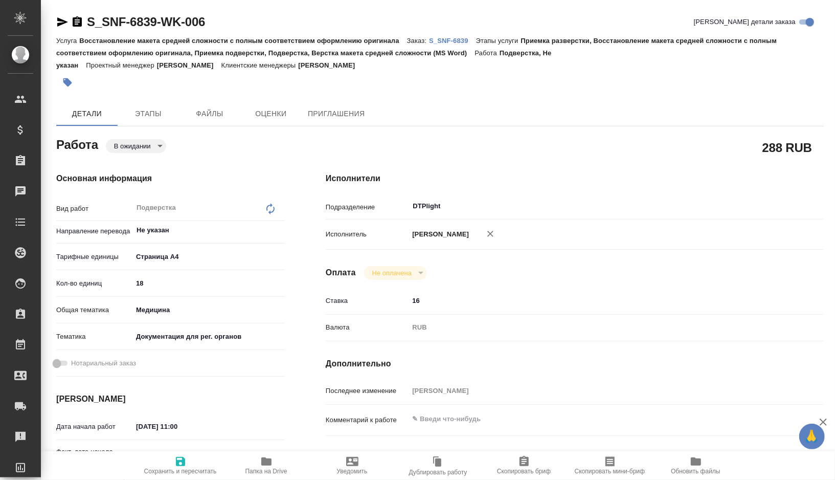
type textarea "x"
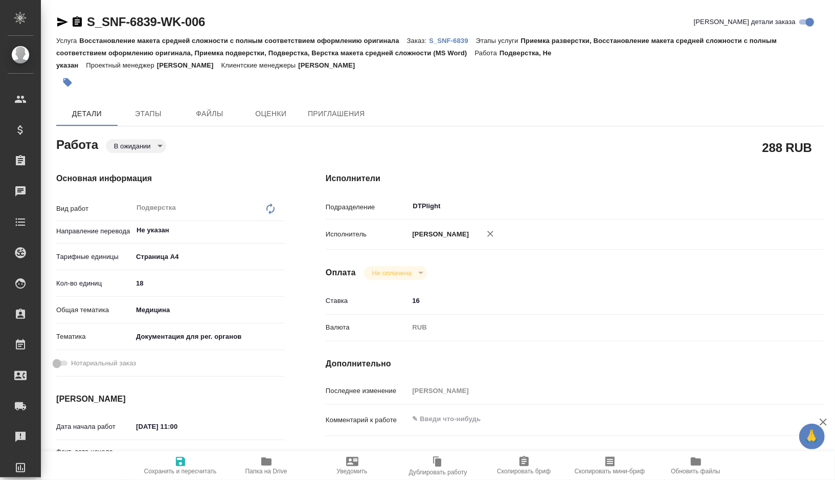
type textarea "x"
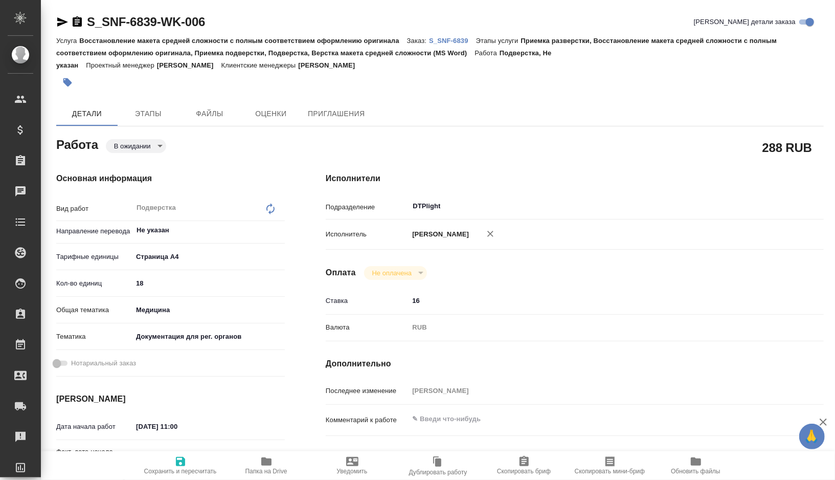
click at [262, 469] on span "Папка на Drive" at bounding box center [266, 470] width 42 height 7
type textarea "x"
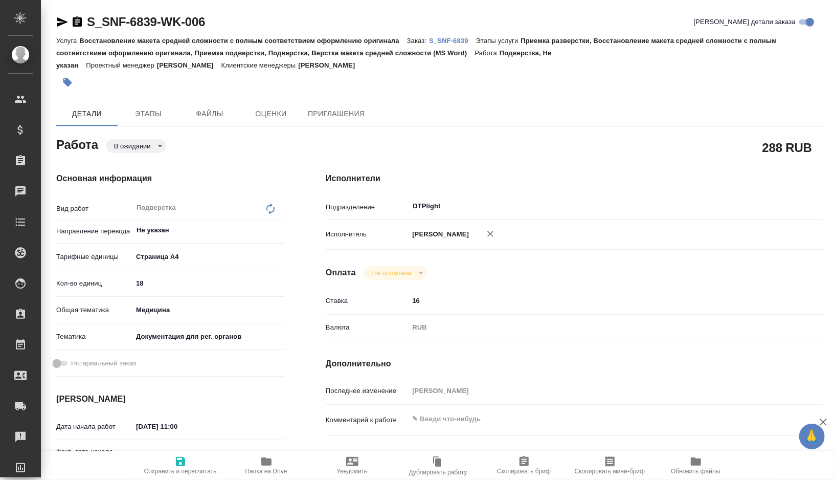
type textarea "x"
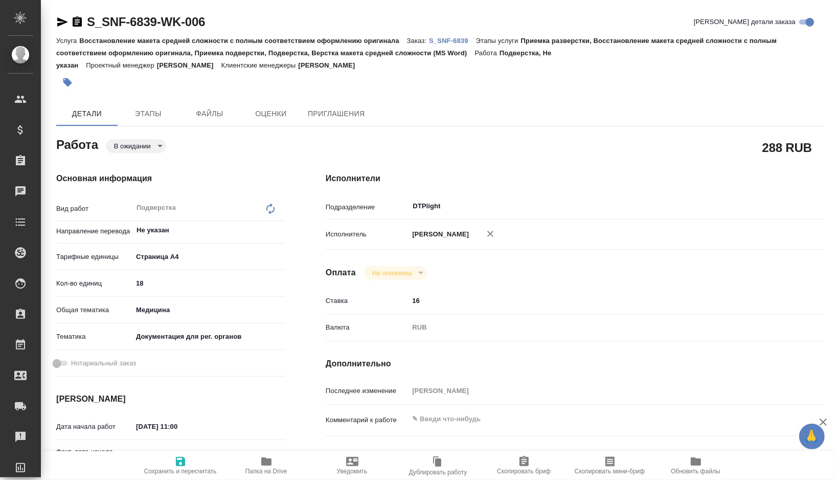
type textarea "x"
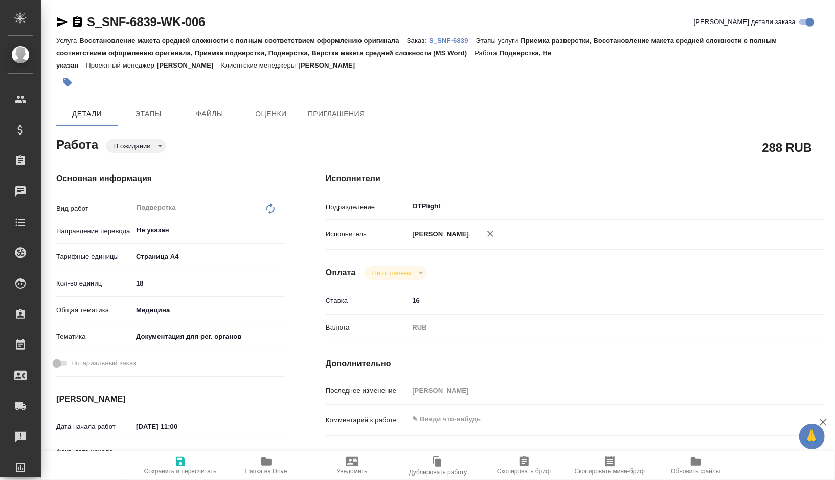
type textarea "x"
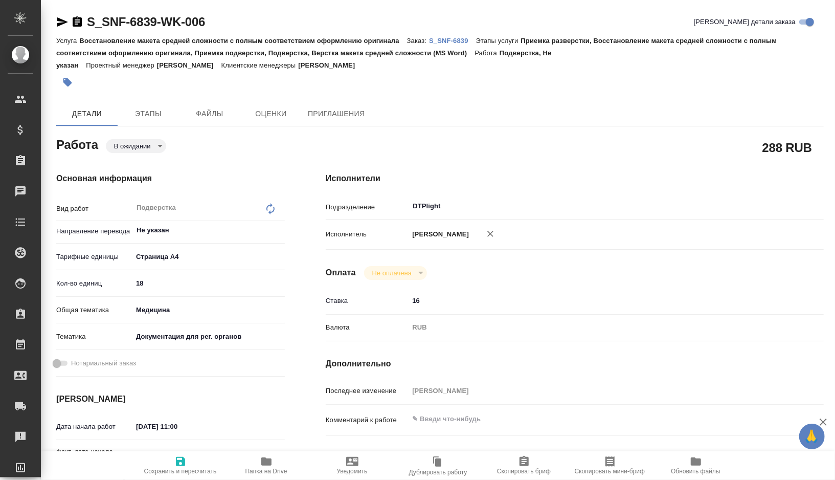
type textarea "x"
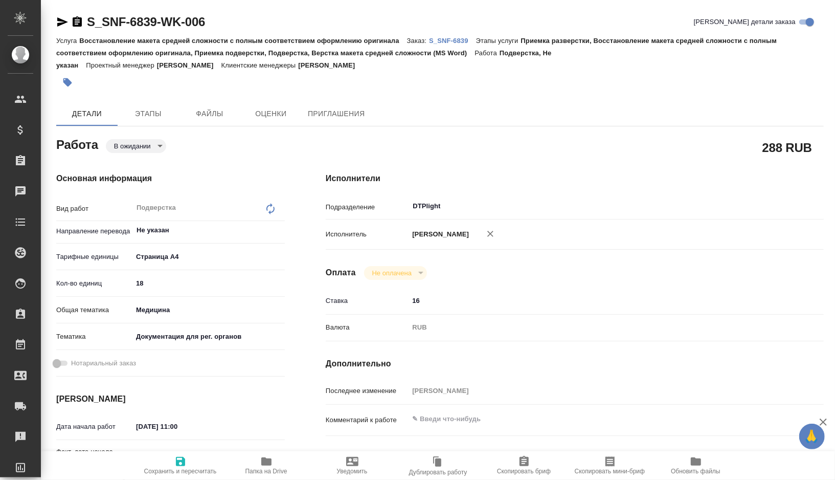
type textarea "x"
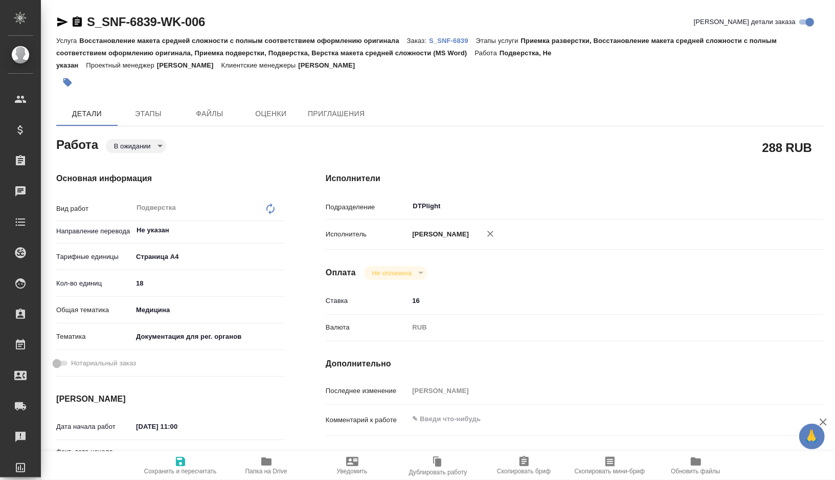
type textarea "x"
click at [162, 141] on body "🙏 .cls-1 fill:#fff; AWATERA Gorshkova Valentina Клиенты Спецификации Заказы 0 Ч…" at bounding box center [417, 240] width 835 height 480
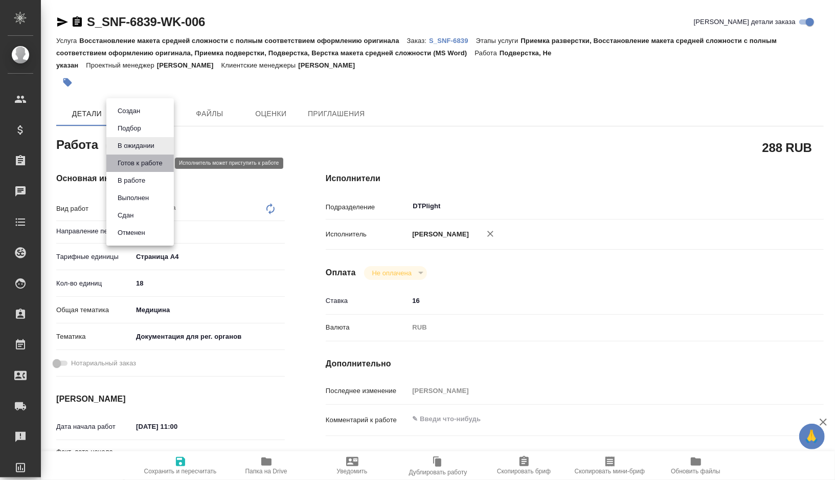
click at [143, 166] on button "Готов к работе" at bounding box center [140, 162] width 51 height 11
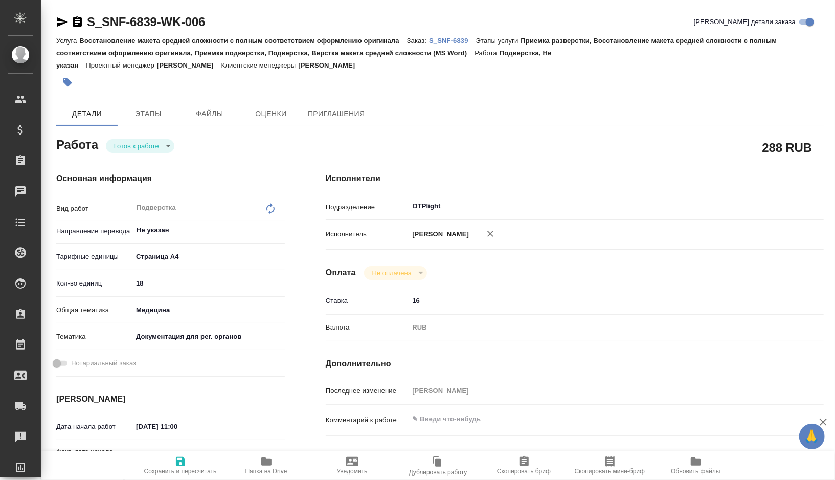
type textarea "x"
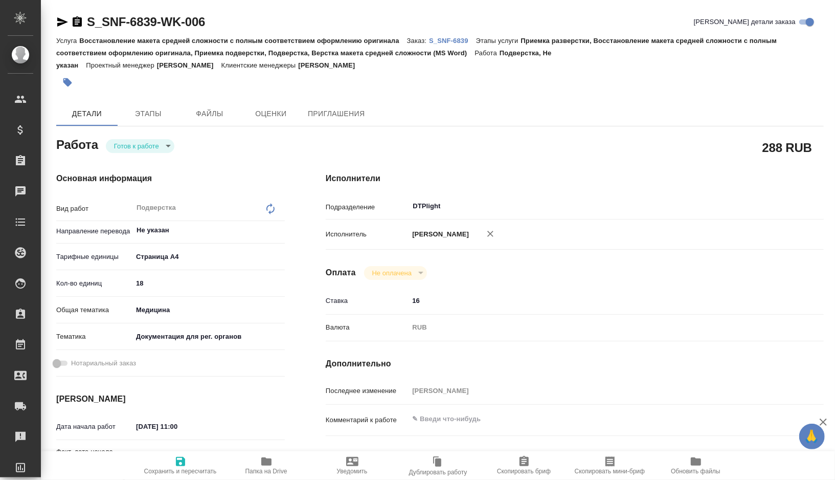
type textarea "x"
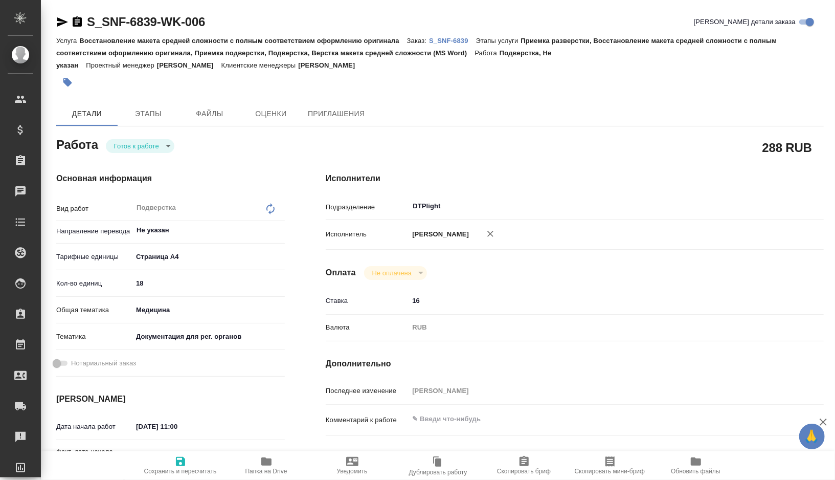
type textarea "x"
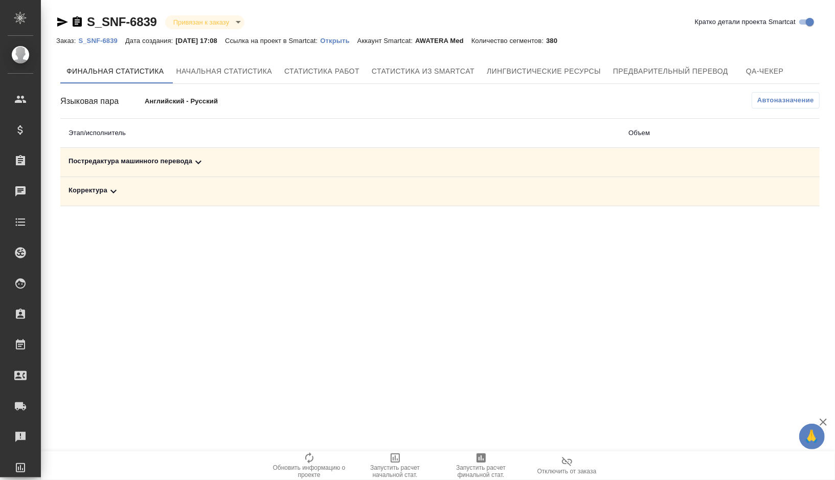
click at [218, 159] on div "Постредактура машинного перевода" at bounding box center [341, 162] width 544 height 12
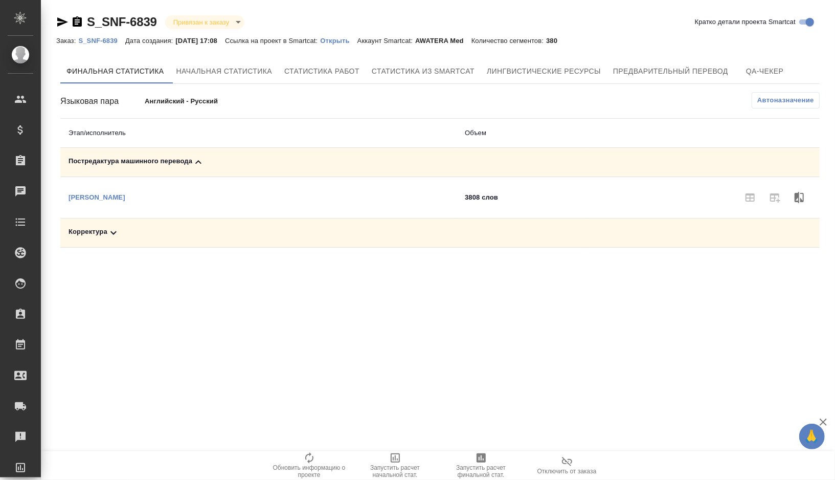
click at [478, 468] on span "Запустить расчет финальной стат." at bounding box center [481, 471] width 74 height 14
